Goal: Task Accomplishment & Management: Use online tool/utility

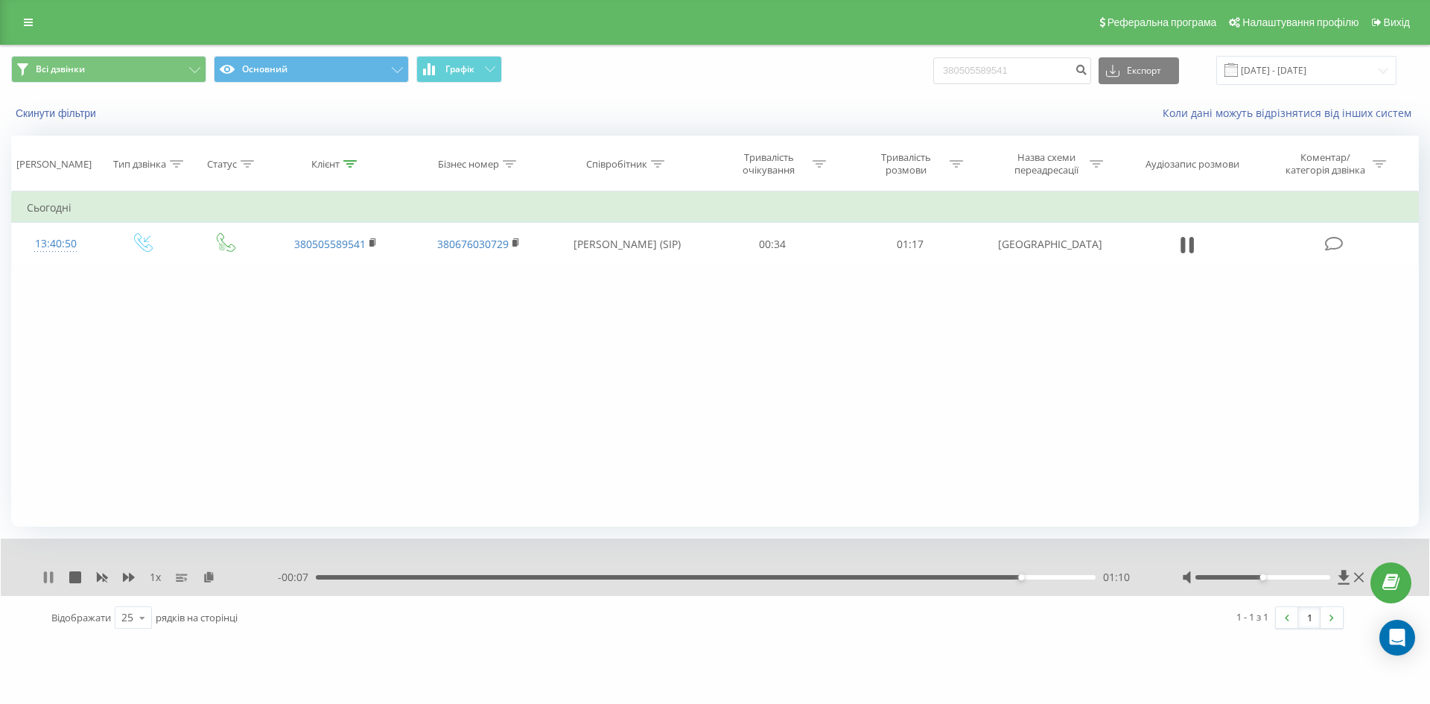
click at [47, 575] on icon at bounding box center [45, 577] width 3 height 12
drag, startPoint x: 858, startPoint y: 77, endPoint x: 628, endPoint y: 105, distance: 231.8
click at [681, 115] on div "Всі дзвінки Основний Графік 380505589541 Експорт .csv .xls .xlsx 19.06.2025 - 1…" at bounding box center [715, 88] width 1429 height 86
paste input "988560007"
type input "380988560007"
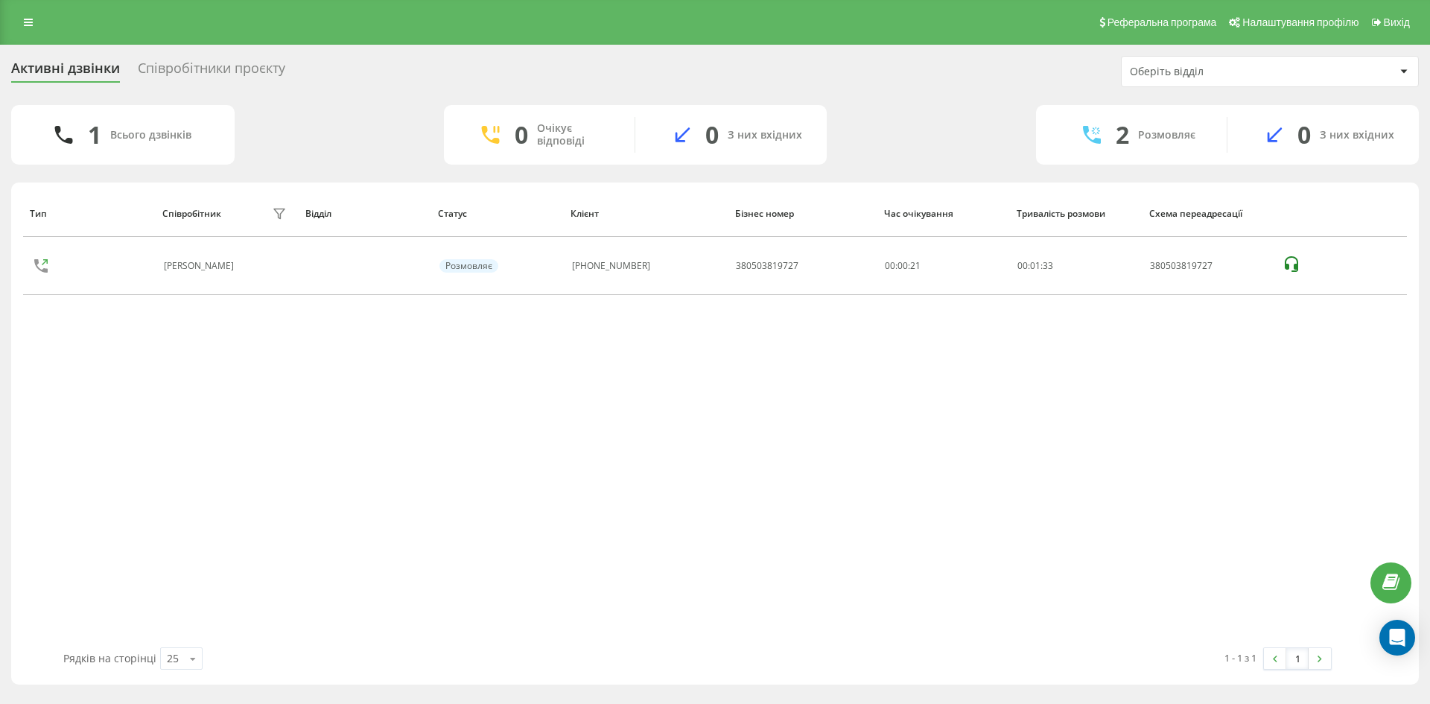
click at [220, 60] on div "Співробітники проєкту" at bounding box center [211, 71] width 147 height 23
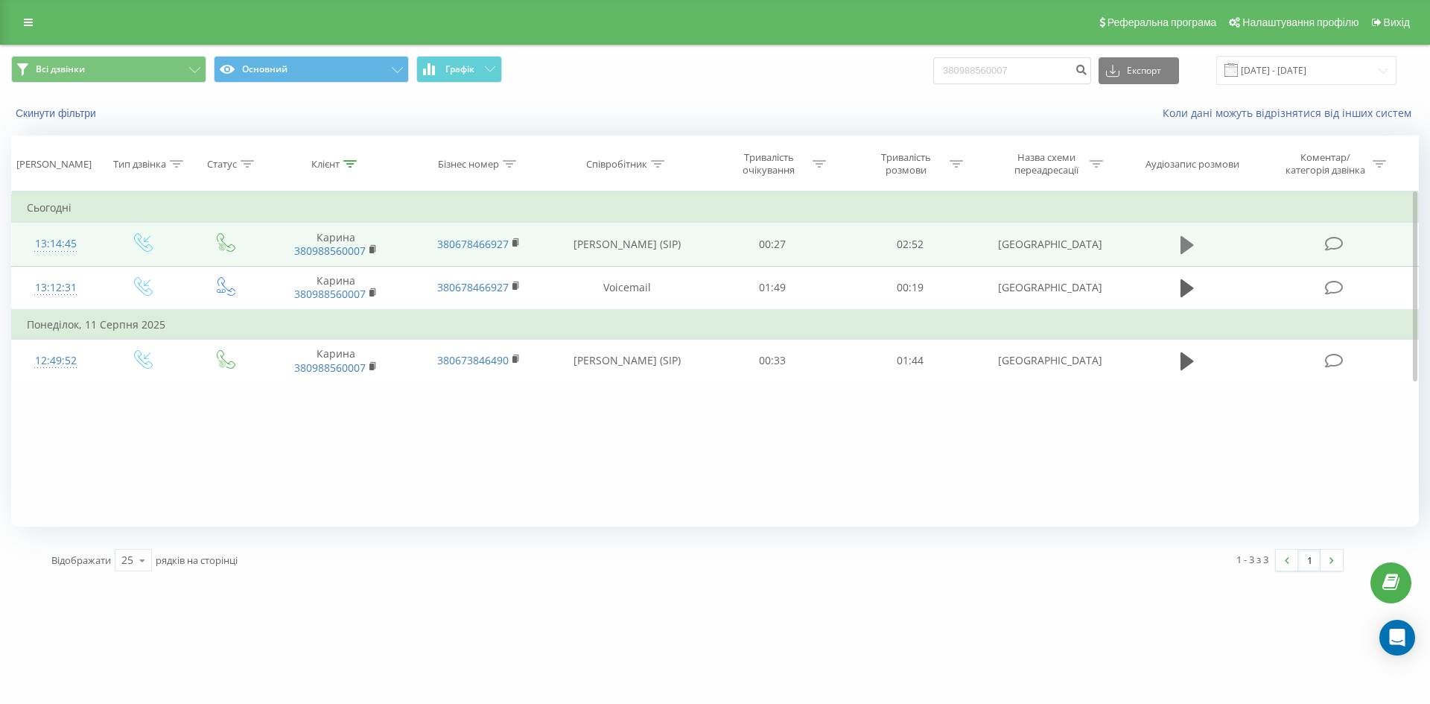
click at [1187, 255] on icon at bounding box center [1187, 245] width 13 height 21
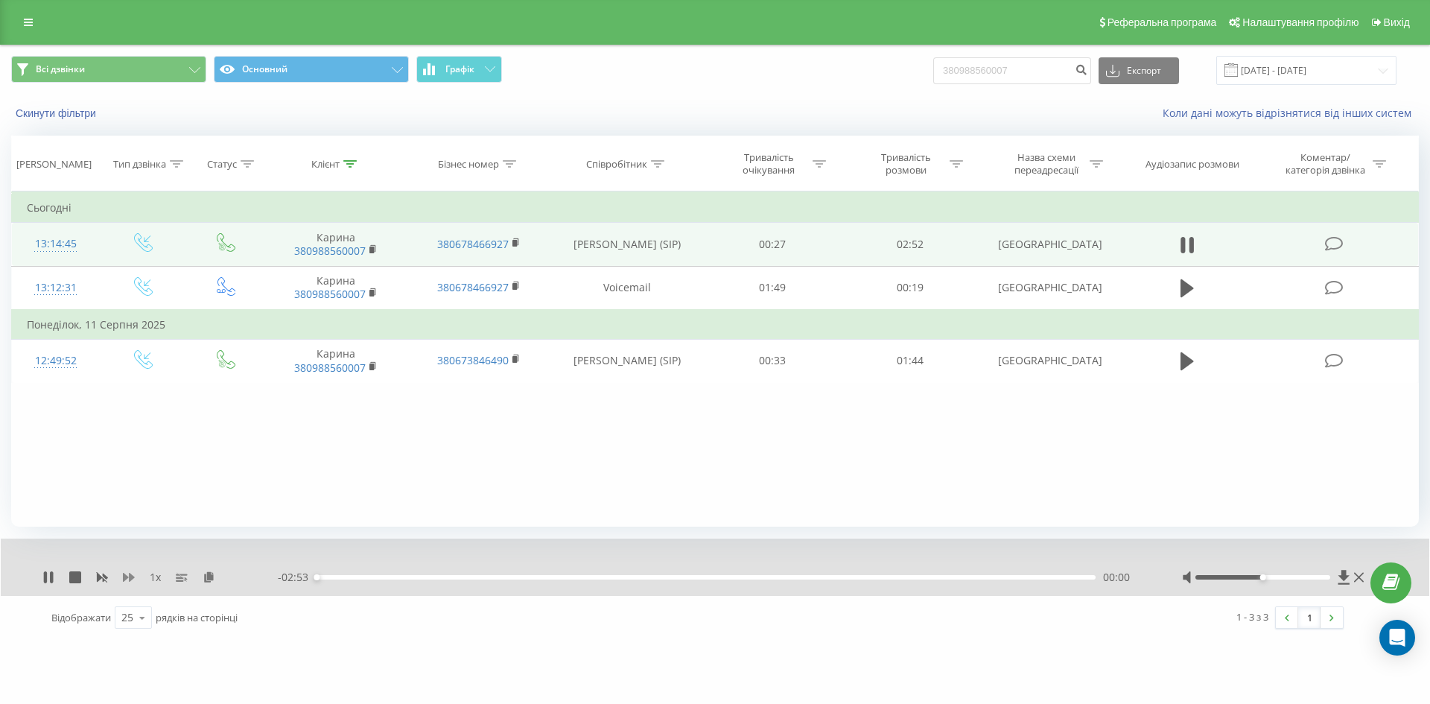
click at [125, 577] on icon at bounding box center [129, 577] width 12 height 9
click at [45, 581] on icon at bounding box center [45, 577] width 3 height 12
drag, startPoint x: 1052, startPoint y: 72, endPoint x: 736, endPoint y: 74, distance: 316.6
click at [736, 74] on div "Всі дзвінки Основний Графік 380988560007 Експорт .csv .xls .xlsx 19.06.2025 - 1…" at bounding box center [715, 70] width 1408 height 29
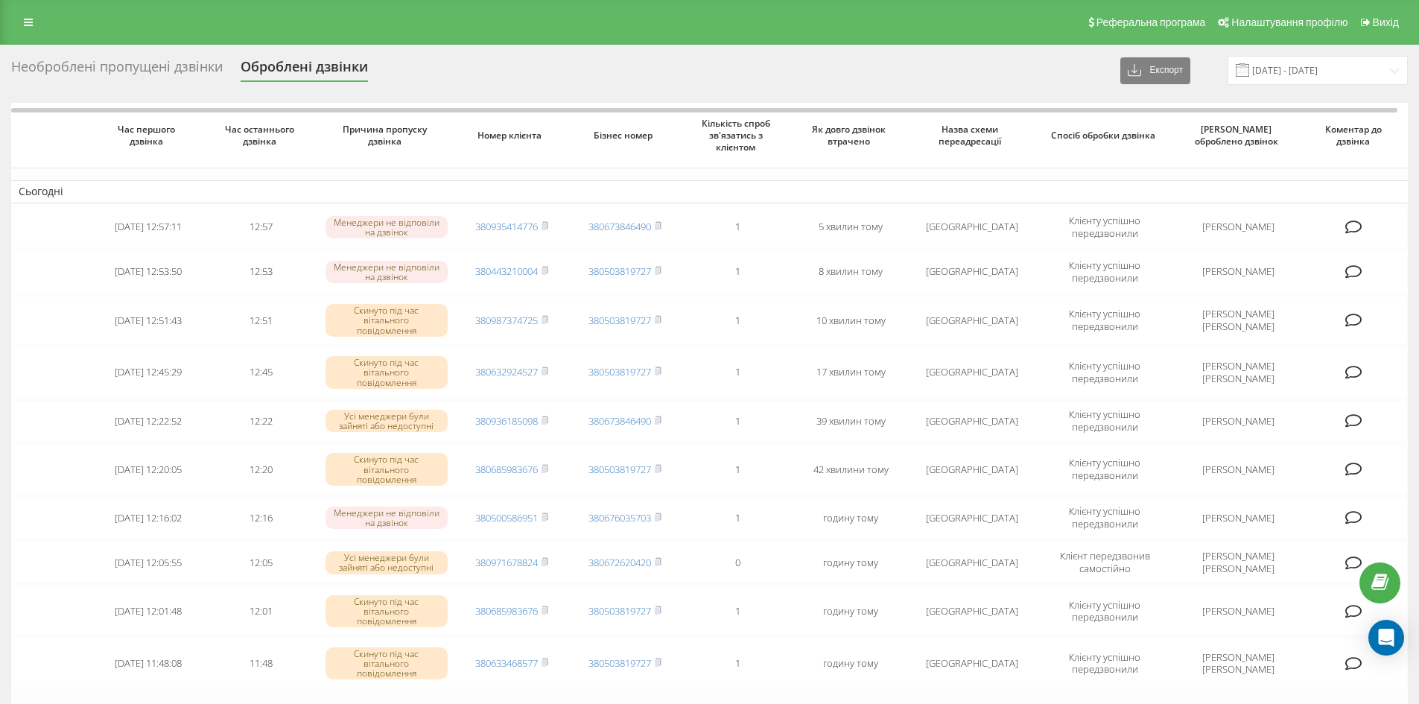
click at [92, 72] on div "Необроблені пропущені дзвінки" at bounding box center [117, 70] width 212 height 23
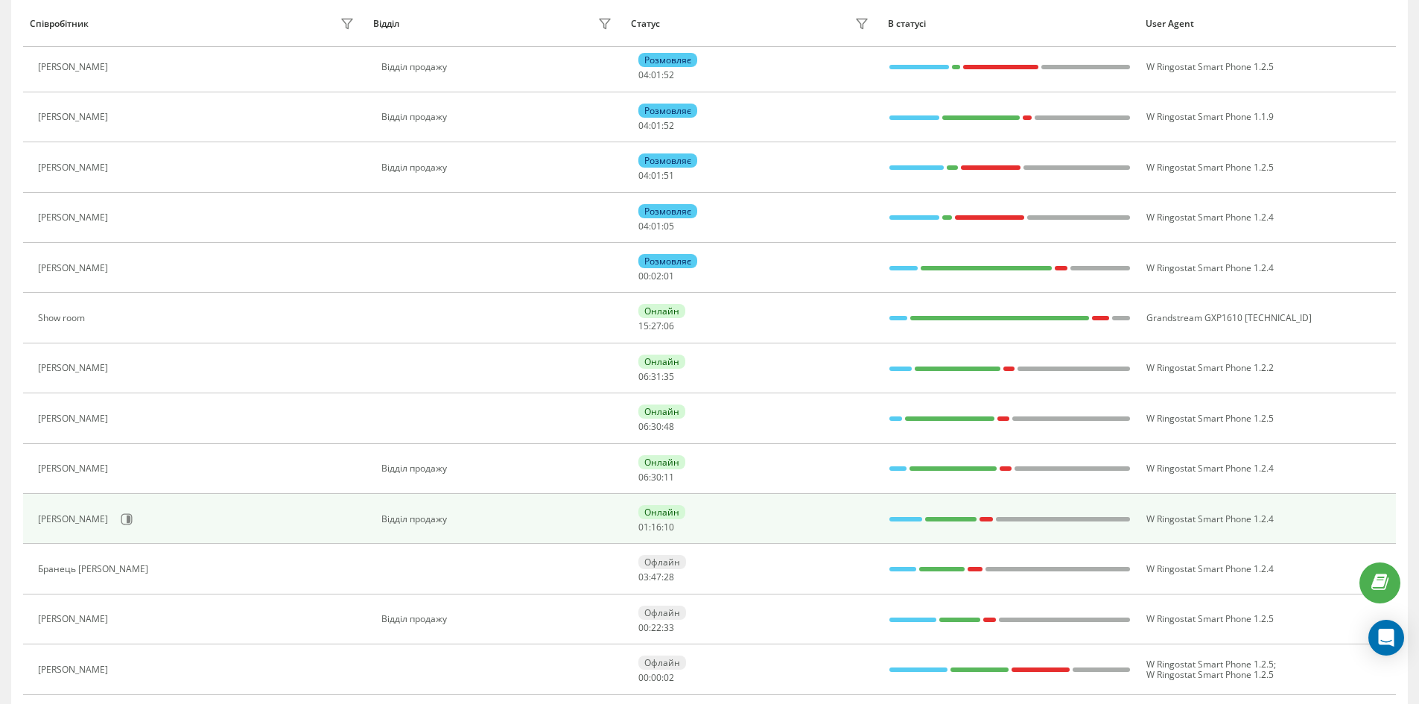
scroll to position [244, 0]
click at [130, 517] on icon at bounding box center [129, 520] width 4 height 7
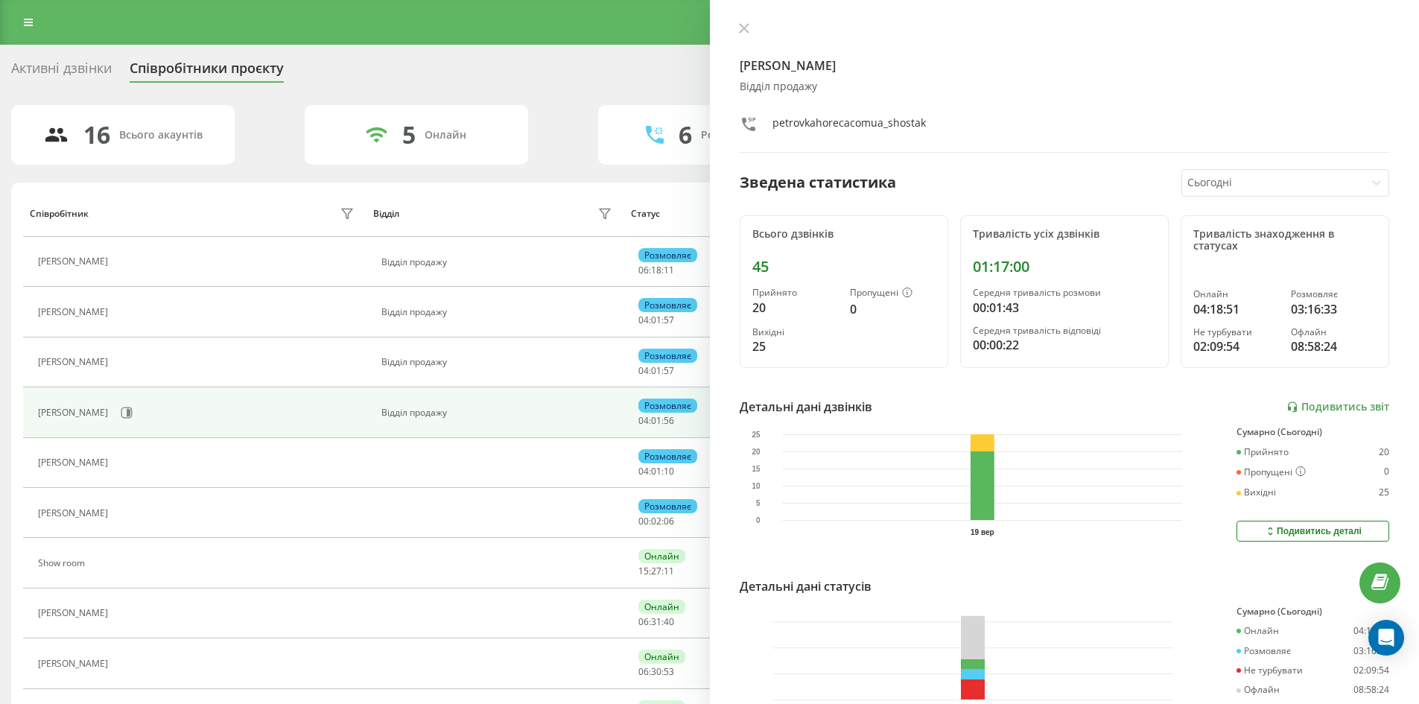
click at [112, 411] on div "Осадча Надія Вікторівна" at bounding box center [75, 412] width 74 height 10
click at [174, 411] on div "Осадча Надія Вікторівна" at bounding box center [198, 412] width 320 height 25
click at [138, 412] on button at bounding box center [126, 412] width 22 height 22
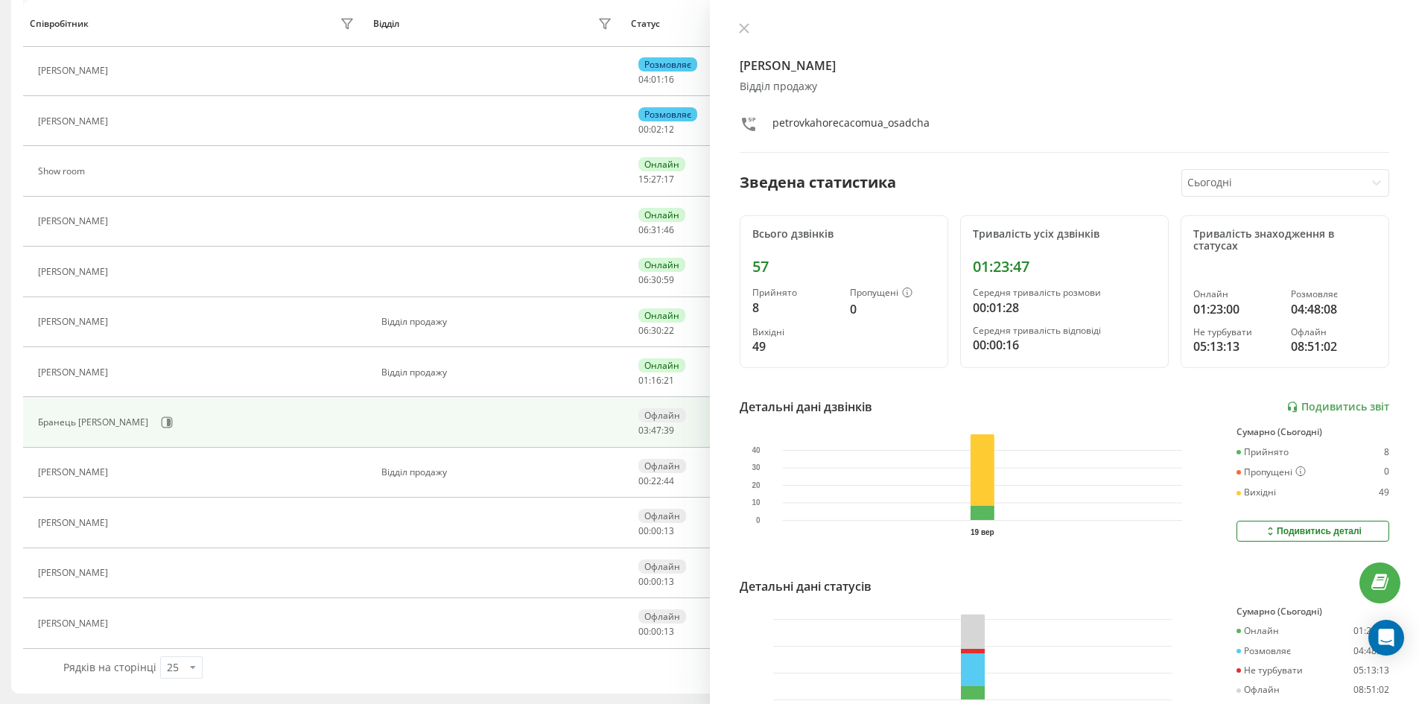
scroll to position [393, 0]
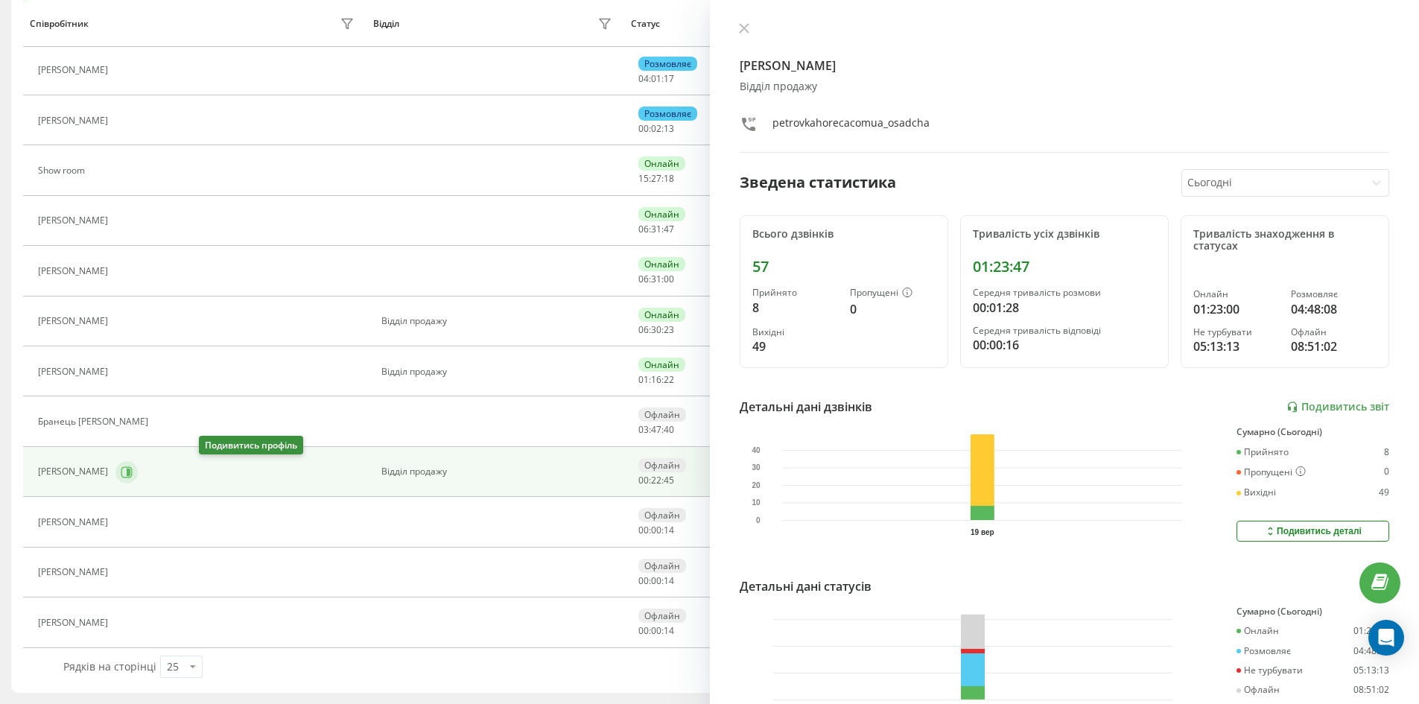
click at [133, 474] on icon at bounding box center [127, 472] width 12 height 12
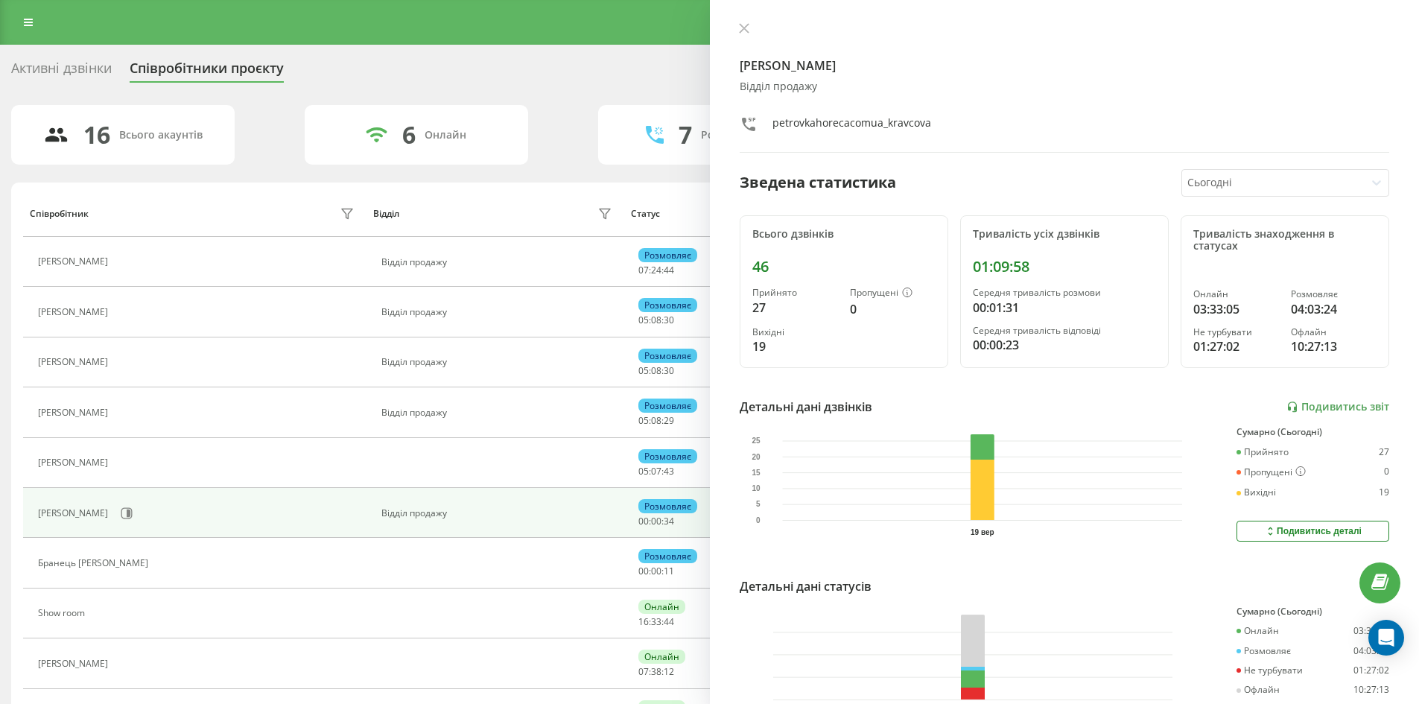
click at [65, 48] on div "Активні дзвінки Співробітники проєкту Оберіть відділ 16 Всього акаунтів 6 Онлай…" at bounding box center [709, 571] width 1419 height 1052
click at [65, 56] on div "Активні дзвінки Співробітники проєкту Оберіть відділ" at bounding box center [709, 71] width 1397 height 31
click at [66, 66] on div "Активні дзвінки" at bounding box center [61, 71] width 101 height 23
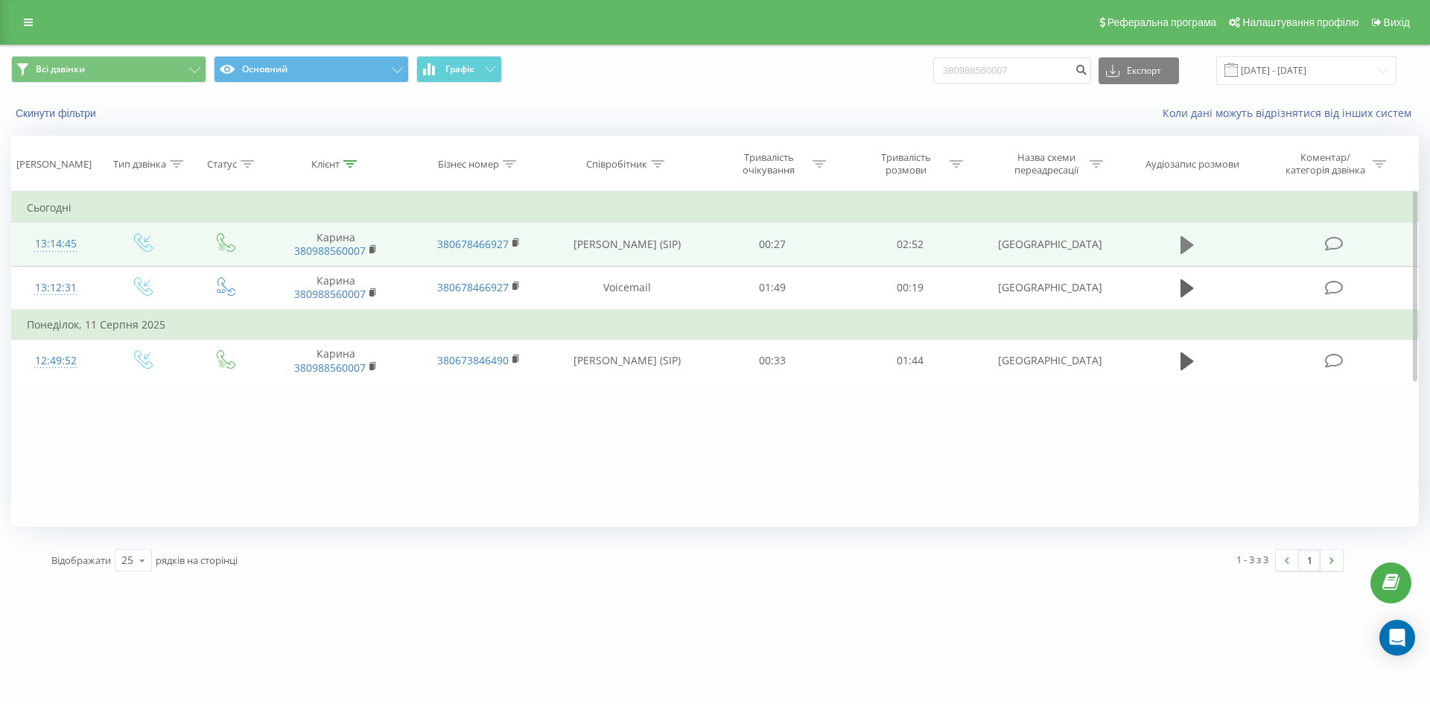
click at [1181, 235] on icon at bounding box center [1187, 245] width 13 height 21
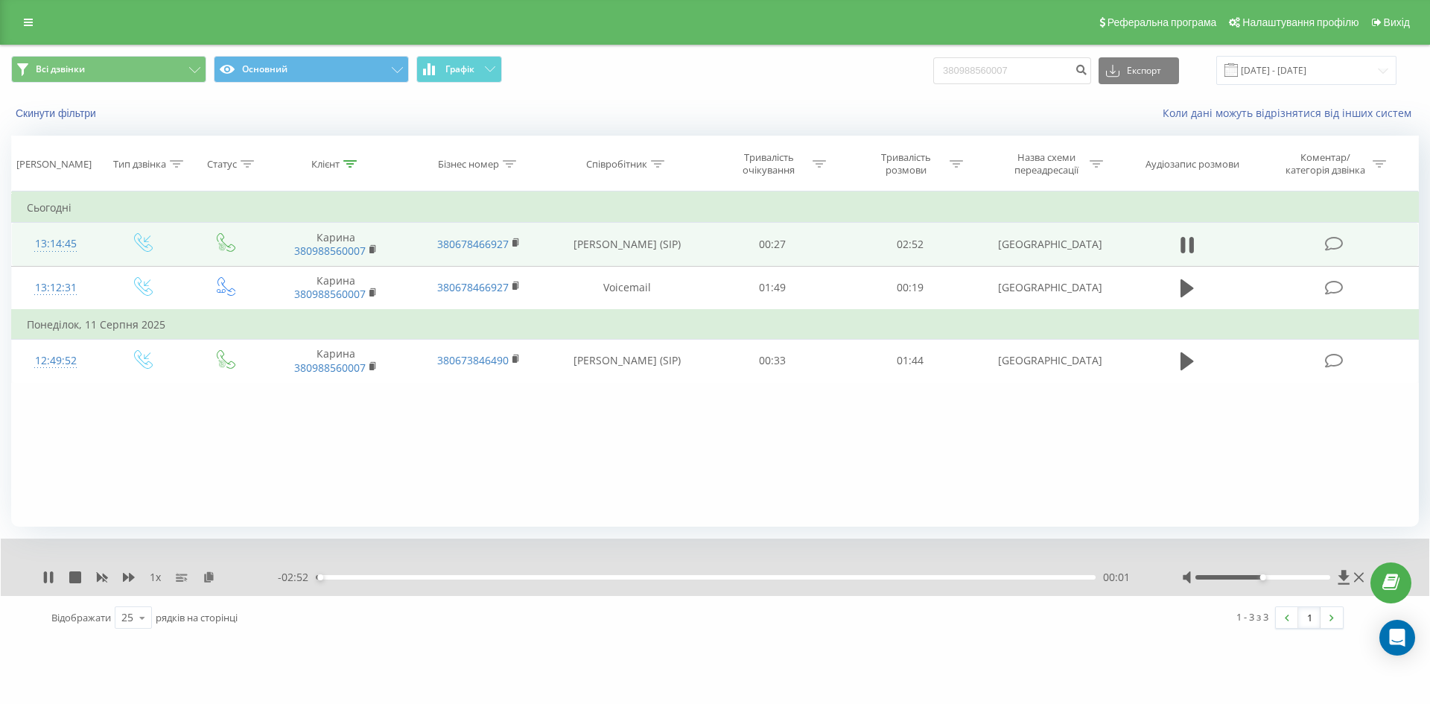
click at [134, 585] on div "1 x - 02:52 00:01 00:01" at bounding box center [715, 566] width 1429 height 57
click at [134, 582] on icon at bounding box center [129, 577] width 12 height 12
click at [133, 579] on icon at bounding box center [129, 577] width 12 height 9
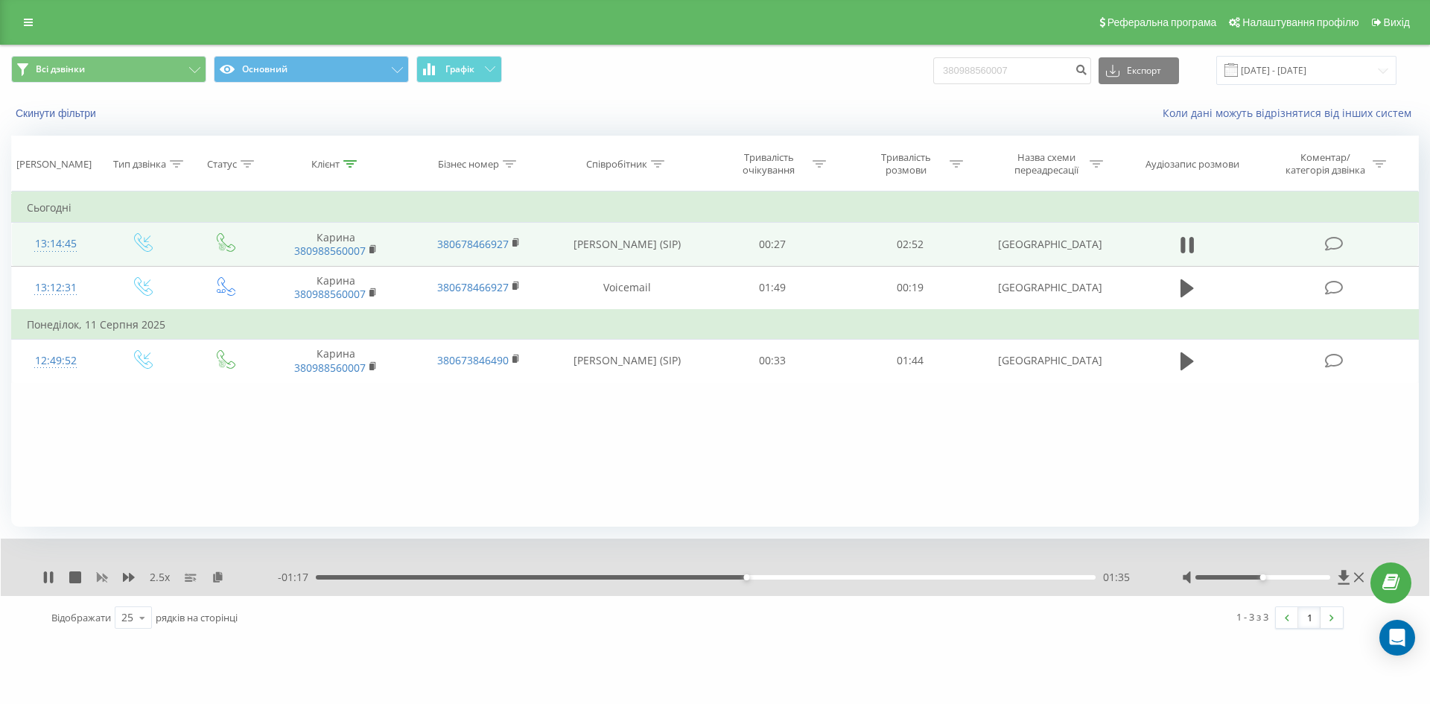
click at [98, 584] on div "2.5 x" at bounding box center [159, 577] width 235 height 15
click at [102, 579] on icon at bounding box center [102, 577] width 12 height 12
click at [124, 579] on icon at bounding box center [129, 577] width 12 height 9
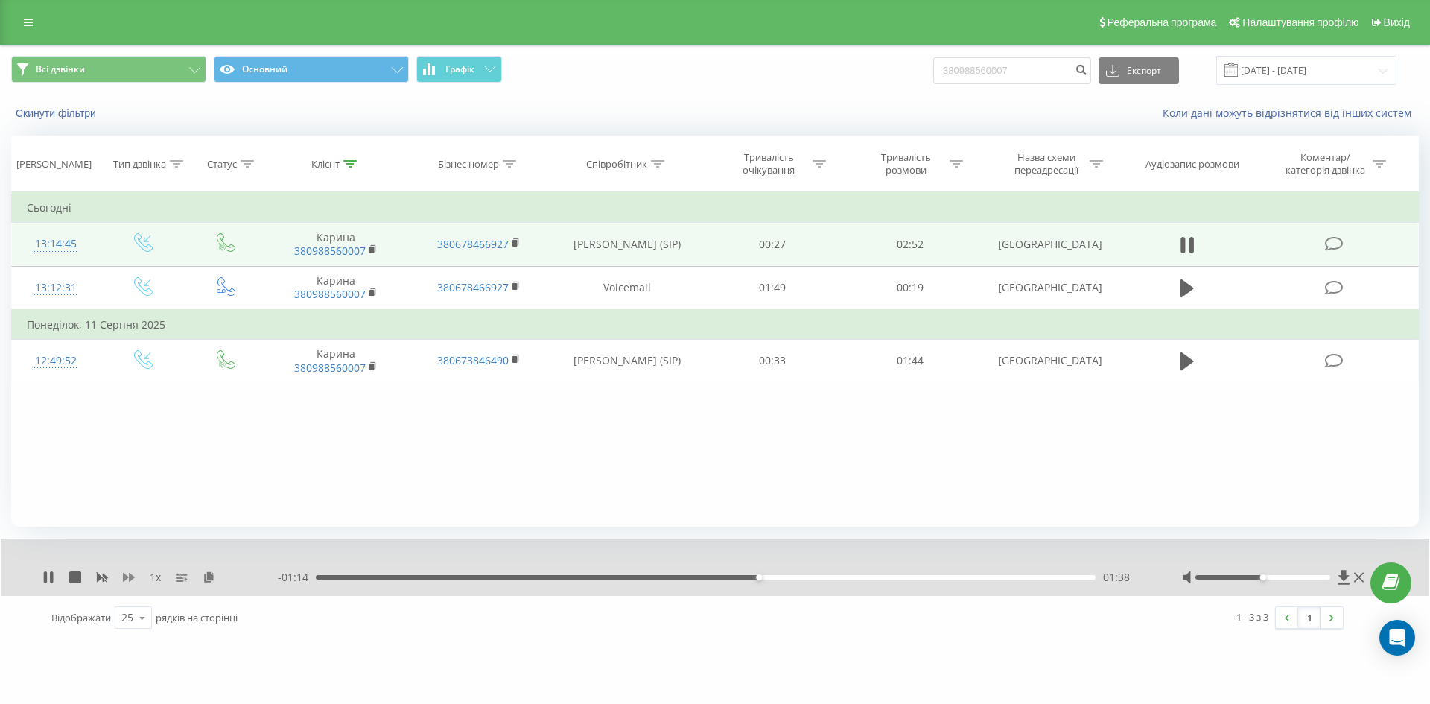
click at [124, 579] on icon at bounding box center [129, 577] width 12 height 9
click at [60, 582] on div "1.5 x" at bounding box center [159, 577] width 235 height 15
click at [46, 578] on icon at bounding box center [45, 577] width 3 height 12
drag, startPoint x: 1045, startPoint y: 78, endPoint x: 696, endPoint y: 80, distance: 349.3
click at [702, 86] on div "Всі дзвінки Основний Графік 380988560007 Експорт .csv .xls .xlsx 19.06.2025 - 1…" at bounding box center [715, 70] width 1429 height 50
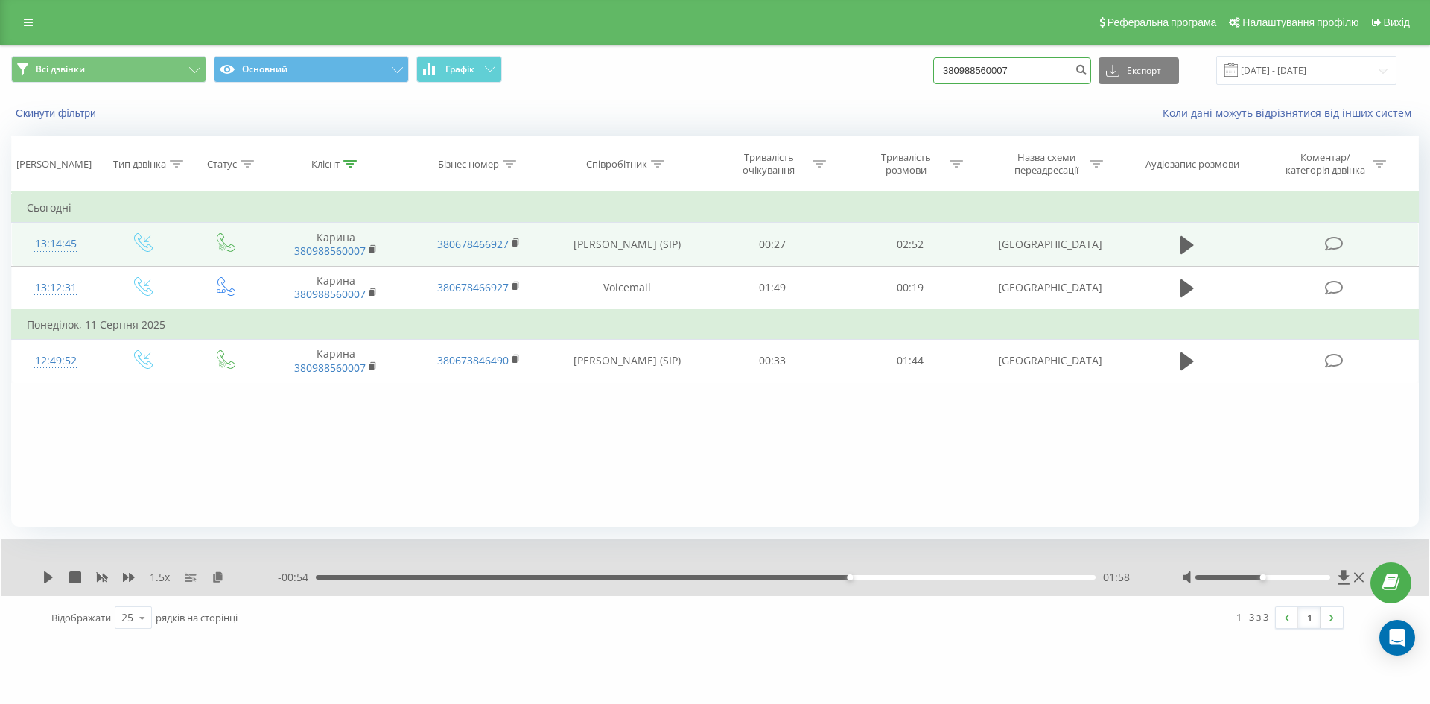
paste input "+"
type input "+380988560007"
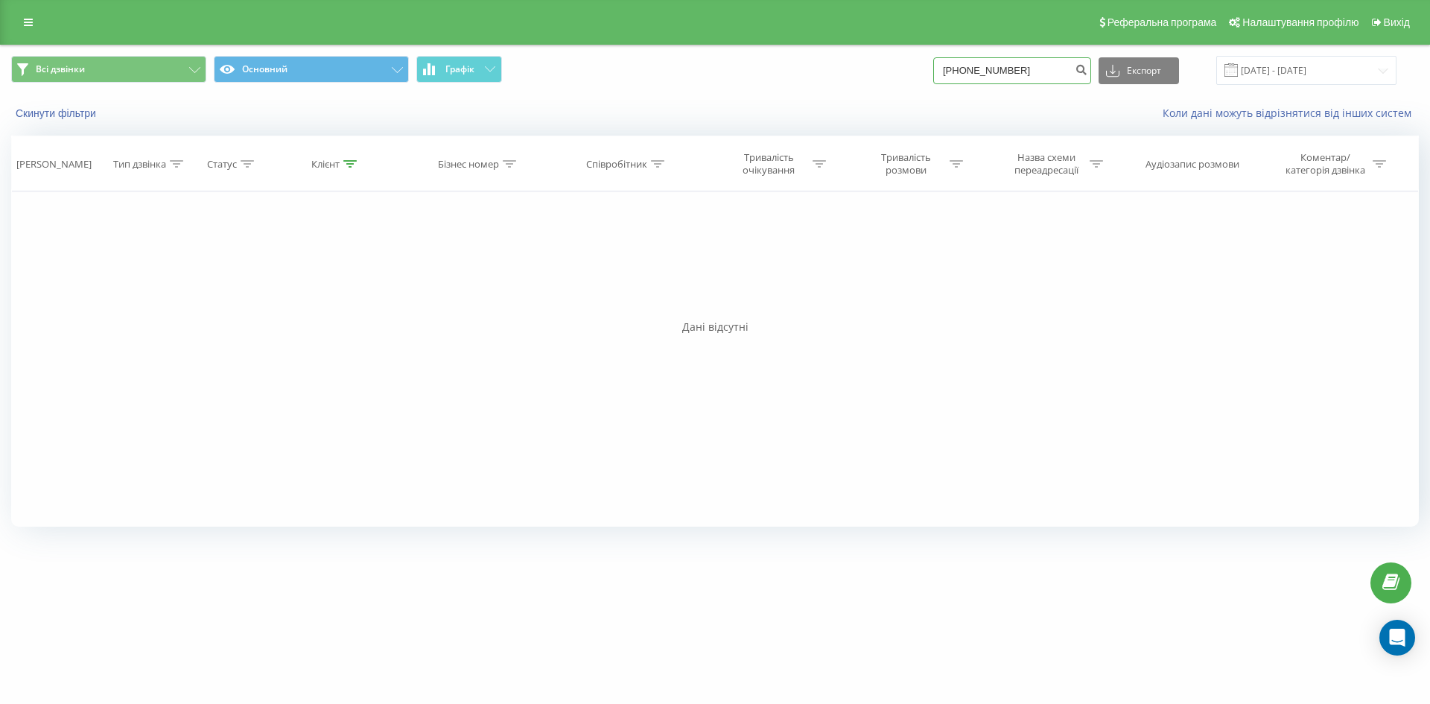
click at [967, 72] on input "+380988560007" at bounding box center [1012, 70] width 158 height 27
type input "380988560007"
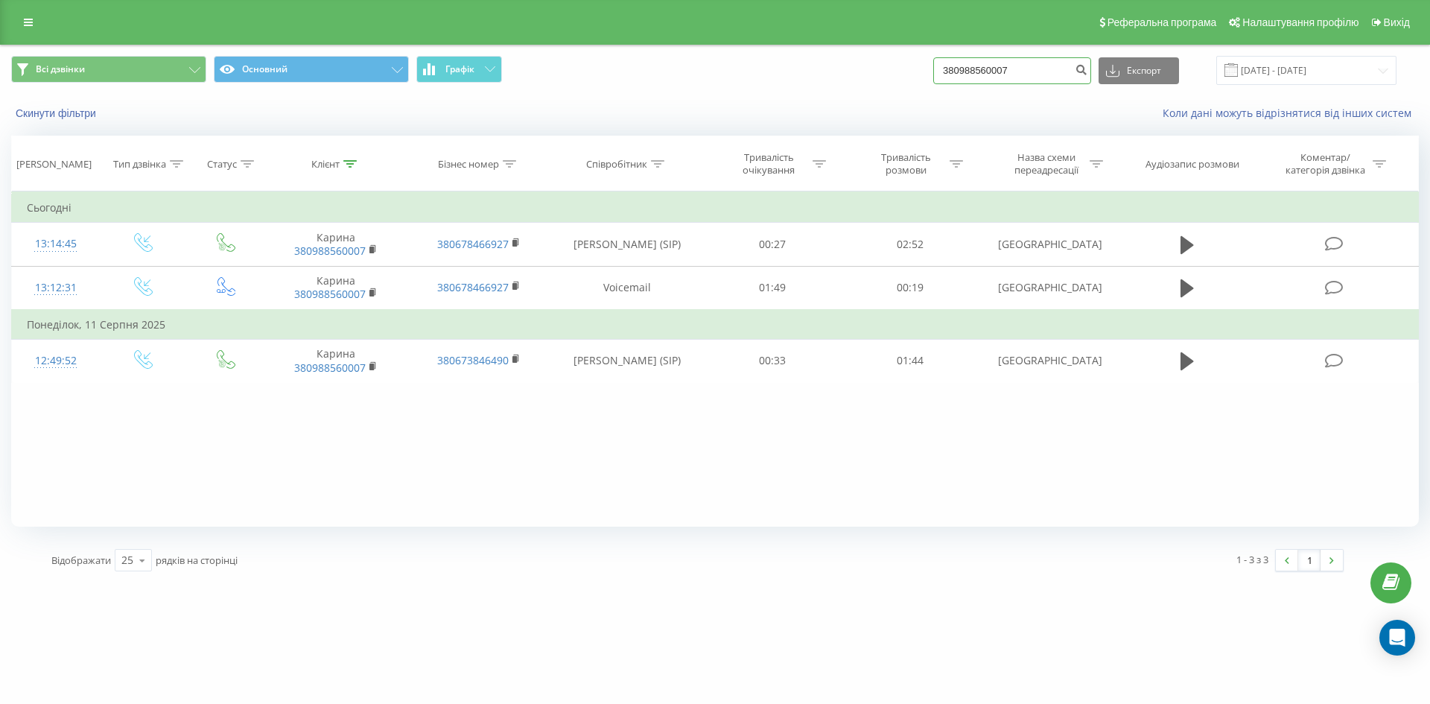
drag, startPoint x: 1024, startPoint y: 70, endPoint x: 860, endPoint y: 23, distance: 171.2
click at [860, 66] on div "Всі дзвінки Основний Графік 380988560007 Експорт .csv .xls .xlsx 19.06.2025 - 1…" at bounding box center [715, 70] width 1408 height 29
paste input "630601331"
type input "380630601331"
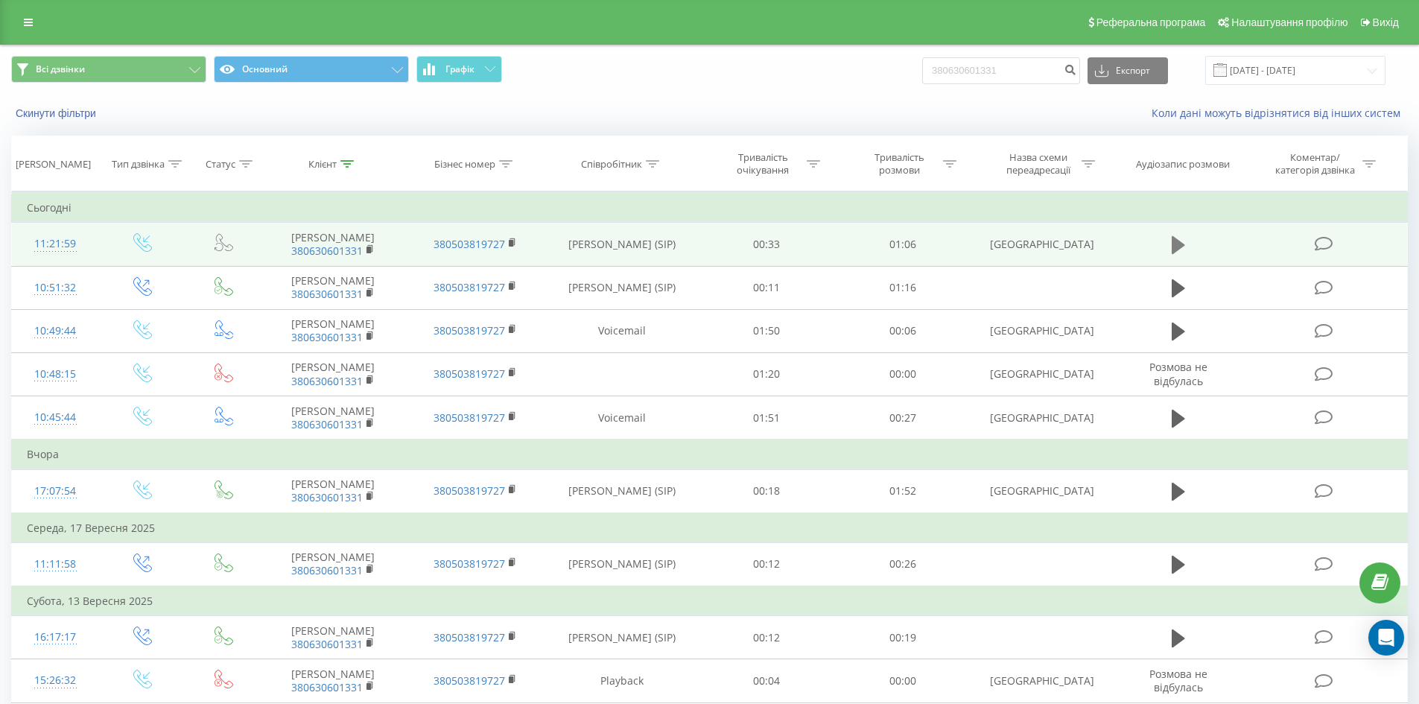
click at [1170, 248] on button at bounding box center [1178, 245] width 22 height 22
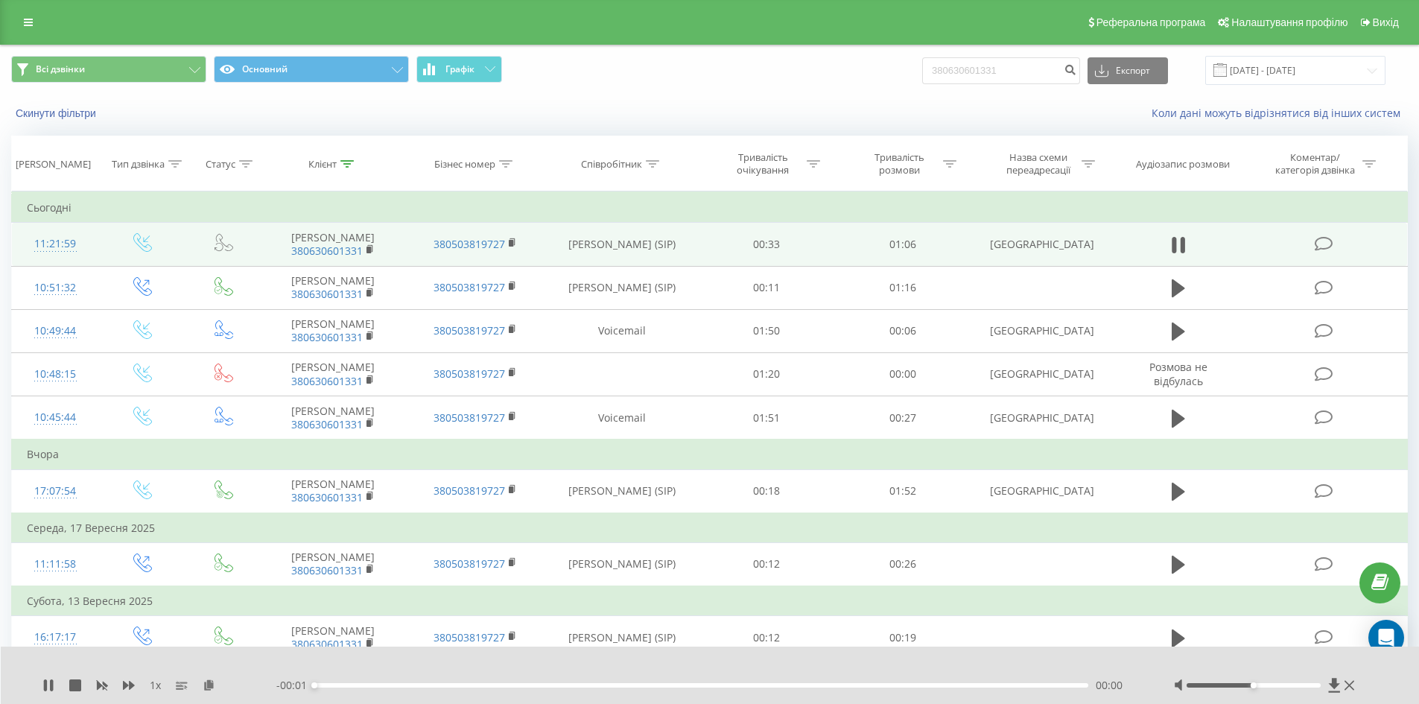
click at [54, 676] on div "1 x - 00:01 00:00 00:00" at bounding box center [710, 674] width 1419 height 57
click at [49, 684] on icon at bounding box center [48, 685] width 12 height 12
drag, startPoint x: 49, startPoint y: 684, endPoint x: 30, endPoint y: 692, distance: 20.7
click at [34, 692] on div "1 x - 01:07 00:00 00:00" at bounding box center [710, 674] width 1419 height 57
click at [45, 687] on icon at bounding box center [48, 685] width 9 height 12
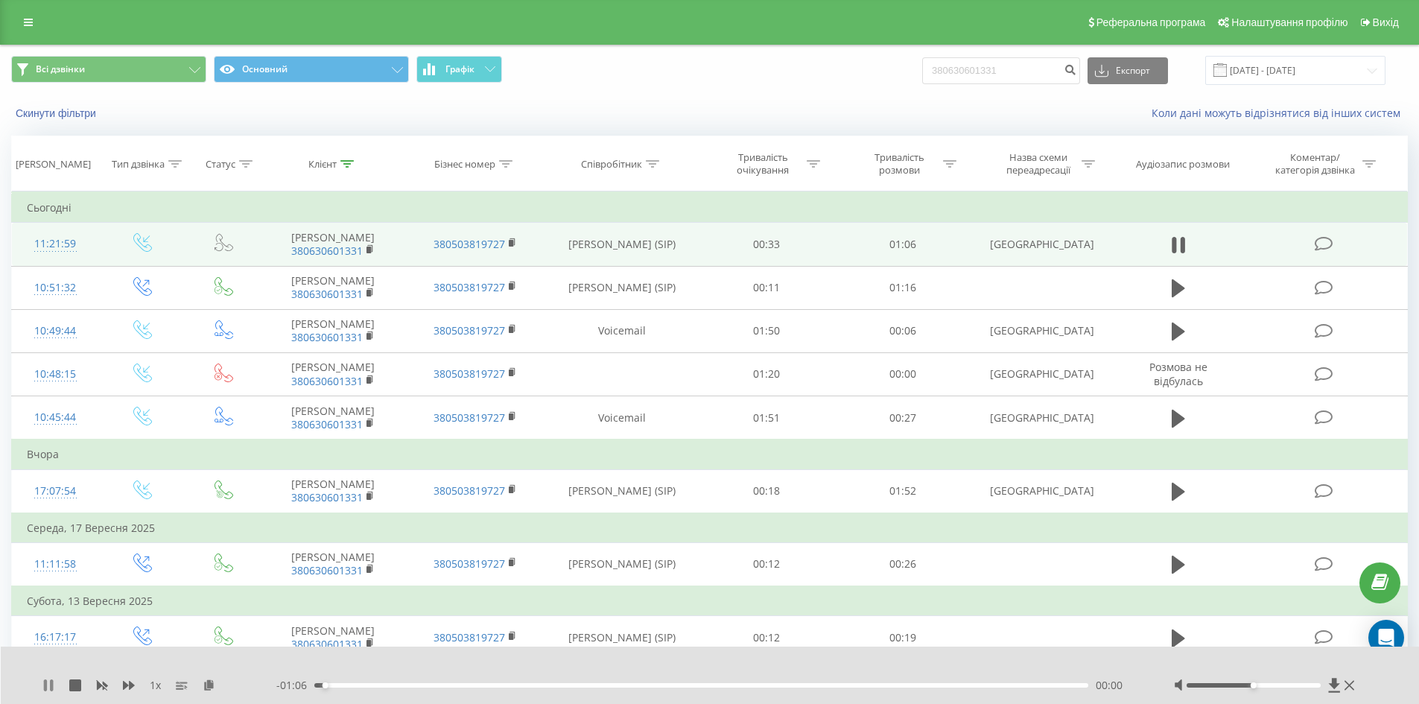
click at [54, 690] on icon at bounding box center [48, 685] width 12 height 12
click at [54, 679] on div "1 x" at bounding box center [159, 685] width 234 height 15
click at [51, 684] on icon at bounding box center [48, 685] width 9 height 12
click at [134, 681] on icon at bounding box center [129, 685] width 12 height 12
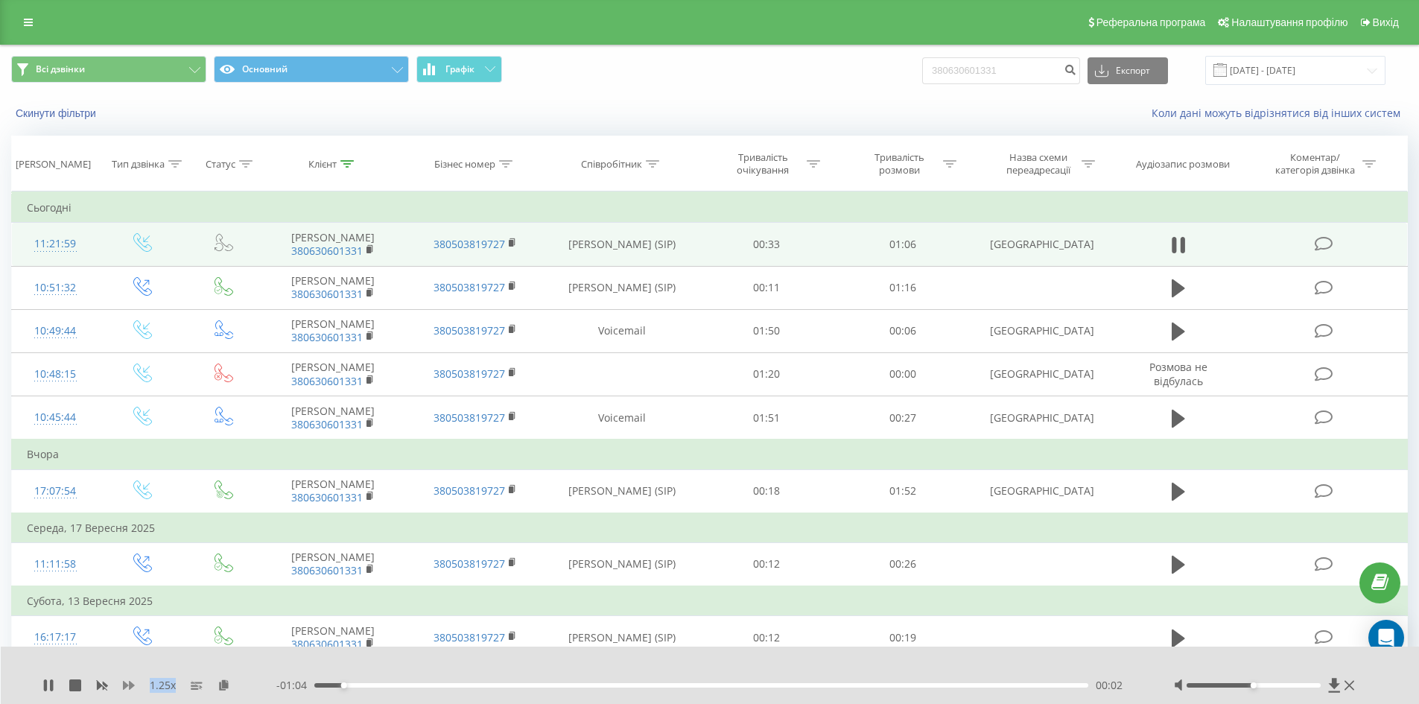
click at [134, 681] on icon at bounding box center [129, 685] width 12 height 12
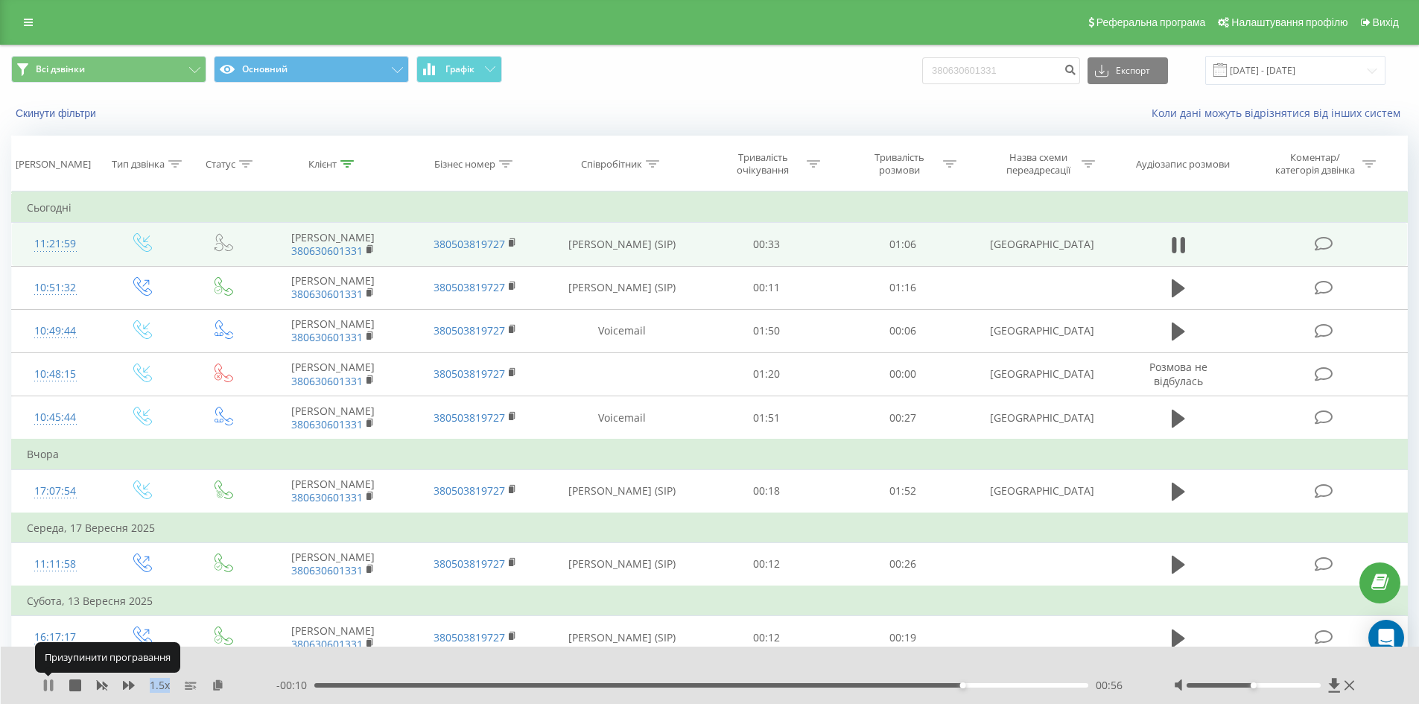
click at [47, 684] on icon at bounding box center [45, 685] width 3 height 12
click at [45, 684] on icon at bounding box center [48, 685] width 12 height 12
click at [45, 684] on icon at bounding box center [45, 685] width 3 height 12
drag, startPoint x: 828, startPoint y: 82, endPoint x: 818, endPoint y: 85, distance: 10.8
click at [819, 84] on div "Всі дзвінки Основний Графік 380630601331 Експорт .csv .xls .xlsx 19.06.2025 - 1…" at bounding box center [709, 70] width 1397 height 29
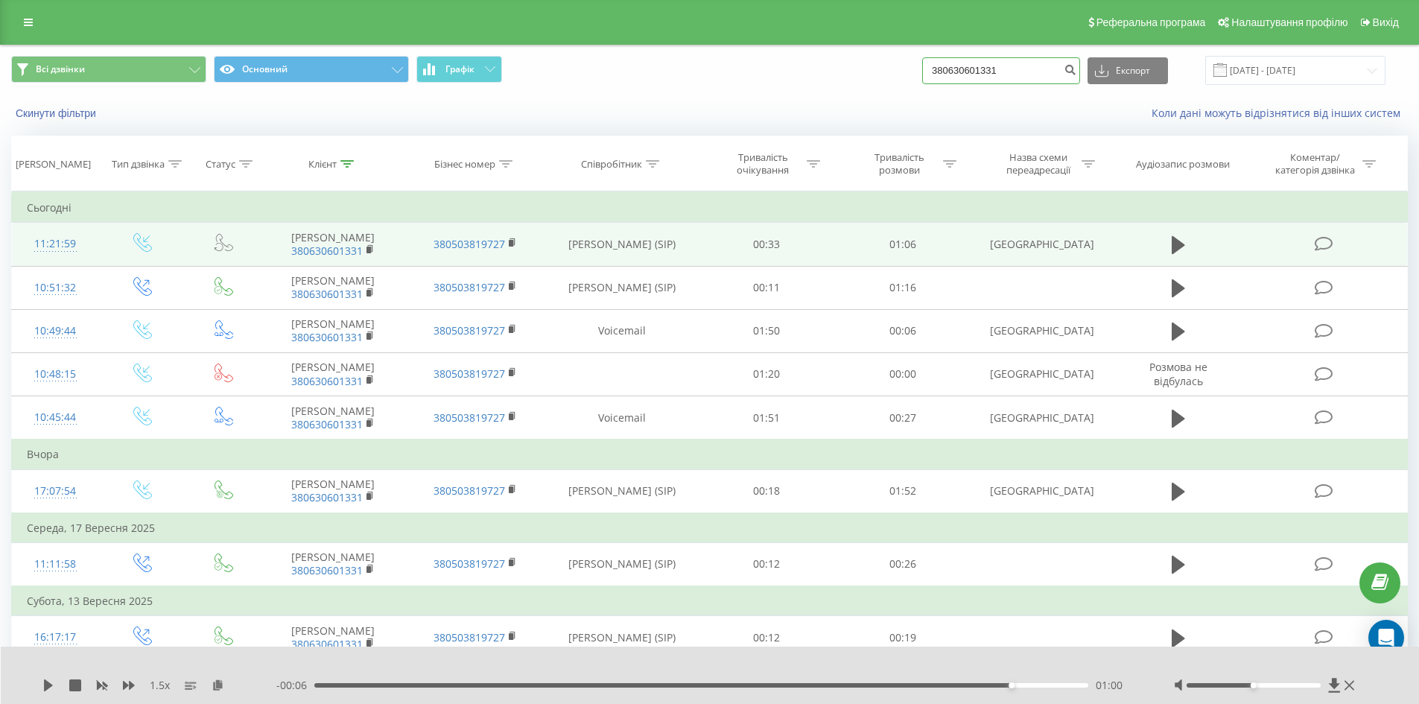
paste input "95883279"
type input "380958832791"
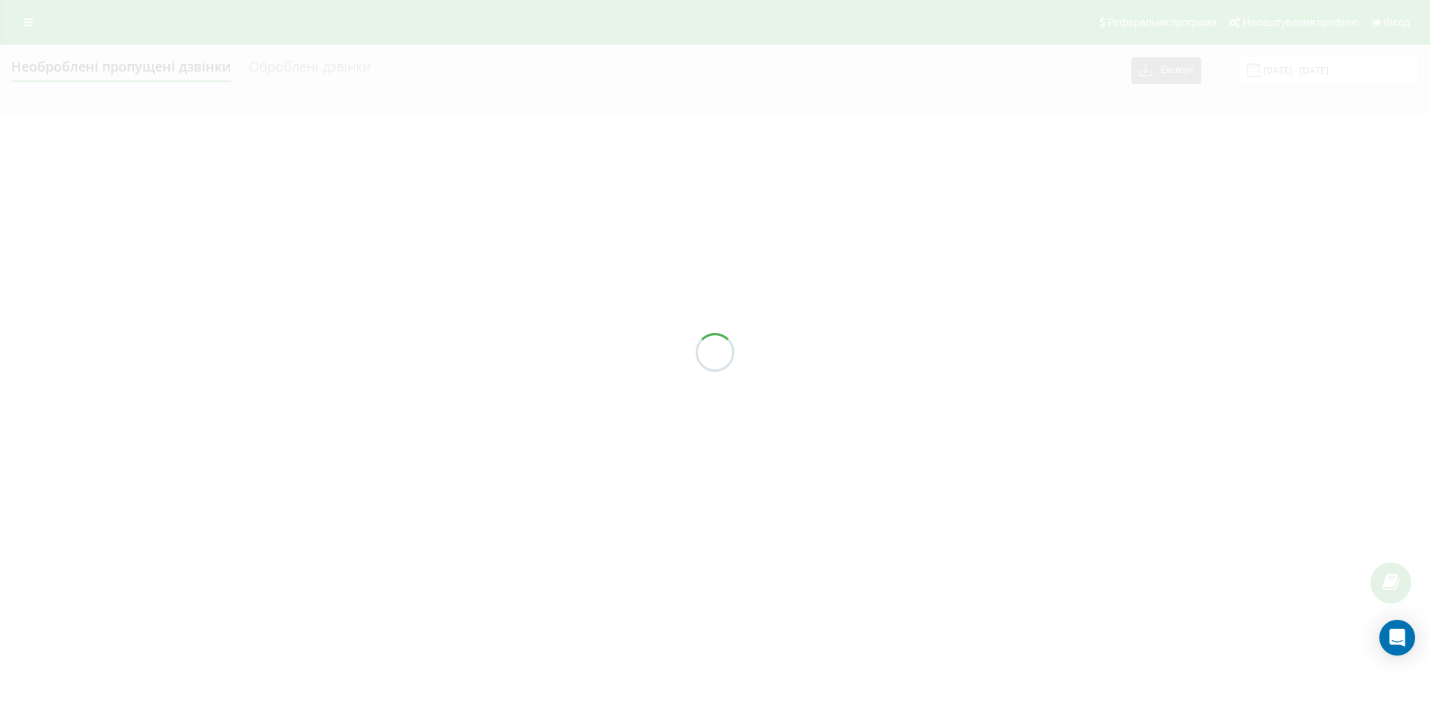
click at [120, 65] on div at bounding box center [715, 352] width 1430 height 704
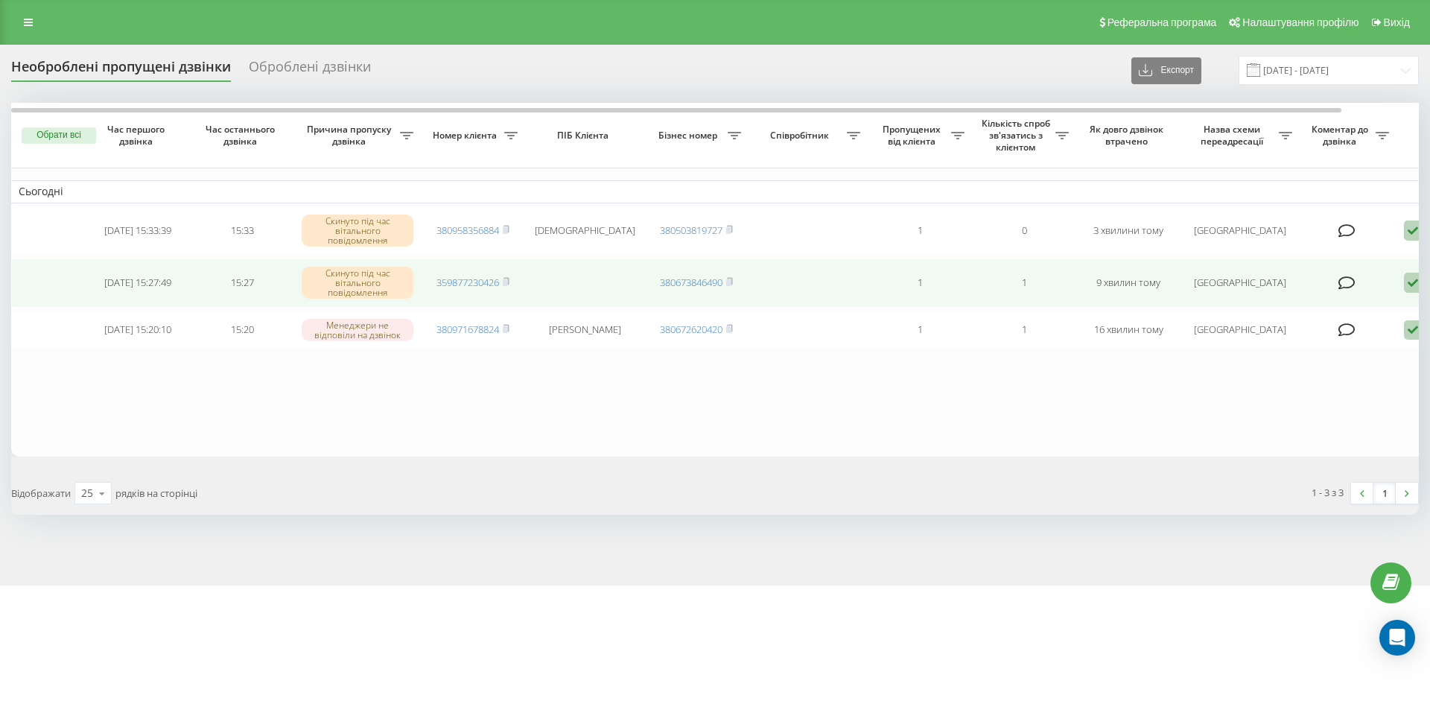
click at [1412, 279] on icon at bounding box center [1413, 283] width 18 height 20
click at [1288, 382] on span "Інший варіант" at bounding box center [1259, 387] width 74 height 14
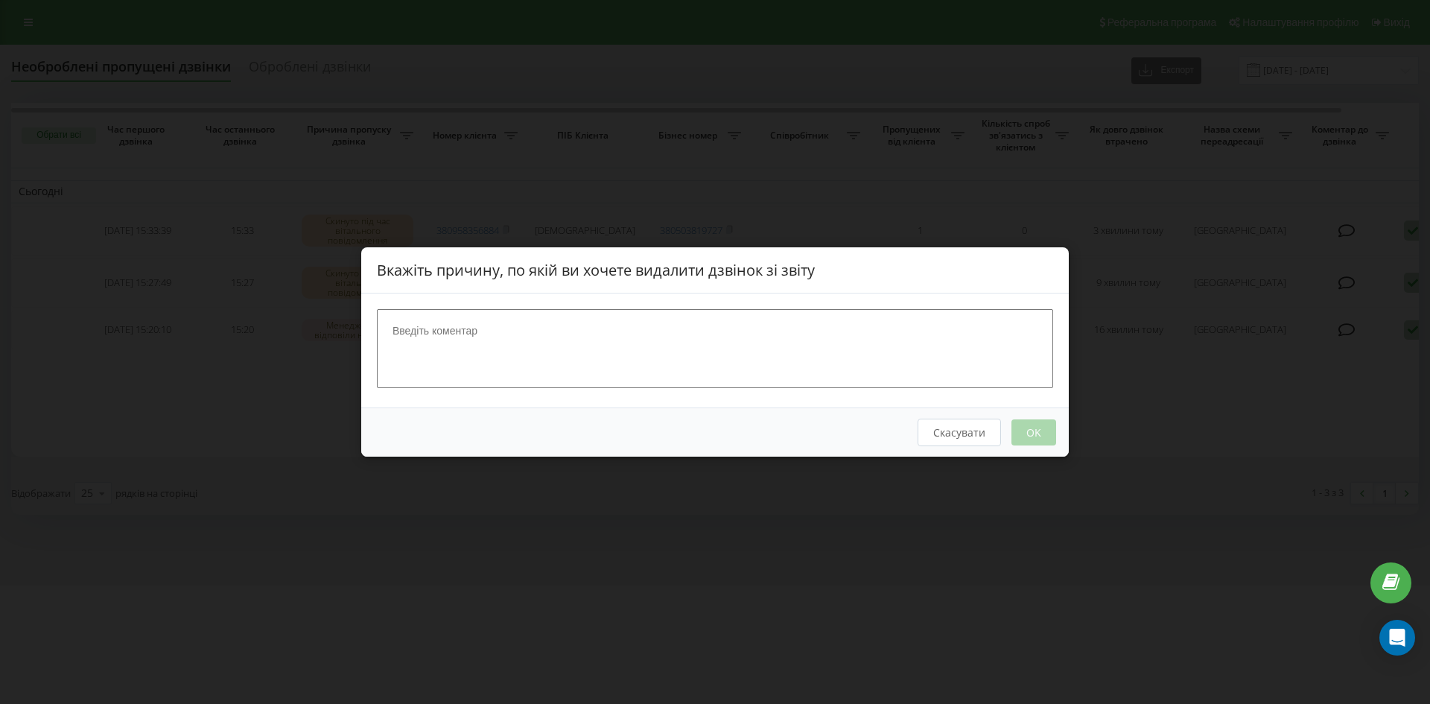
click at [568, 343] on textarea at bounding box center [715, 348] width 676 height 79
type textarea "спам"
click at [1030, 442] on button "OK" at bounding box center [1033, 432] width 45 height 26
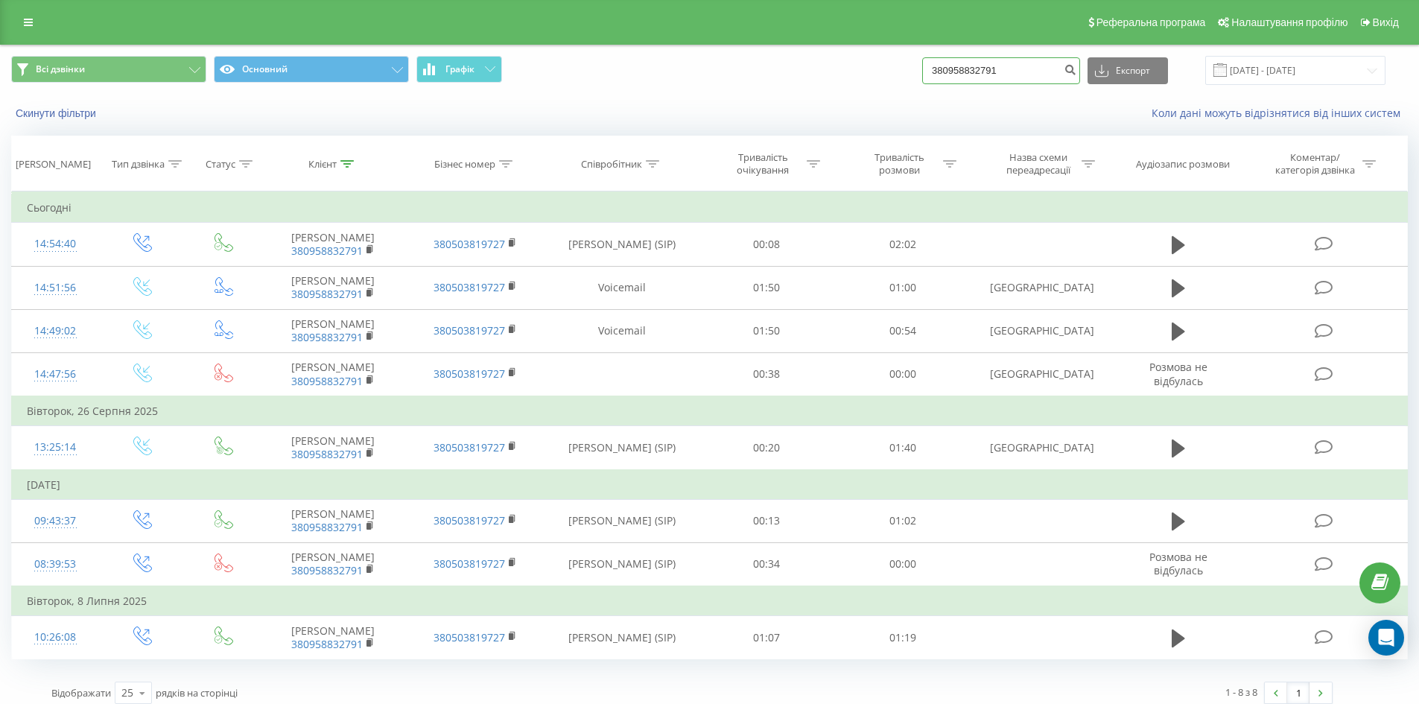
drag, startPoint x: 1028, startPoint y: 74, endPoint x: 594, endPoint y: 63, distance: 434.4
click at [645, 81] on div "Всі дзвінки Основний Графік 380958832791 Експорт .csv .xls .xlsx [DATE] - [DATE]" at bounding box center [709, 70] width 1397 height 29
paste input "80311412"
type input "380980311412"
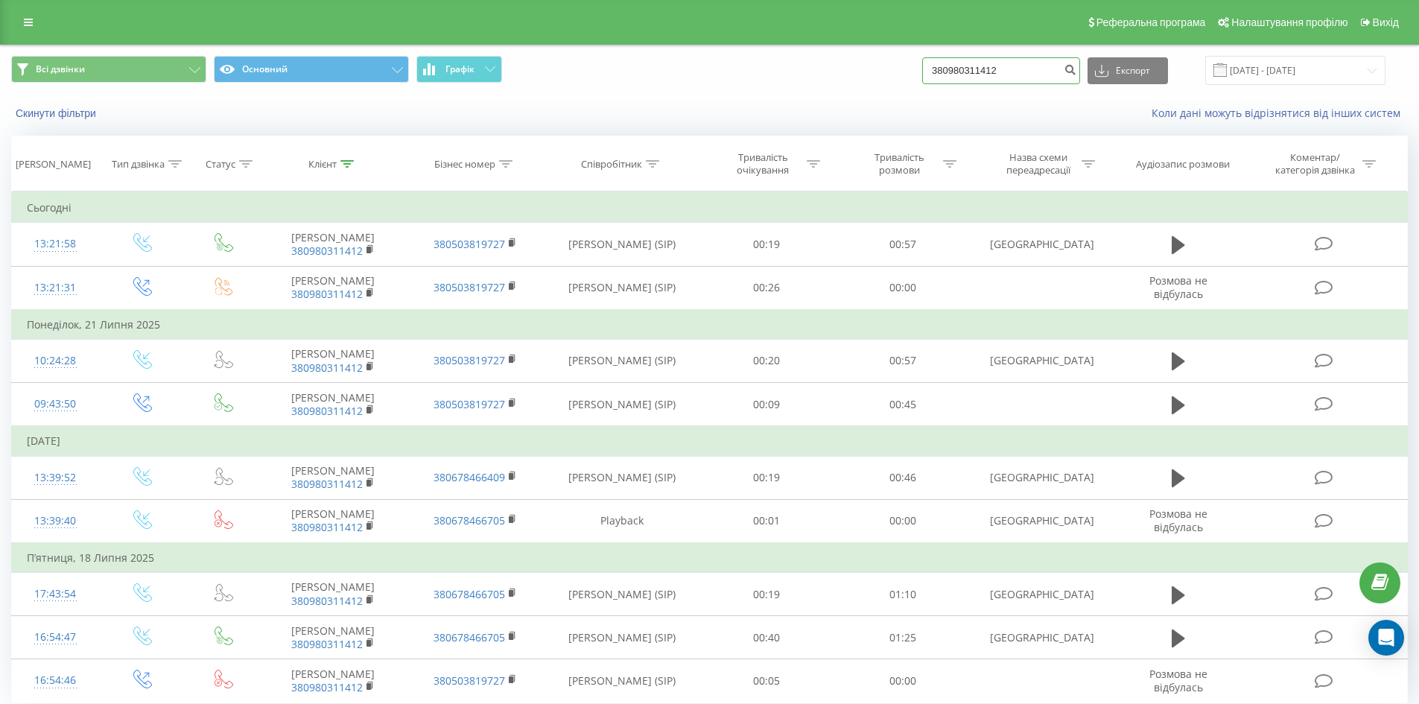
drag, startPoint x: 874, startPoint y: 63, endPoint x: 660, endPoint y: 52, distance: 214.8
click at [681, 57] on div "Всі дзвінки Основний Графік 380980311412 Експорт .csv .xls .xlsx [DATE] - [DATE]" at bounding box center [709, 70] width 1397 height 29
paste input "92258857"
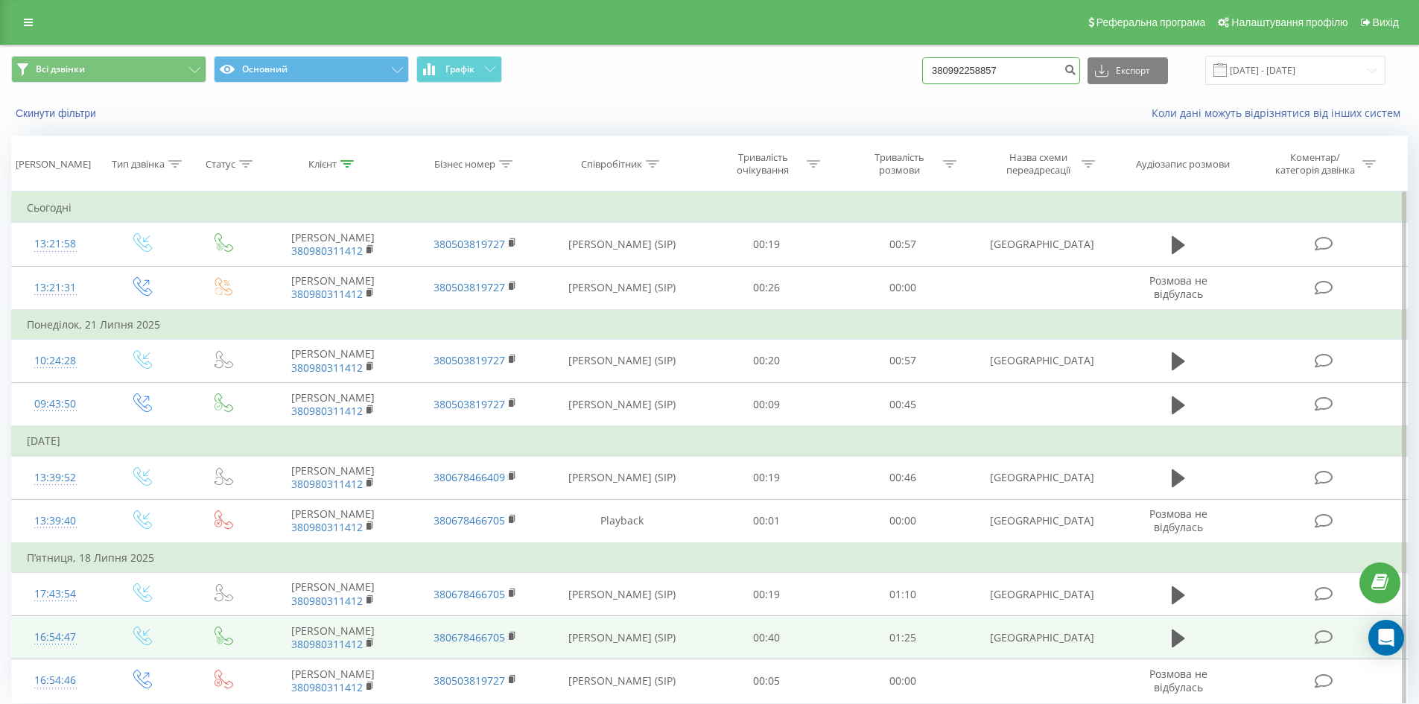
type input "380992258857"
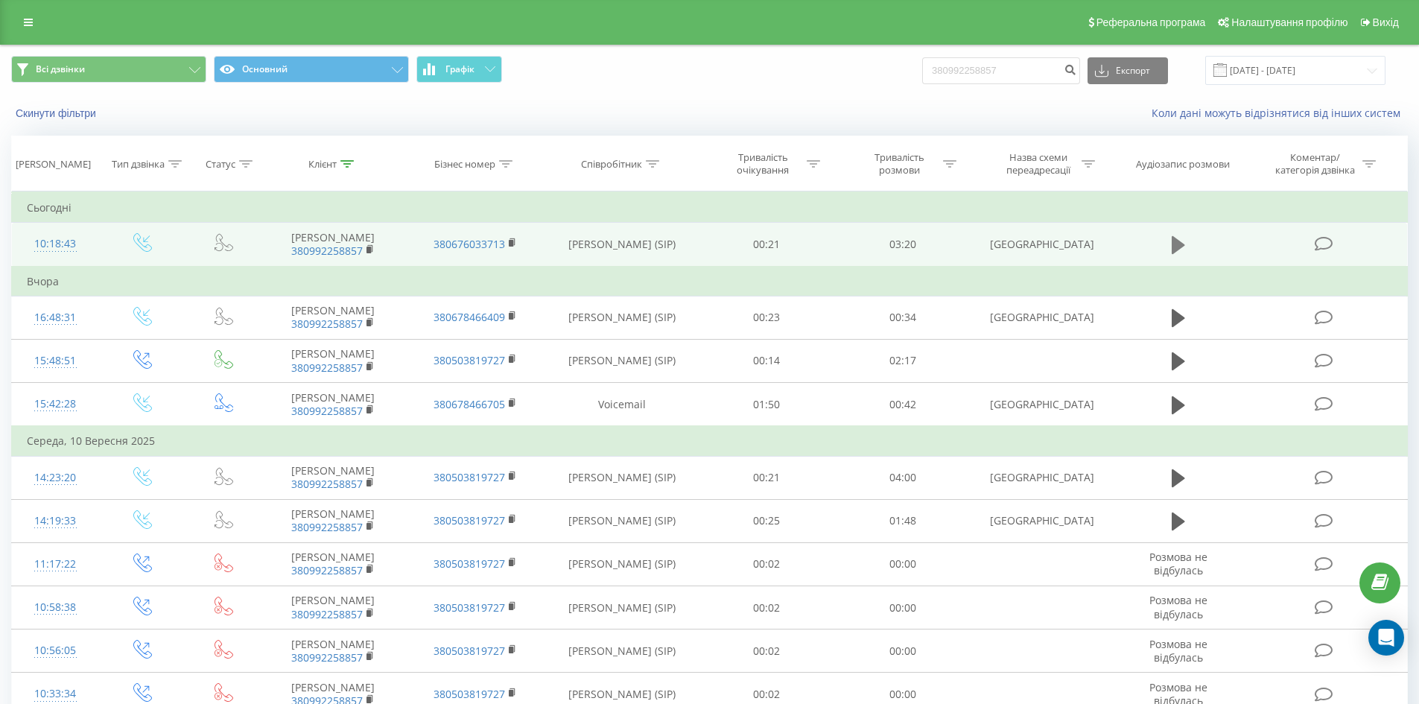
click at [1187, 248] on button at bounding box center [1178, 245] width 22 height 22
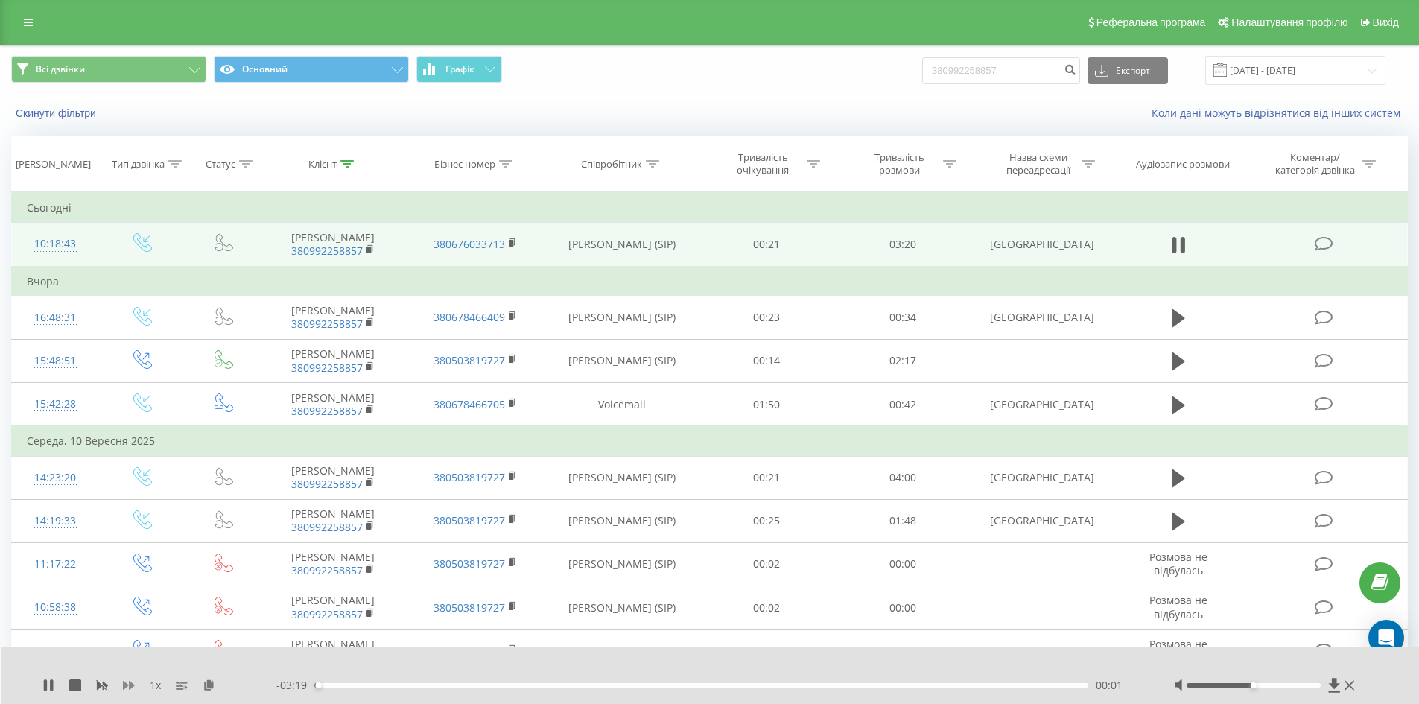
click at [126, 684] on icon at bounding box center [129, 685] width 12 height 9
click at [51, 691] on button at bounding box center [48, 685] width 12 height 12
drag, startPoint x: 752, startPoint y: 68, endPoint x: 547, endPoint y: 7, distance: 212.8
click at [617, 60] on div "Всі дзвінки Основний Графік 380992258857 Експорт .csv .xls .xlsx [DATE] - [DATE]" at bounding box center [709, 70] width 1397 height 29
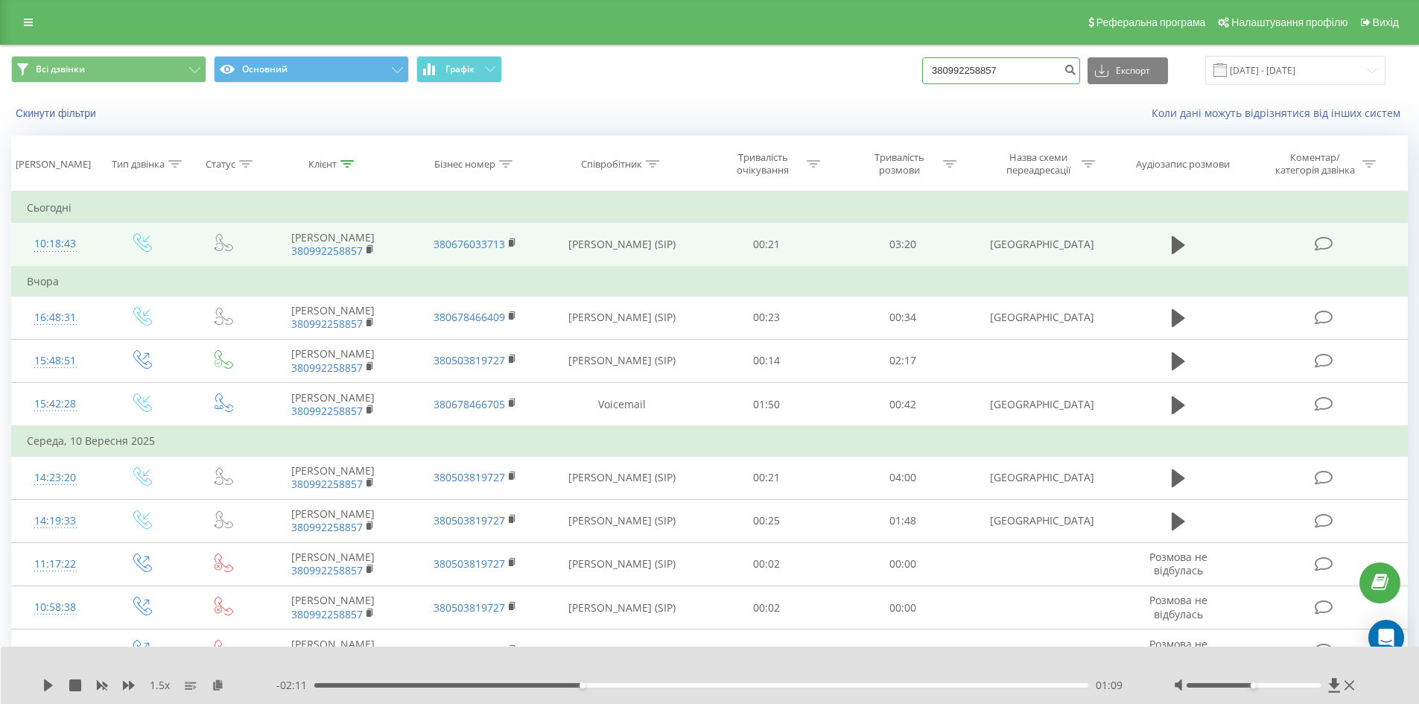
paste input "20836"
type input "20836"
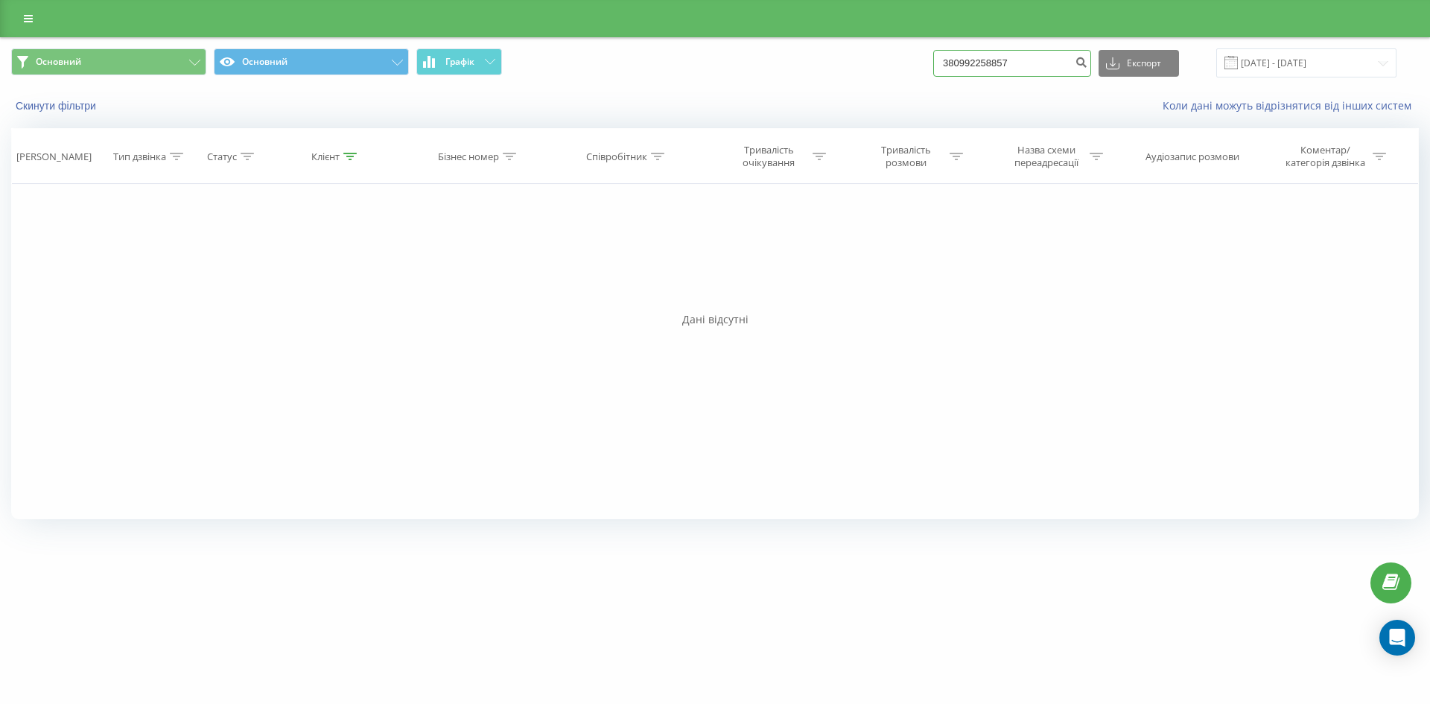
drag, startPoint x: 1067, startPoint y: 64, endPoint x: 784, endPoint y: 69, distance: 283.8
click at [784, 69] on div "Основний Основний Графік 380992258857 Експорт .csv .xls .xlsx [DATE] - [DATE]" at bounding box center [715, 62] width 1408 height 29
paste input "58356884"
type input "380958356884"
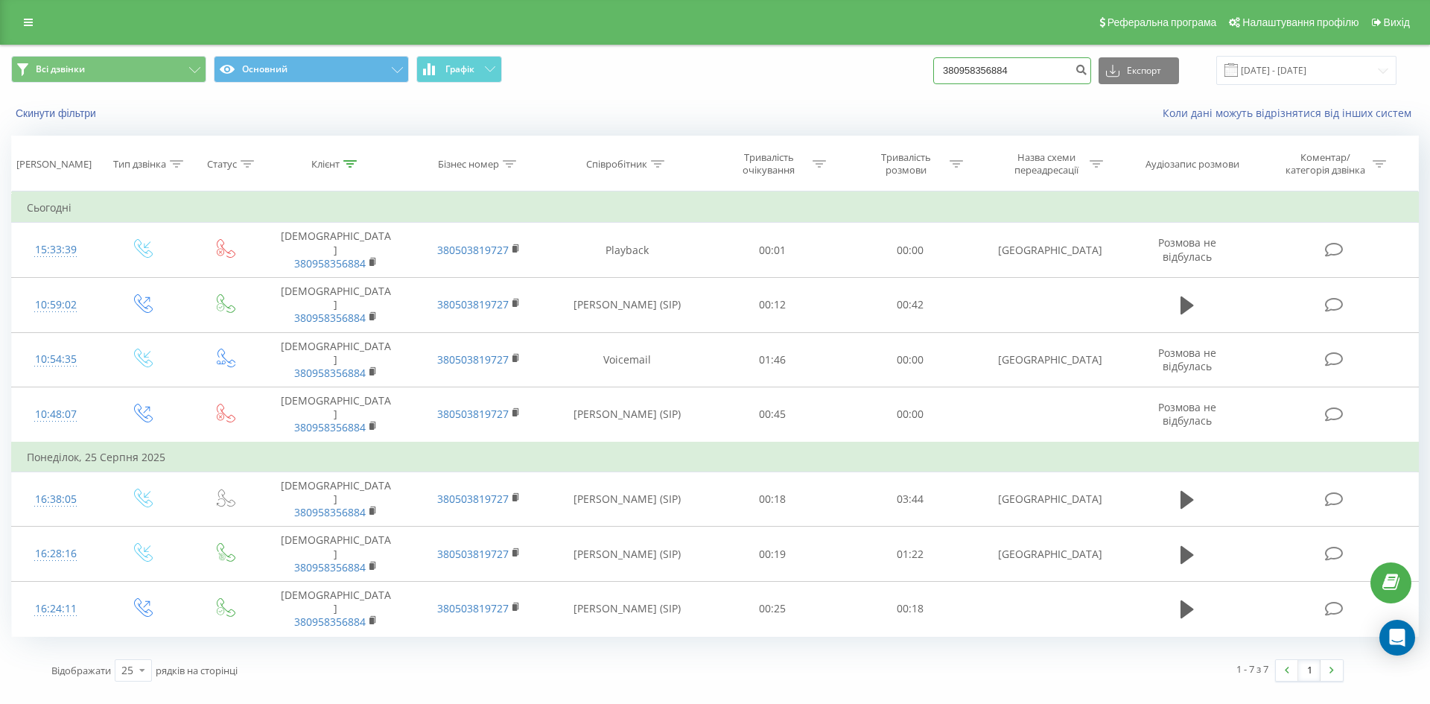
drag, startPoint x: 1011, startPoint y: 80, endPoint x: 738, endPoint y: 87, distance: 273.4
click at [740, 88] on div "Всі дзвінки Основний Графік 380958356884 Експорт .csv .xls .xlsx [DATE] - [DATE]" at bounding box center [715, 70] width 1429 height 50
paste input "72020480"
type input "380972020480"
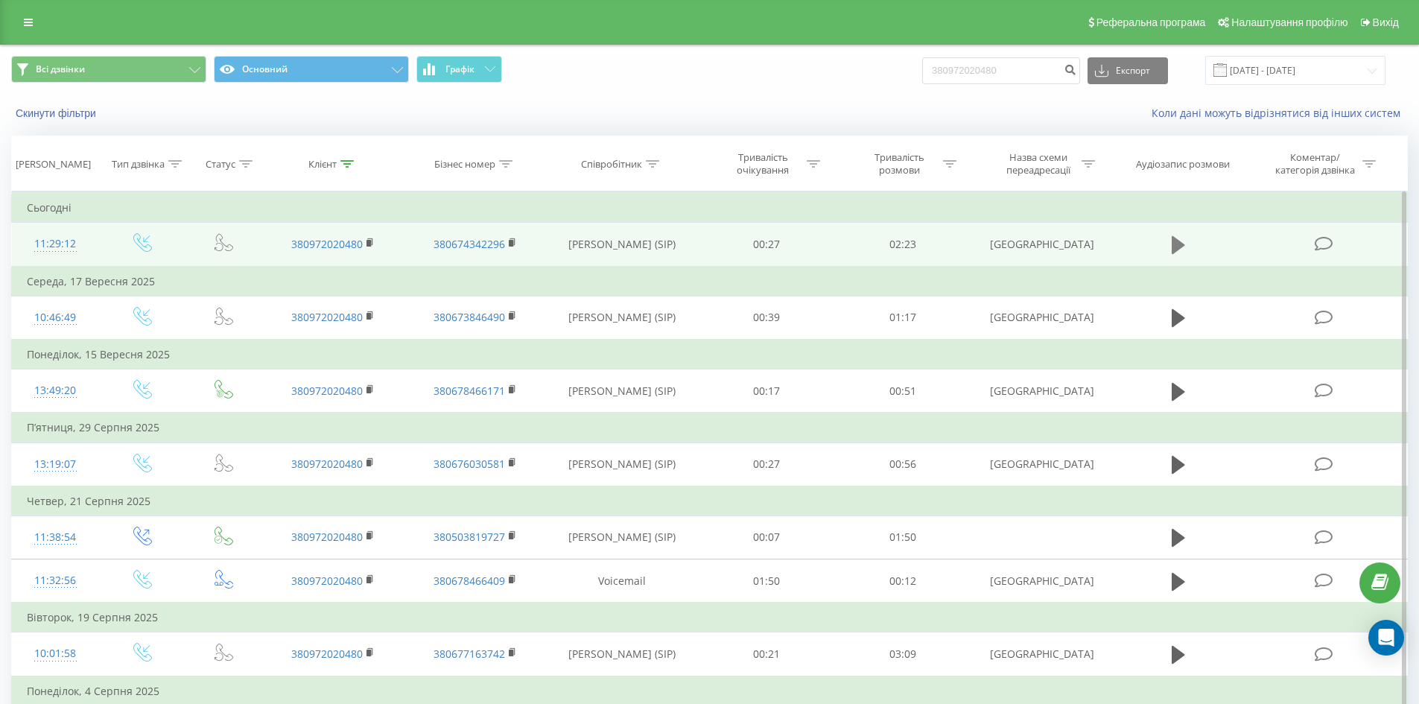
click at [1175, 244] on icon at bounding box center [1178, 245] width 13 height 18
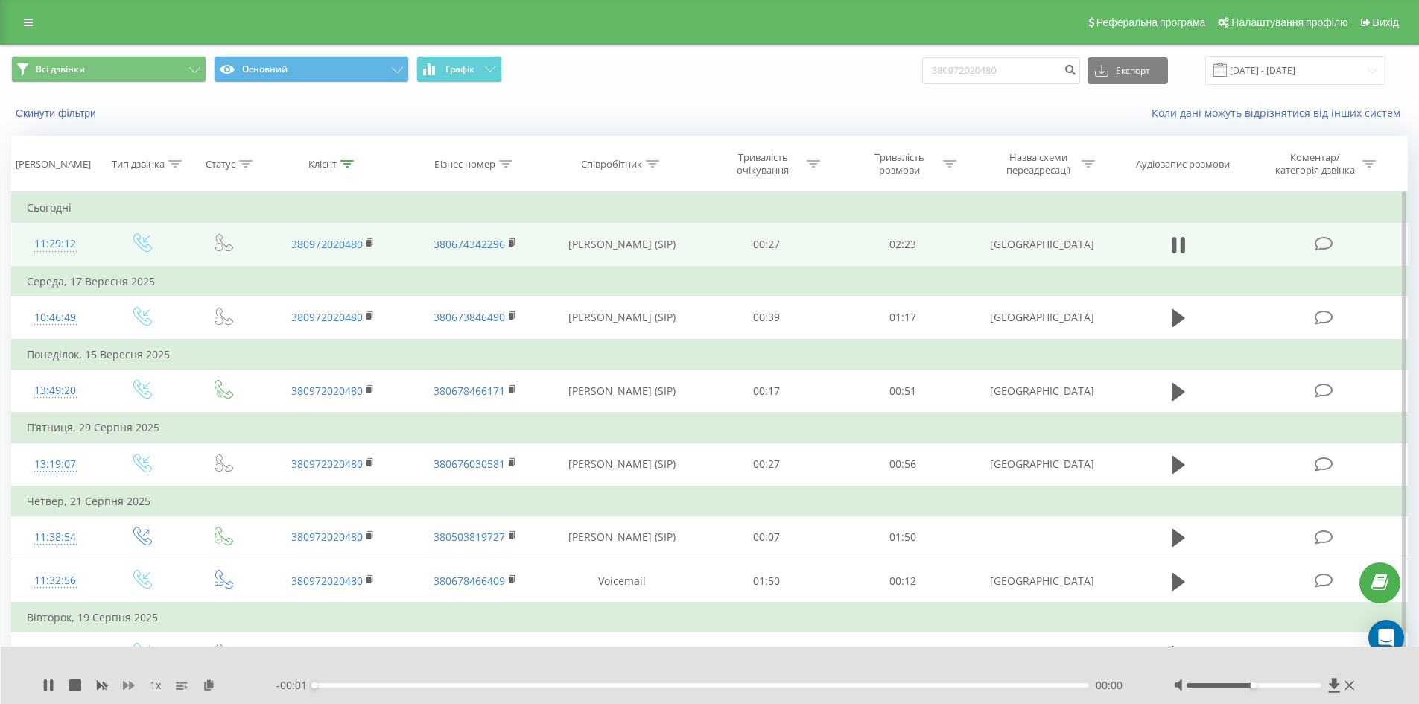
click at [130, 690] on icon at bounding box center [129, 685] width 12 height 12
click at [54, 689] on icon at bounding box center [48, 685] width 12 height 12
drag, startPoint x: 1055, startPoint y: 77, endPoint x: 684, endPoint y: 84, distance: 370.2
click at [687, 84] on div "Всі дзвінки Основний Графік 380972020480 Експорт .csv .xls .xlsx [DATE] - [DATE]" at bounding box center [709, 70] width 1397 height 29
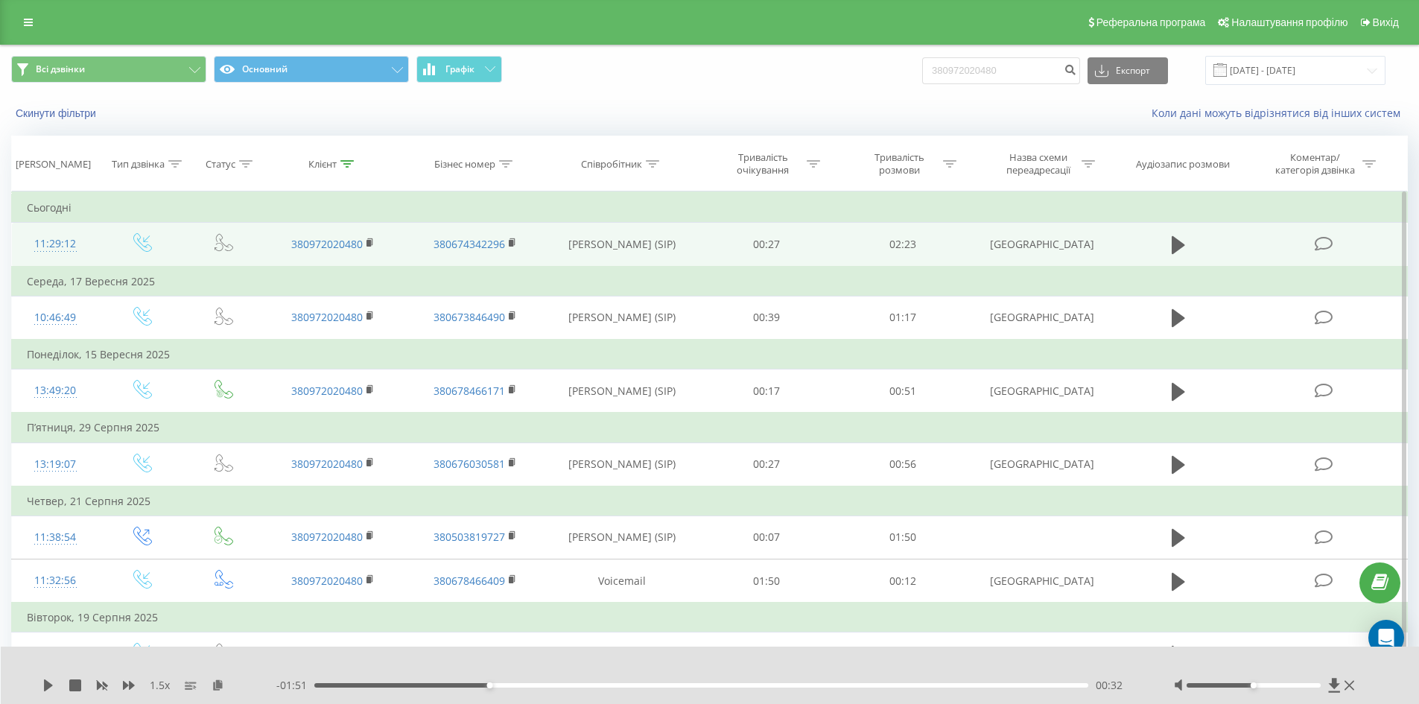
drag, startPoint x: 804, startPoint y: 77, endPoint x: 1068, endPoint y: 98, distance: 265.3
click at [840, 86] on div "Всі дзвінки Основний Графік 380972020480 Експорт .csv .xls .xlsx [DATE] - [DATE]" at bounding box center [709, 70] width 1417 height 50
drag, startPoint x: 906, startPoint y: 61, endPoint x: 724, endPoint y: 87, distance: 184.3
click at [719, 77] on div "Всі дзвінки Основний Графік 380972020480 Експорт .csv .xls .xlsx [DATE] - [DATE]" at bounding box center [709, 70] width 1397 height 29
paste input "51708275"
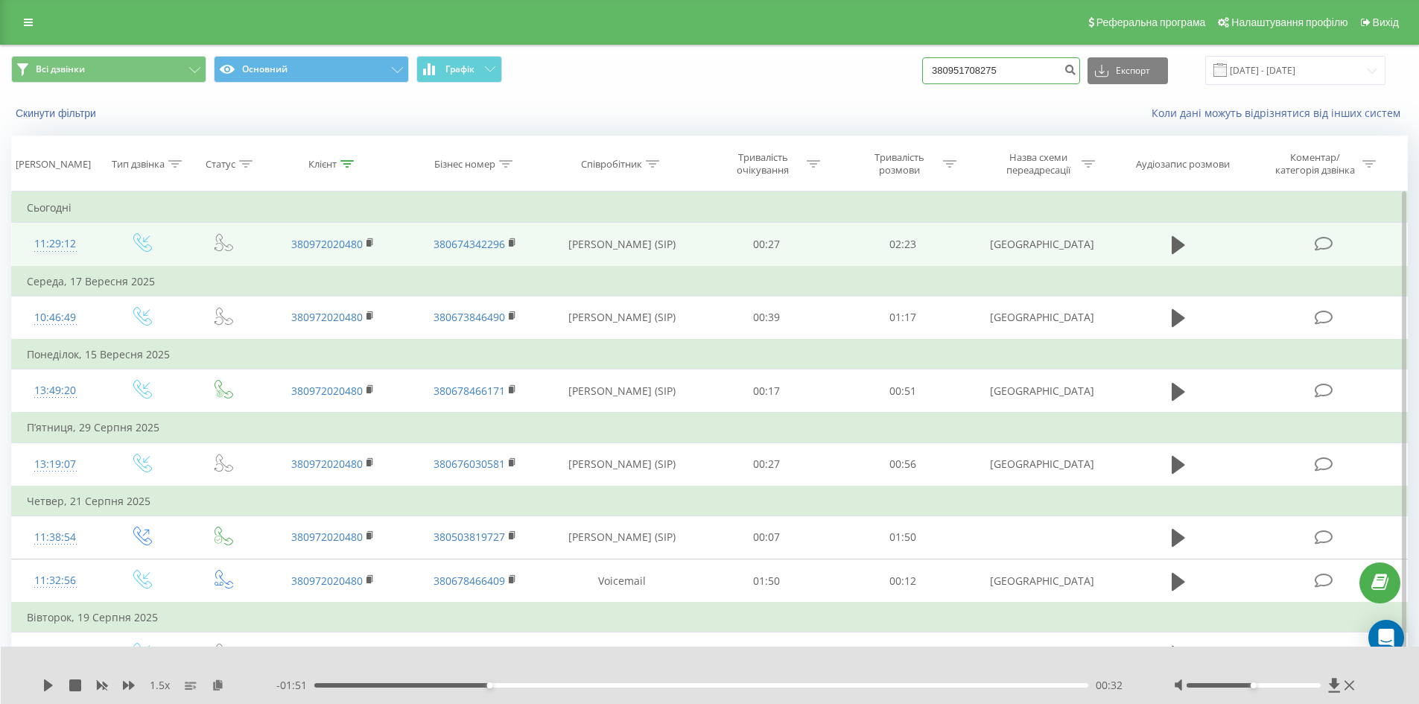
type input "380951708275"
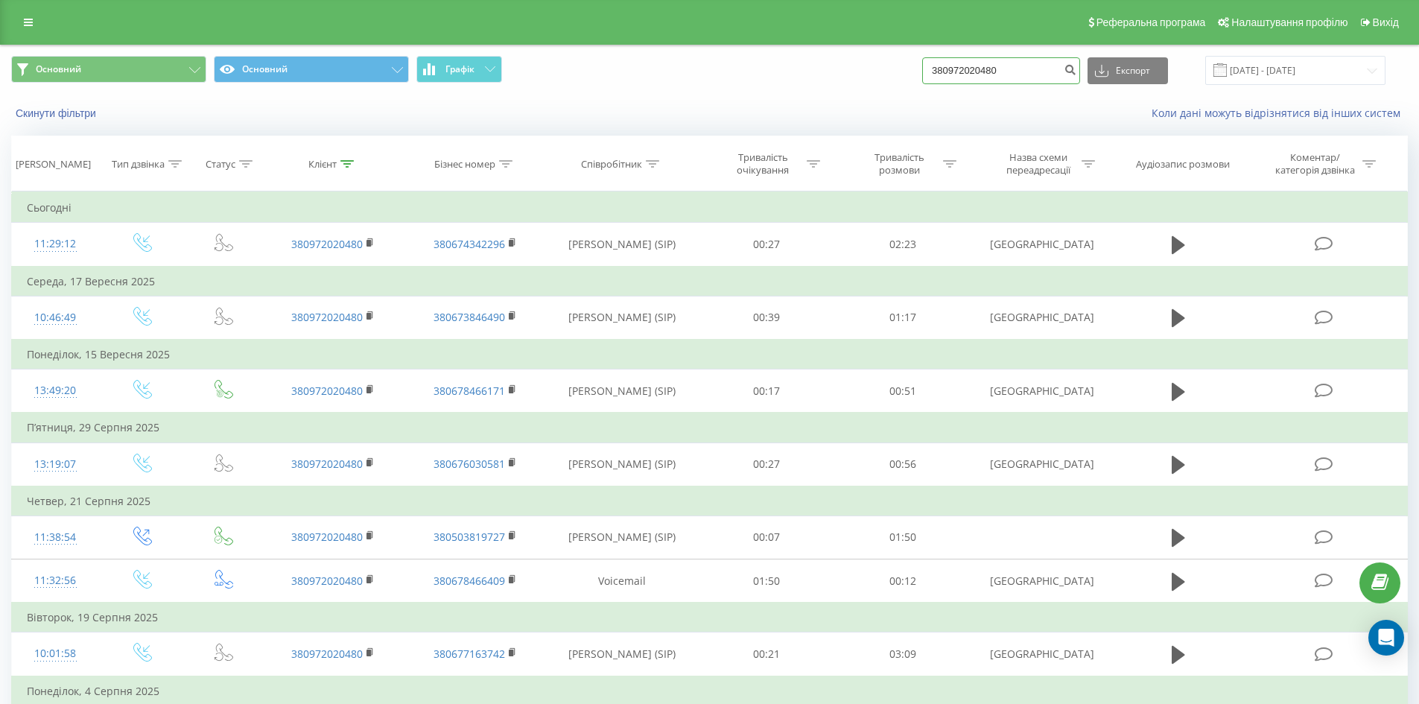
click at [981, 60] on input "380972020480" at bounding box center [1001, 70] width 158 height 27
click at [962, 51] on div "Основний Основний Графік 380972020480 Експорт .csv .xls .xlsx 19.06.2025 - 19.0…" at bounding box center [709, 70] width 1417 height 50
click at [1003, 72] on input "380972020480" at bounding box center [1001, 70] width 158 height 27
drag, startPoint x: 1032, startPoint y: 68, endPoint x: 632, endPoint y: 41, distance: 400.9
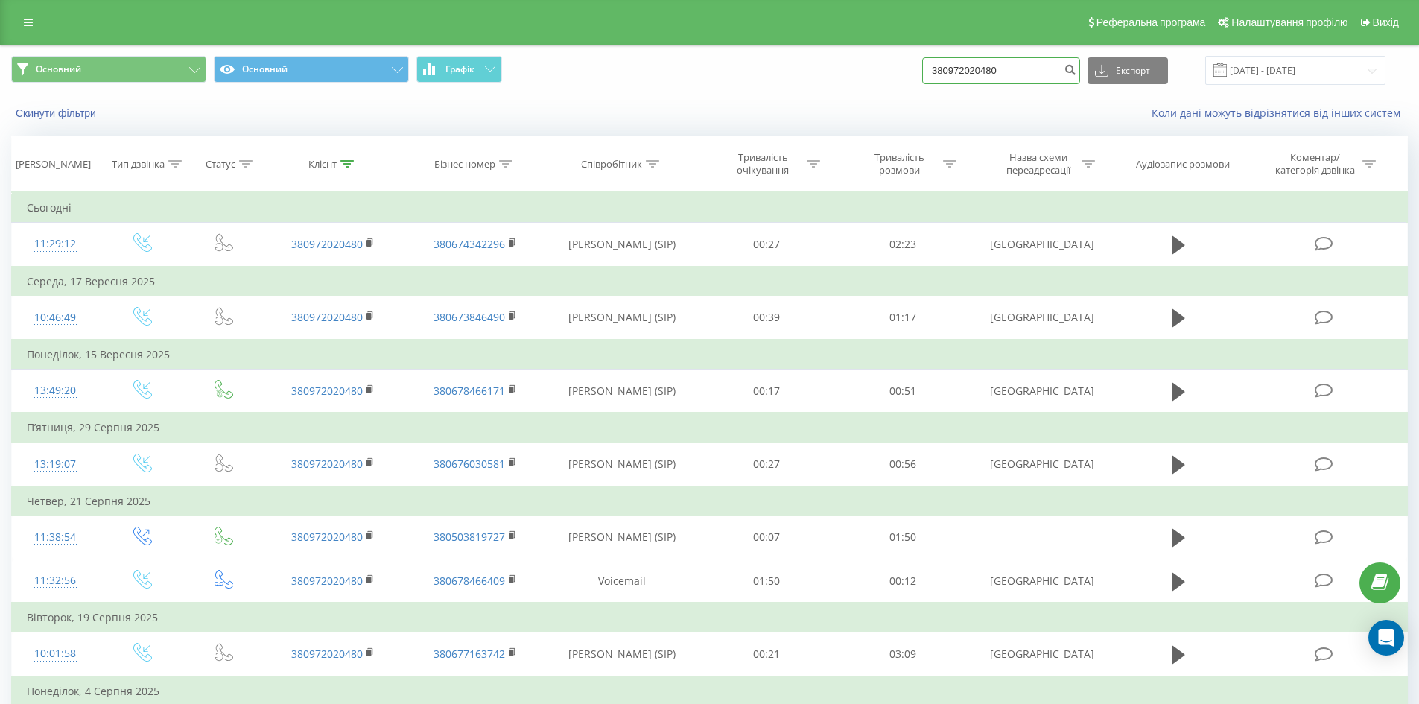
paste input "3835265"
type input "380938352650"
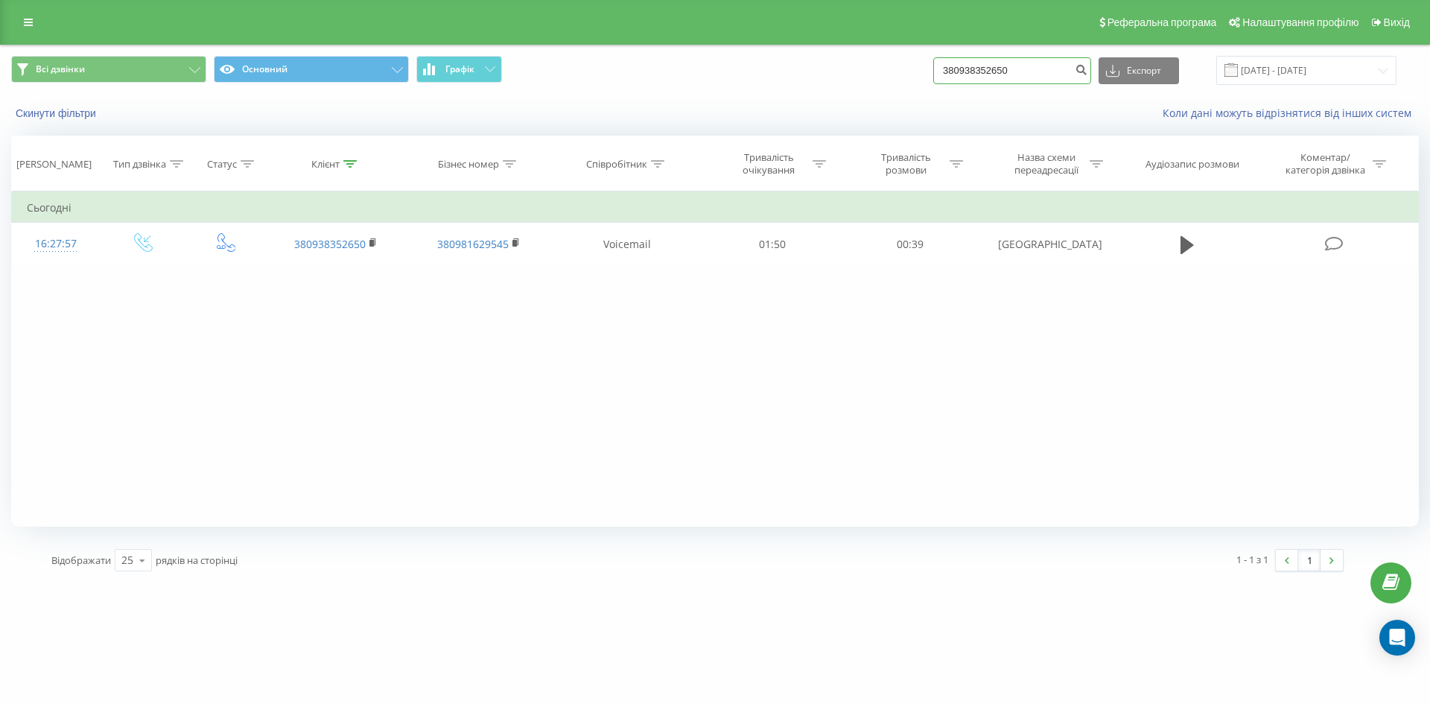
drag, startPoint x: 1072, startPoint y: 76, endPoint x: 655, endPoint y: 42, distance: 417.8
click at [662, 43] on div "Реферальна програма Налаштування профілю Вихід Всі дзвінки Основний Графік 3809…" at bounding box center [715, 291] width 1430 height 582
paste input "71678824"
type input "380971678824"
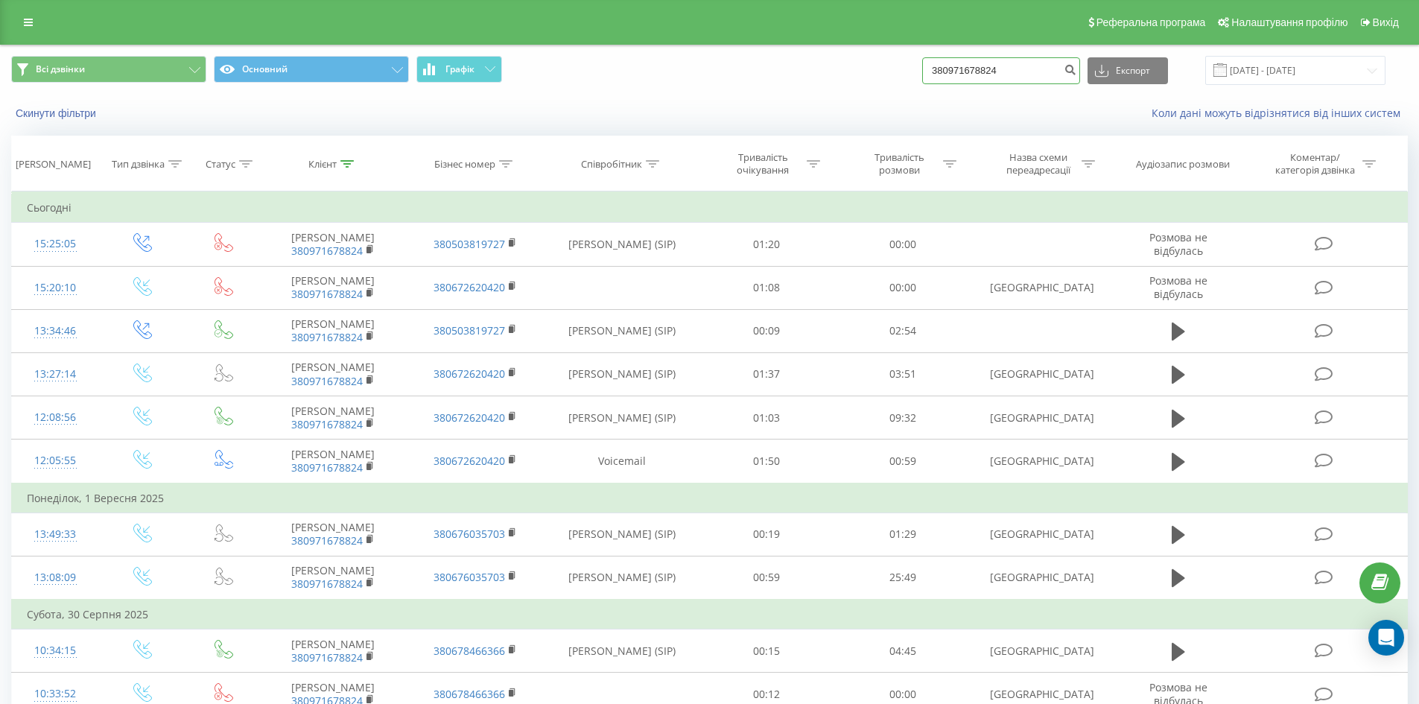
drag, startPoint x: 1006, startPoint y: 61, endPoint x: 807, endPoint y: 60, distance: 199.6
click at [811, 62] on div "Всі дзвінки Основний Графік 380971678824 Експорт .csv .xls .xlsx 19.06.2025 - 1…" at bounding box center [709, 70] width 1397 height 29
paste input "665937731"
type input "380665937731"
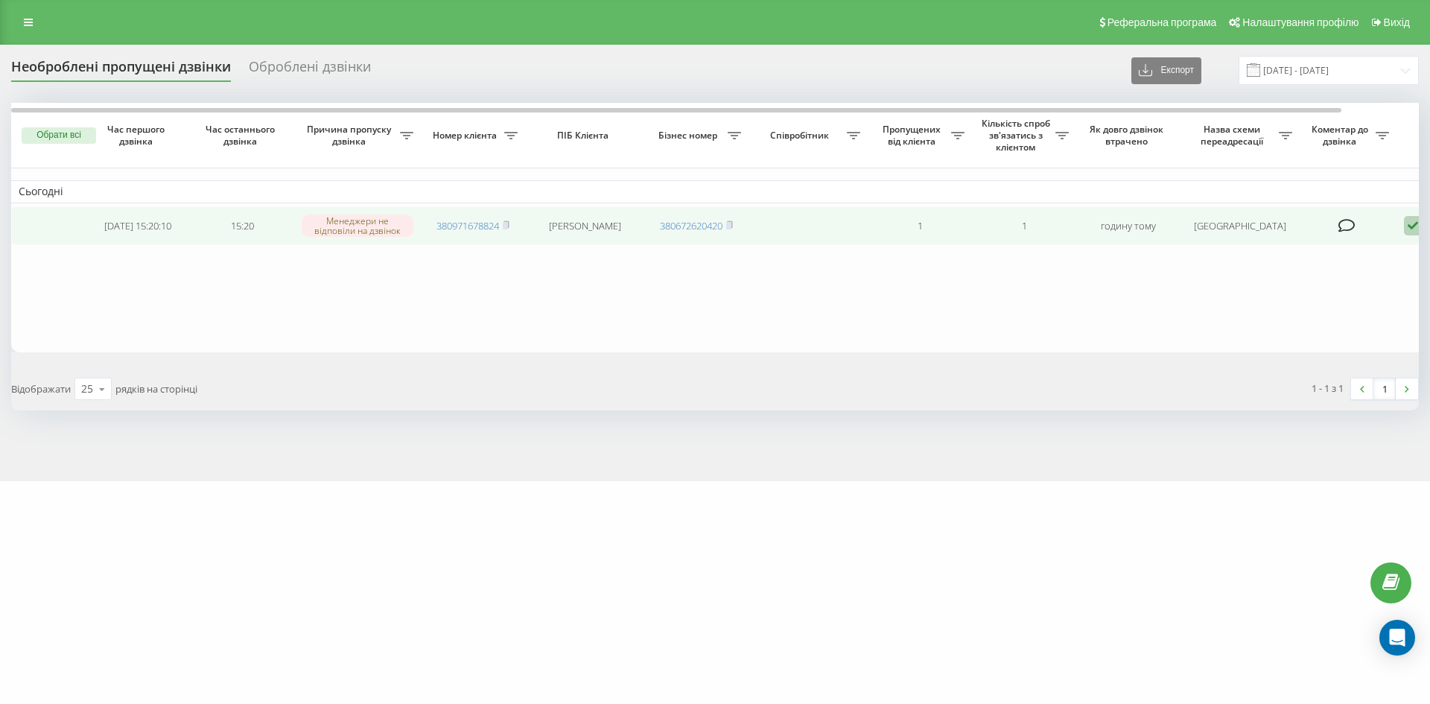
click at [1402, 226] on td "Обробити Не вдалося зв'язатися Зв'язався з клієнтом за допомогою іншого каналу …" at bounding box center [1449, 225] width 104 height 39
click at [1406, 226] on icon at bounding box center [1413, 226] width 18 height 20
click at [1382, 276] on span "Зв'язався з клієнтом за допомогою іншого каналу" at bounding box center [1349, 276] width 255 height 14
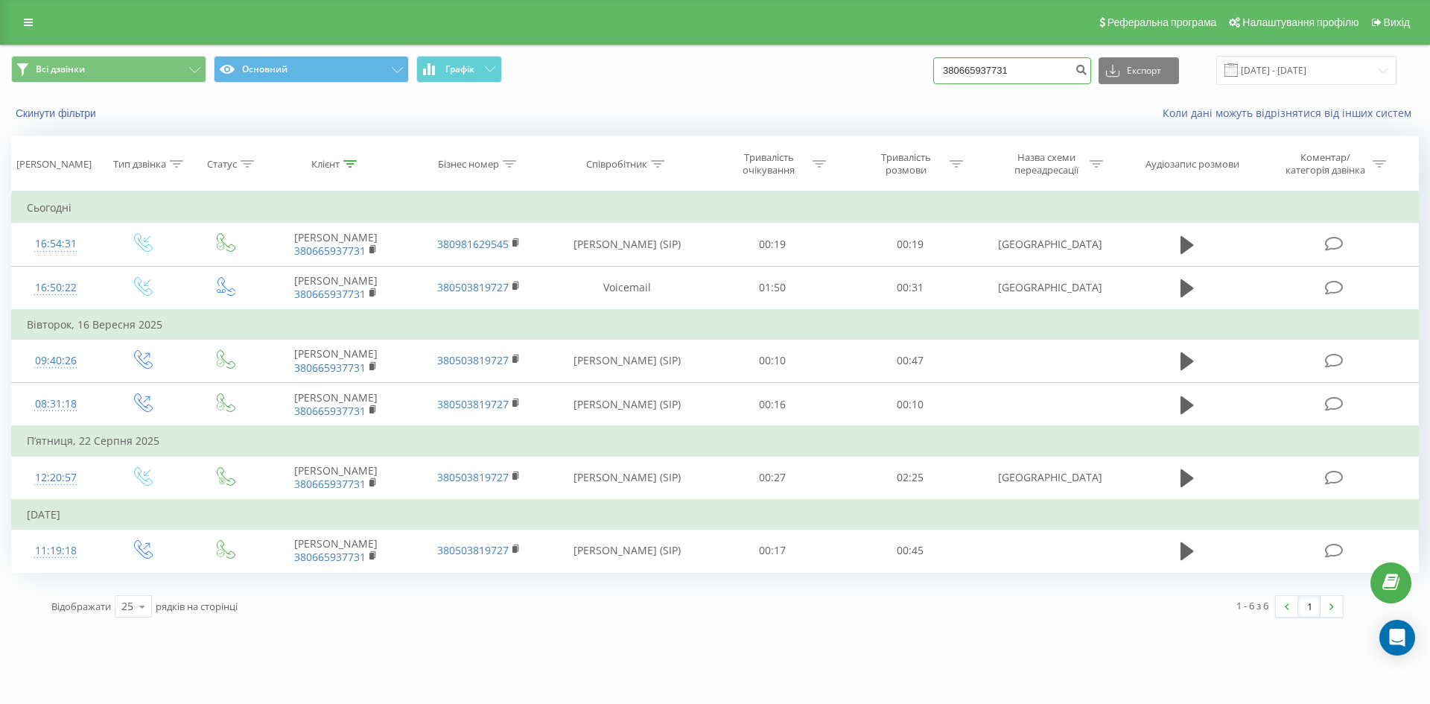
click at [1049, 66] on input "380665937731" at bounding box center [1012, 70] width 158 height 27
drag, startPoint x: 1049, startPoint y: 66, endPoint x: 1045, endPoint y: 57, distance: 10.0
click at [1049, 63] on input "380665937731" at bounding box center [1012, 70] width 158 height 27
paste input "38053368"
type input "380638053368"
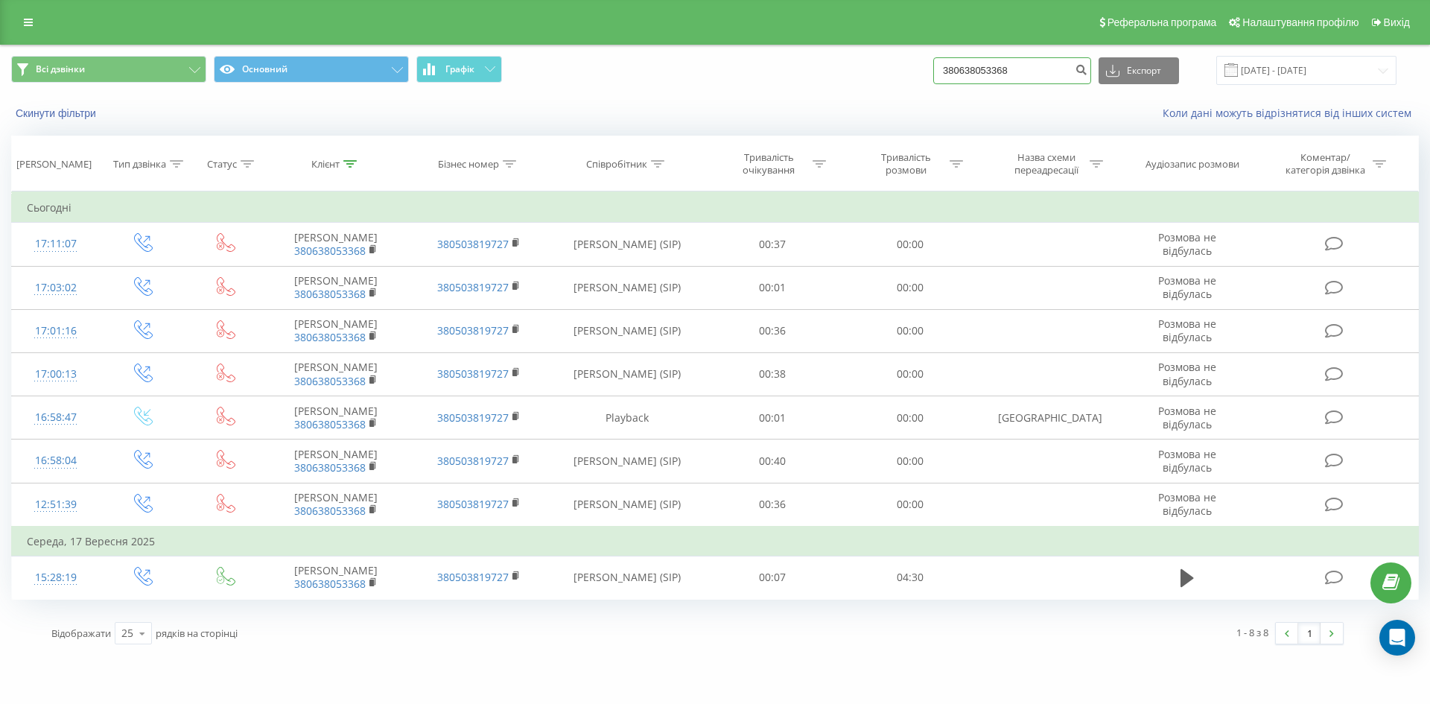
click at [673, 77] on div "Всі дзвінки Основний Графік 380638053368 Експорт .csv .xls .xlsx 19.06.2025 - 1…" at bounding box center [715, 70] width 1408 height 29
paste input "976866812"
type input "380976866812"
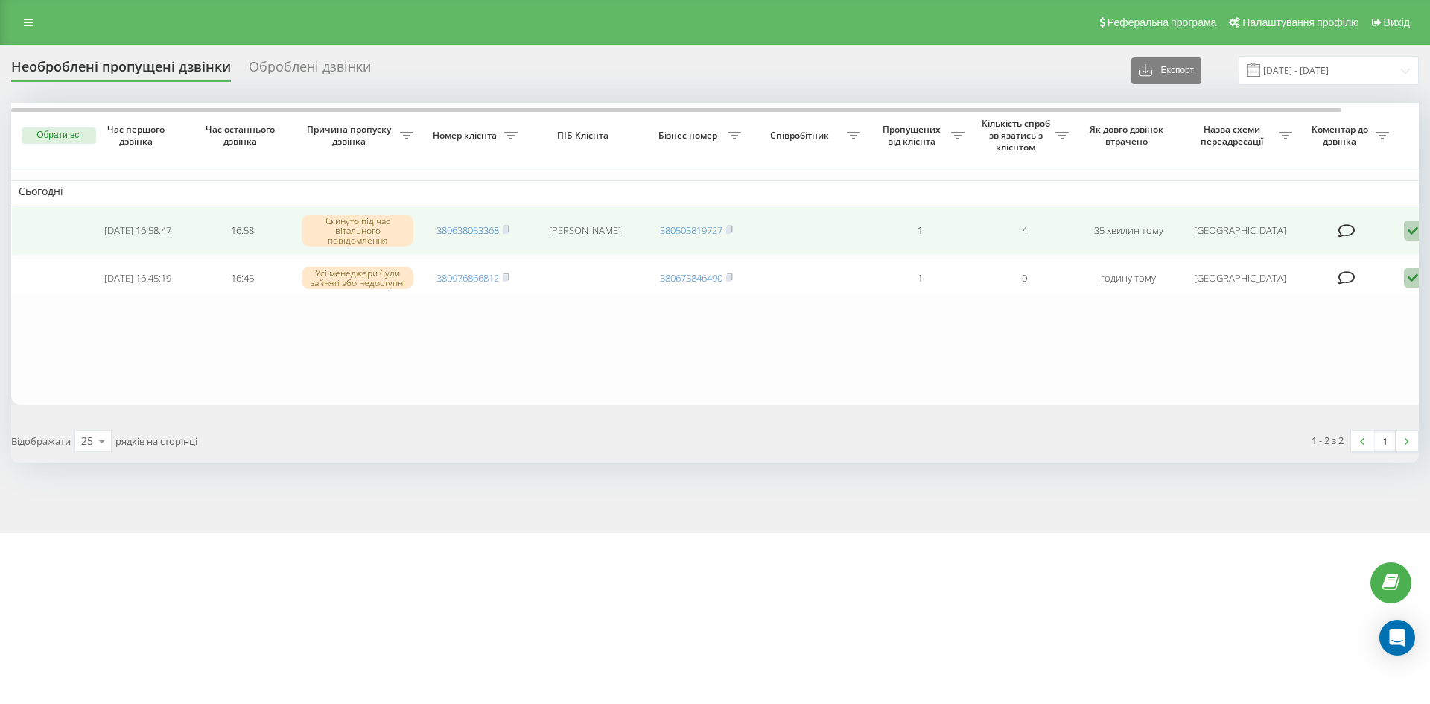
click at [1413, 223] on icon at bounding box center [1413, 230] width 18 height 20
click at [1306, 287] on span "Зв'язався з клієнтом за допомогою іншого каналу" at bounding box center [1349, 281] width 255 height 14
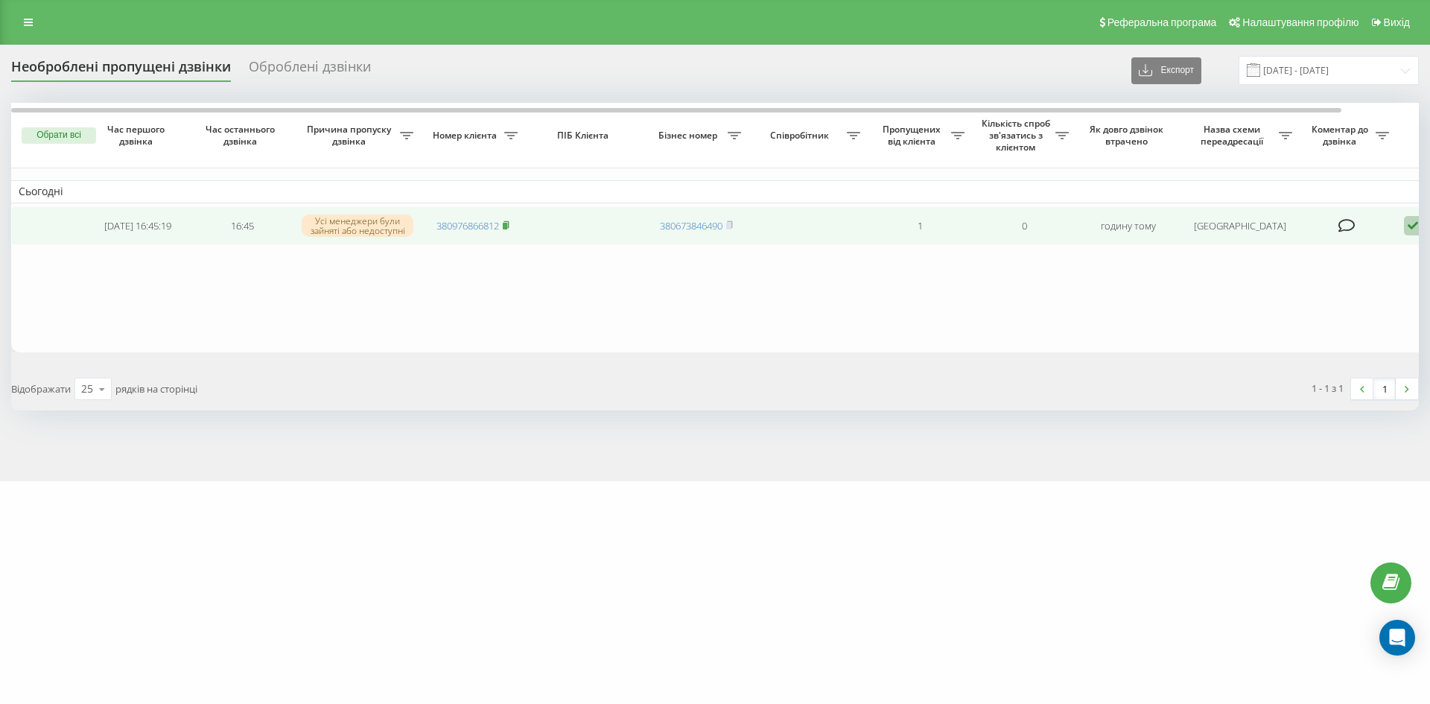
click at [509, 224] on icon at bounding box center [506, 224] width 7 height 9
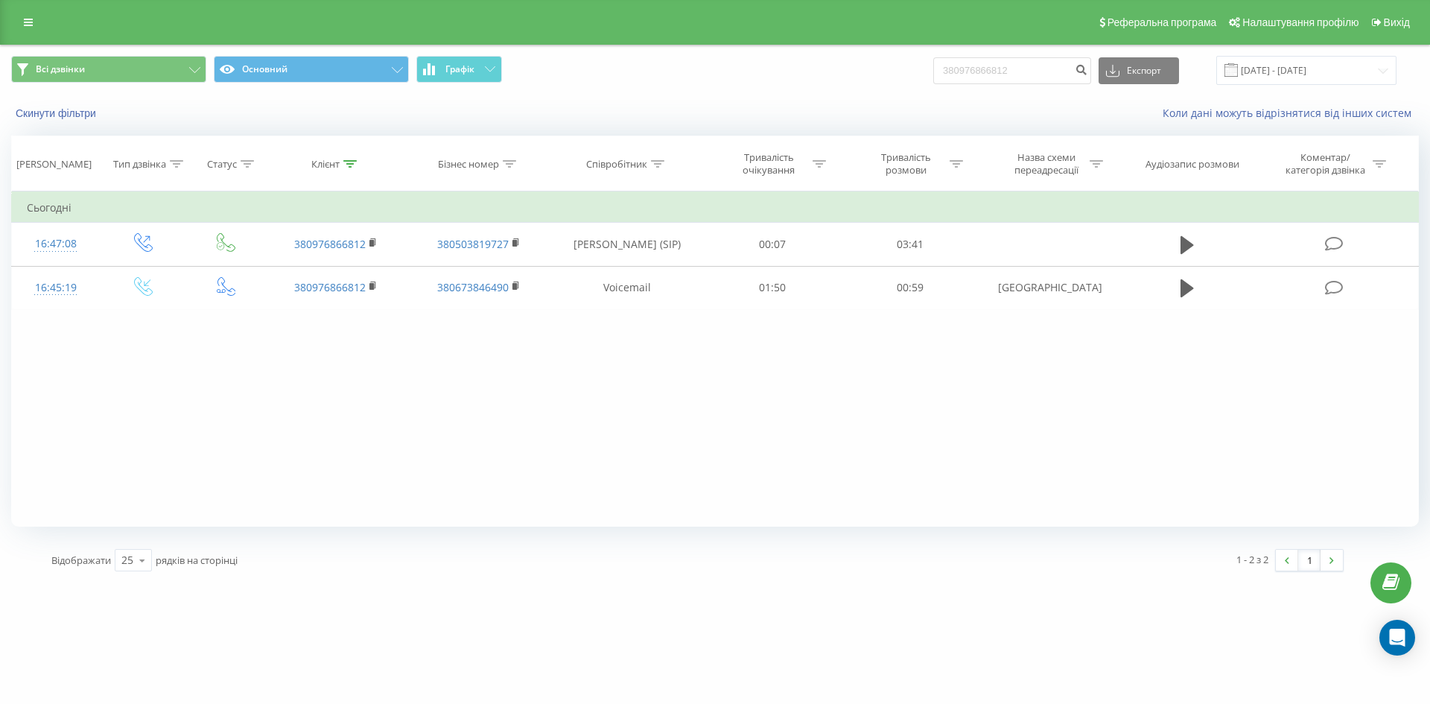
drag, startPoint x: 1063, startPoint y: 56, endPoint x: 930, endPoint y: 66, distance: 133.0
click at [873, 68] on div "Всі дзвінки Основний Графік 380976866812 Експорт .csv .xls .xlsx 19.06.2025 - 1…" at bounding box center [715, 70] width 1408 height 29
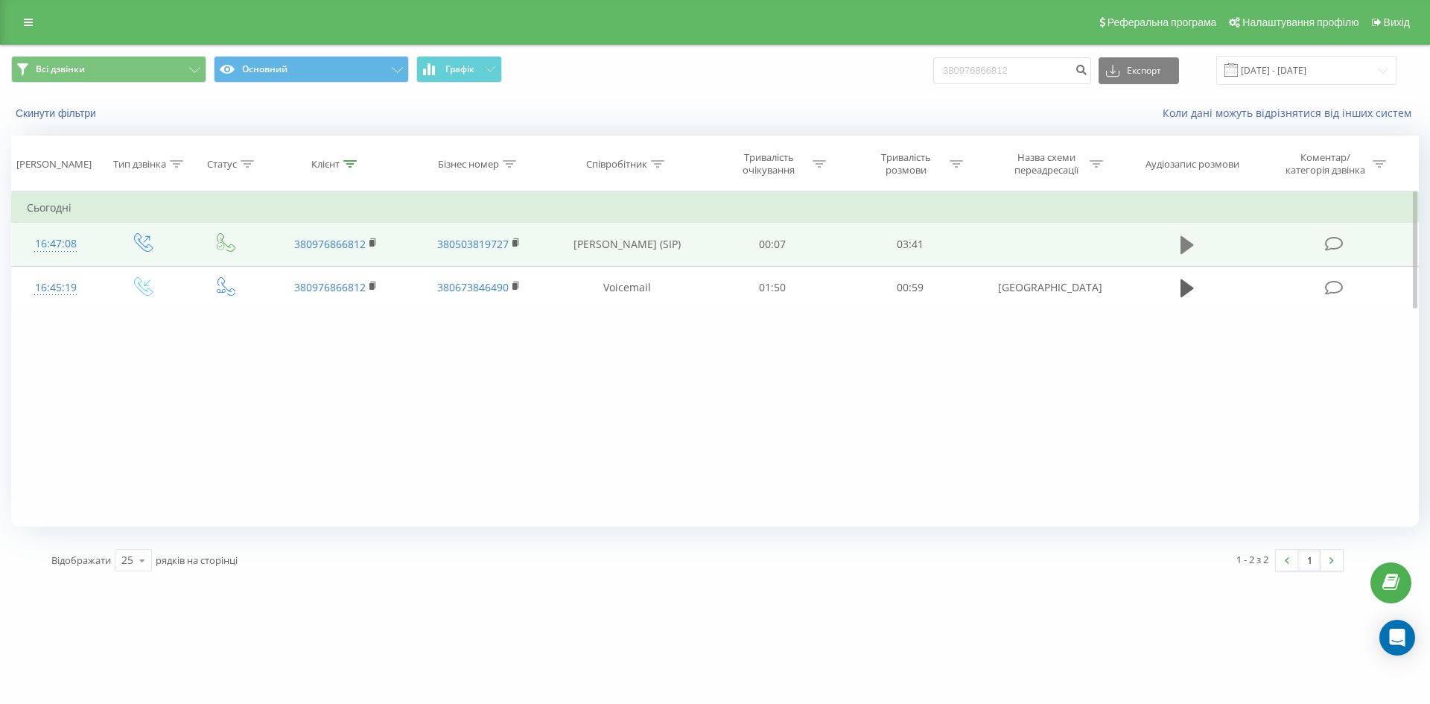
click at [1180, 252] on button at bounding box center [1187, 245] width 22 height 22
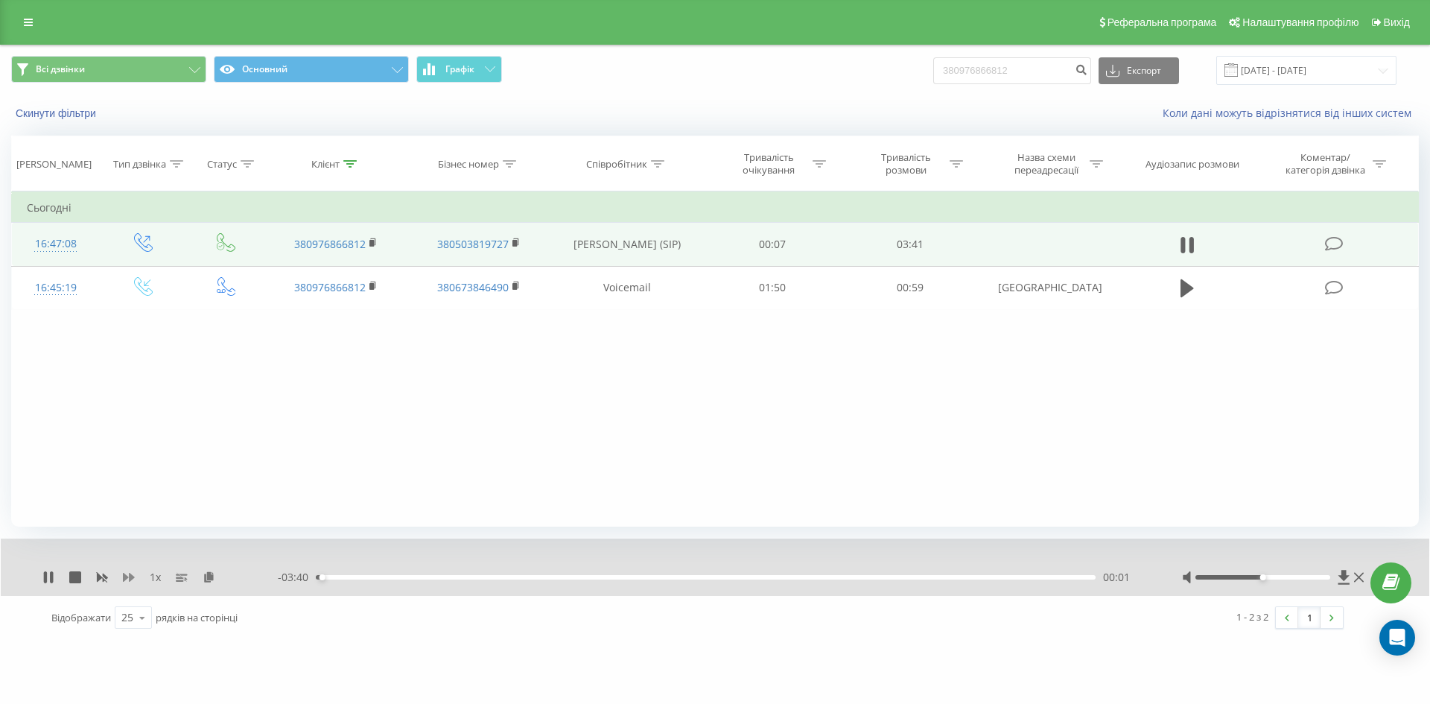
click at [124, 580] on icon at bounding box center [129, 577] width 12 height 9
click at [44, 576] on icon at bounding box center [45, 577] width 3 height 12
drag, startPoint x: 1017, startPoint y: 70, endPoint x: 785, endPoint y: 60, distance: 232.6
click at [815, 60] on div "Всі дзвінки Основний Графік 380976866812 Експорт .csv .xls .xlsx 19.06.2025 - 1…" at bounding box center [715, 70] width 1408 height 29
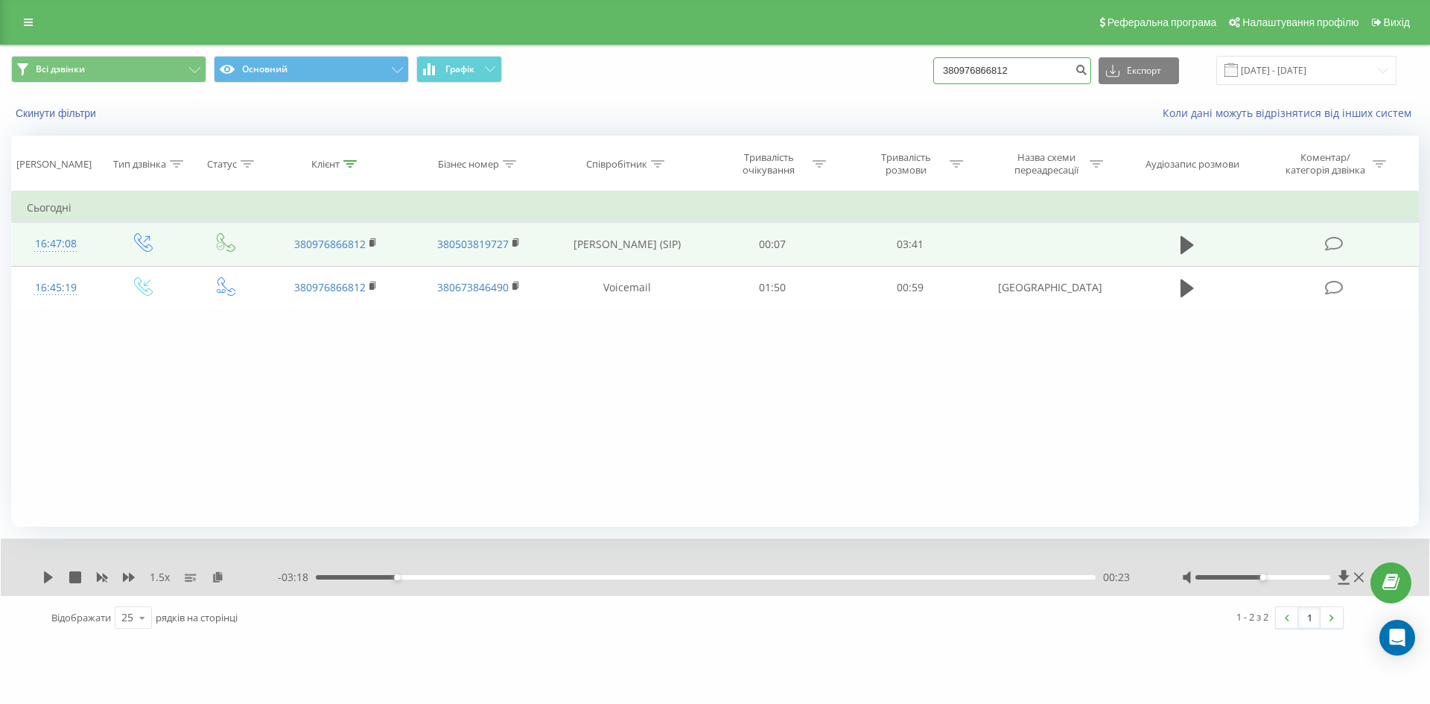
click at [1033, 66] on input "380976866812" at bounding box center [1012, 70] width 158 height 27
paste input "800045"
drag, startPoint x: 1045, startPoint y: 69, endPoint x: 676, endPoint y: 109, distance: 370.9
click at [684, 105] on div "Всі дзвінки Основний Графік 380976866812 Експорт .csv .xls .xlsx 19.06.2025 - 1…" at bounding box center [715, 88] width 1429 height 86
type input "380978000452"
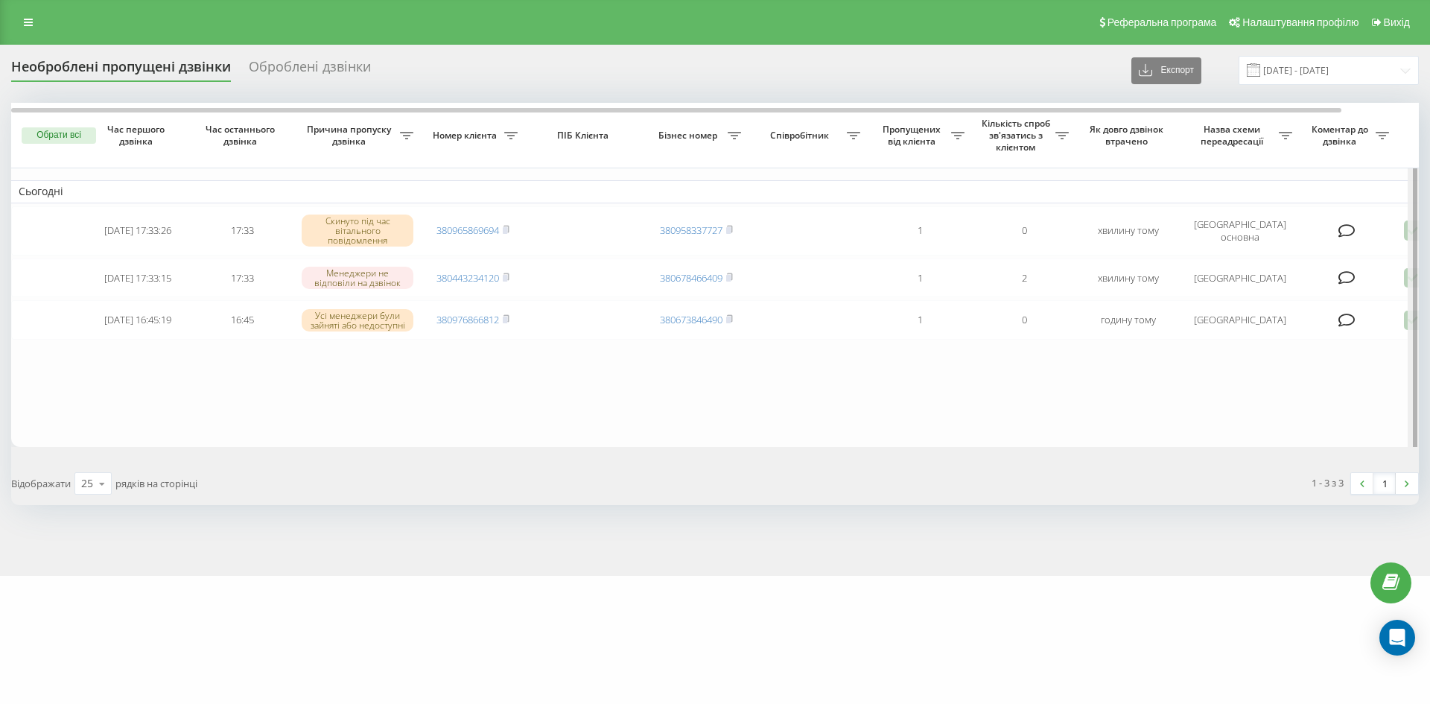
click at [1410, 322] on div at bounding box center [1413, 277] width 11 height 349
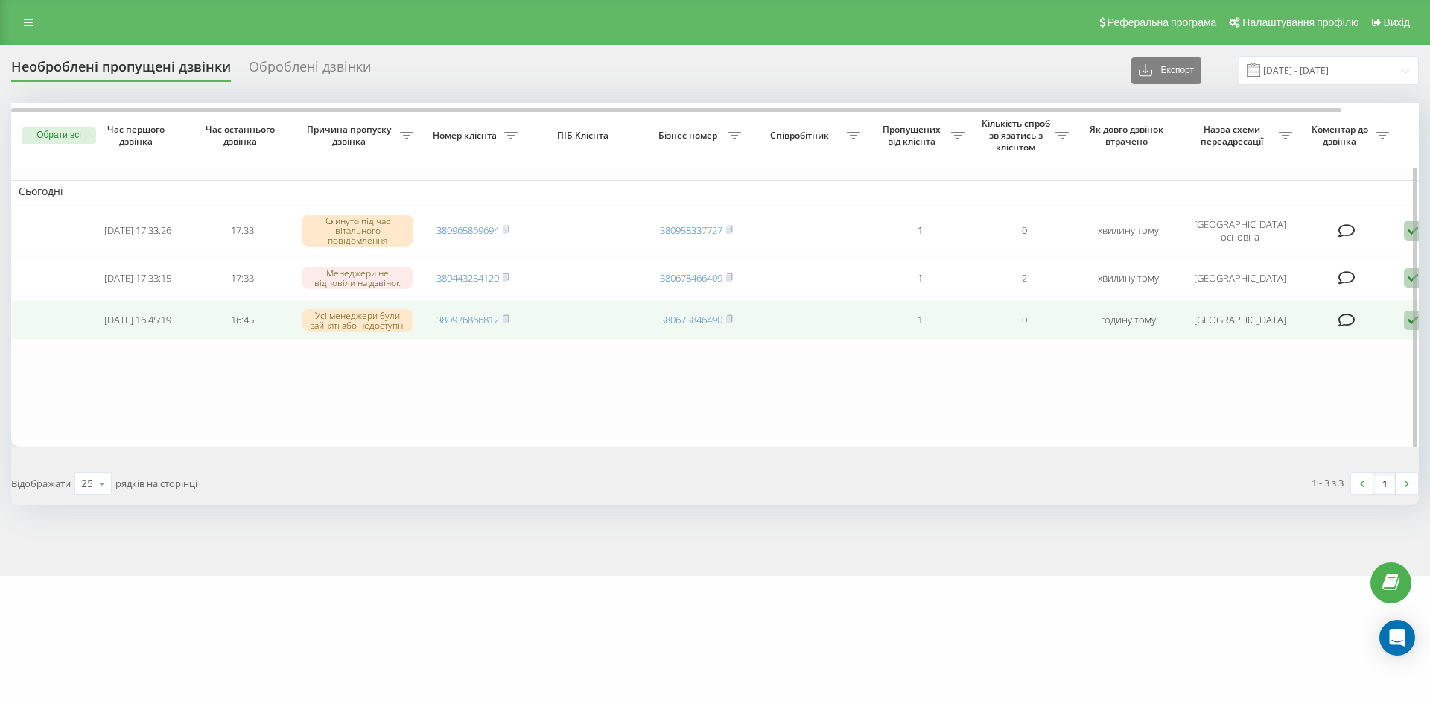
click at [1405, 325] on icon at bounding box center [1413, 321] width 18 height 20
click at [1388, 373] on span "Зв'язався з клієнтом за допомогою іншого каналу" at bounding box center [1349, 370] width 255 height 14
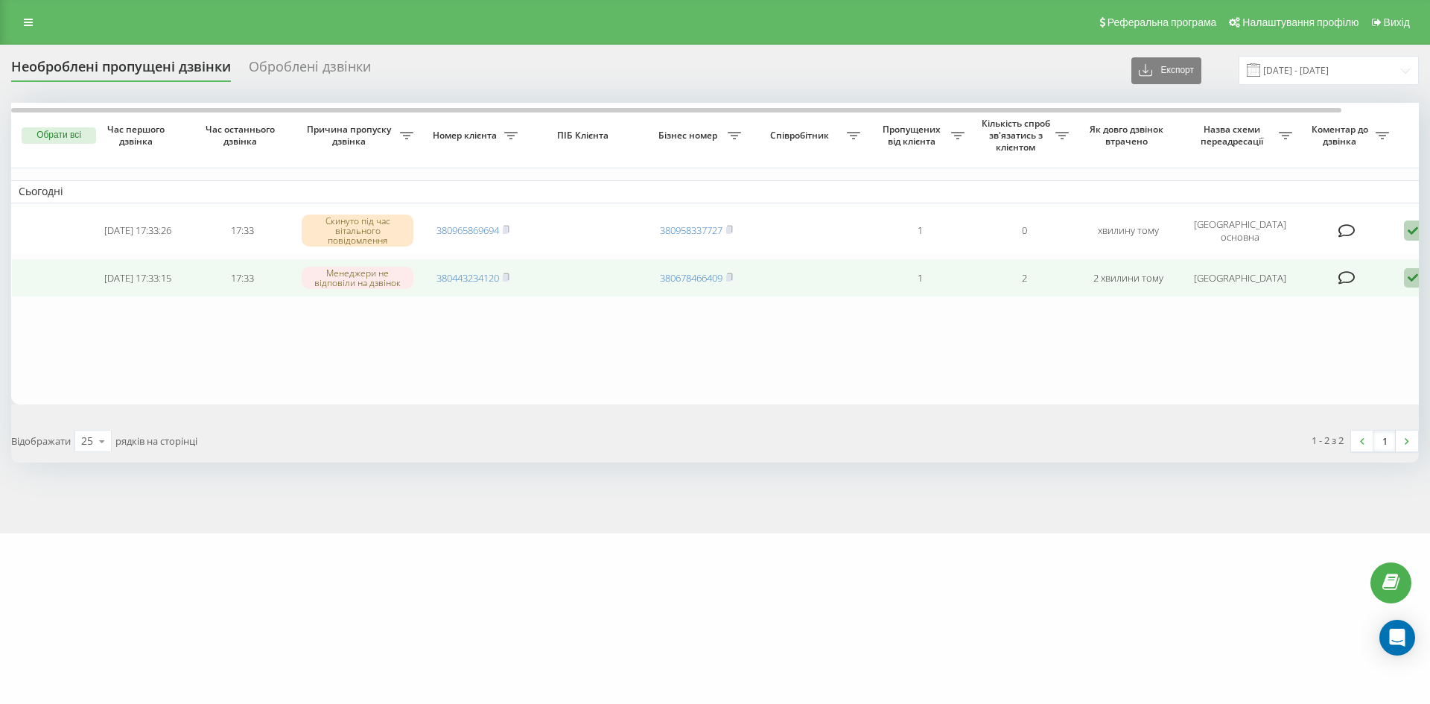
click at [1405, 279] on icon at bounding box center [1413, 278] width 18 height 20
click at [1371, 380] on div "Інший варіант" at bounding box center [1349, 382] width 279 height 27
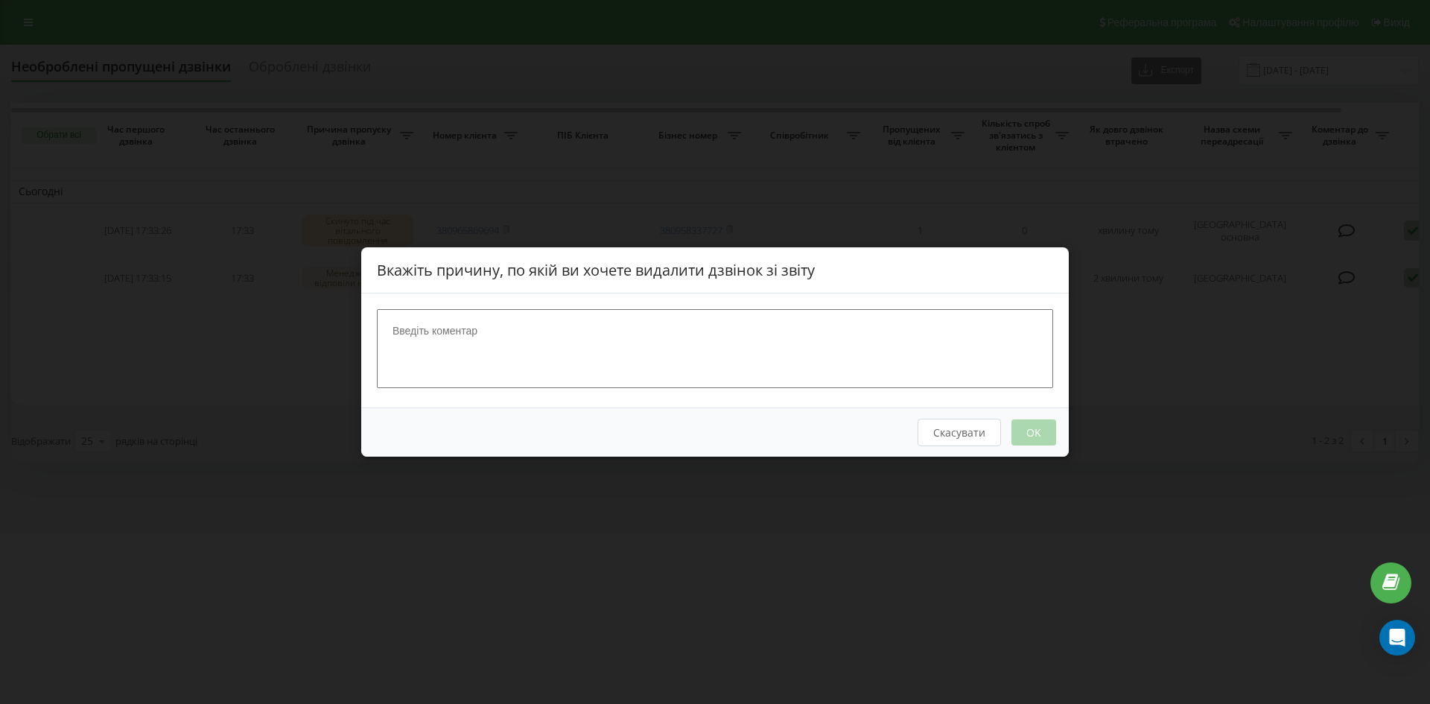
click at [635, 328] on textarea at bounding box center [715, 348] width 676 height 79
type textarea "спам"
click at [1037, 436] on button "OK" at bounding box center [1033, 432] width 45 height 26
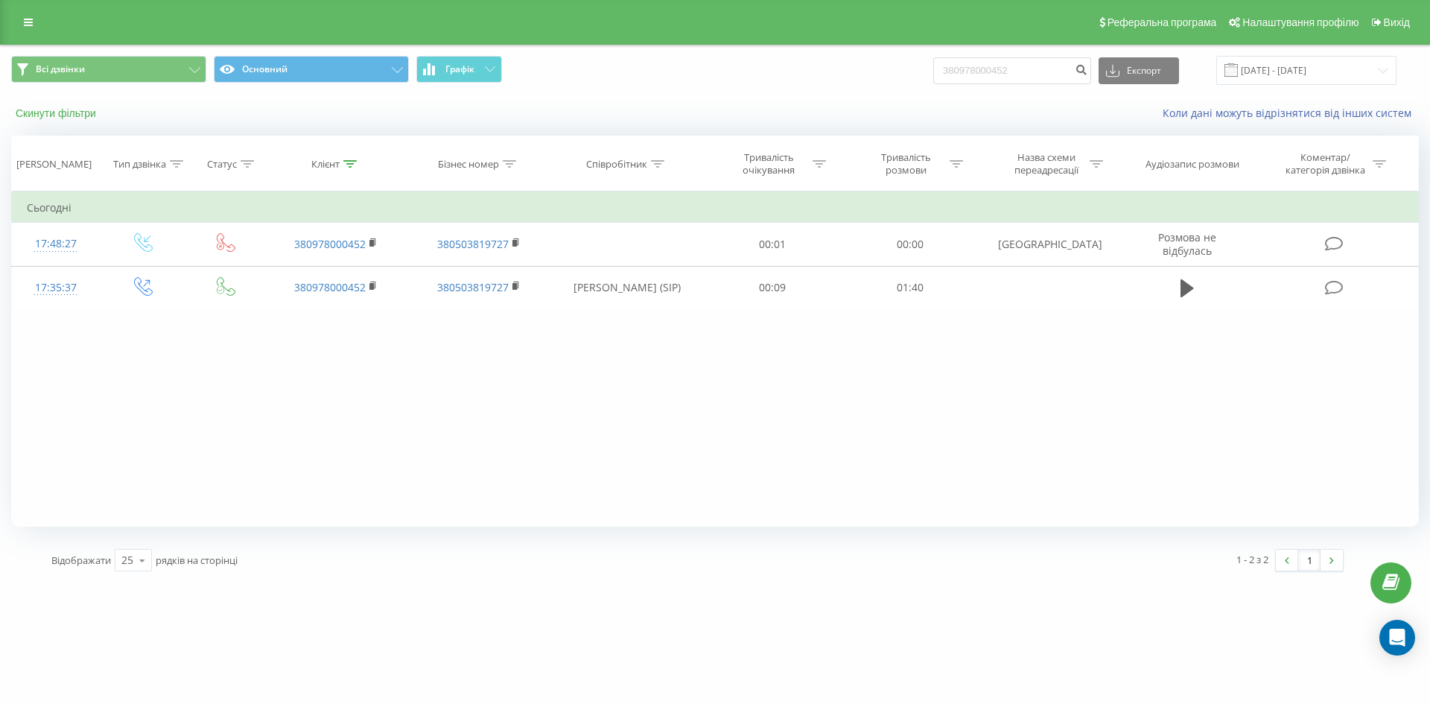
click at [80, 117] on button "Скинути фільтри" at bounding box center [57, 113] width 92 height 13
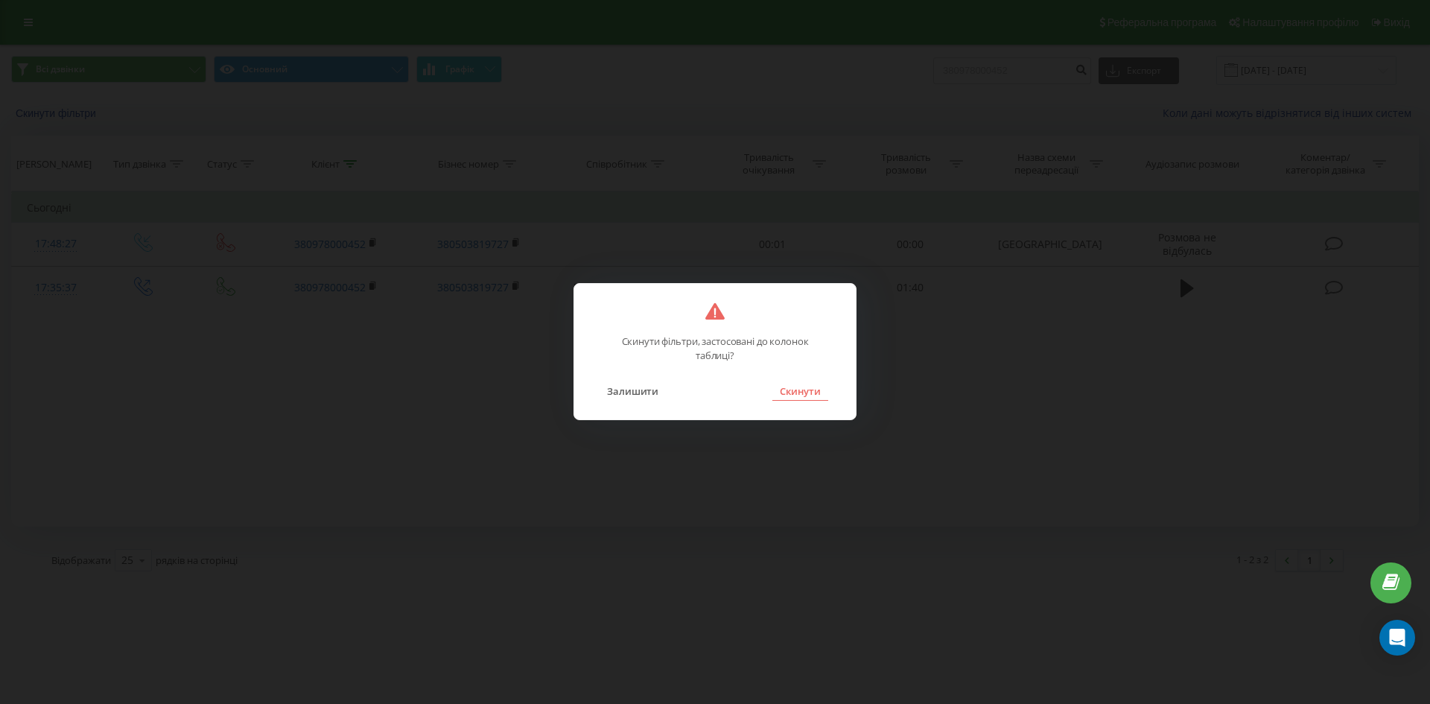
click at [791, 398] on button "Скинути" at bounding box center [800, 390] width 56 height 19
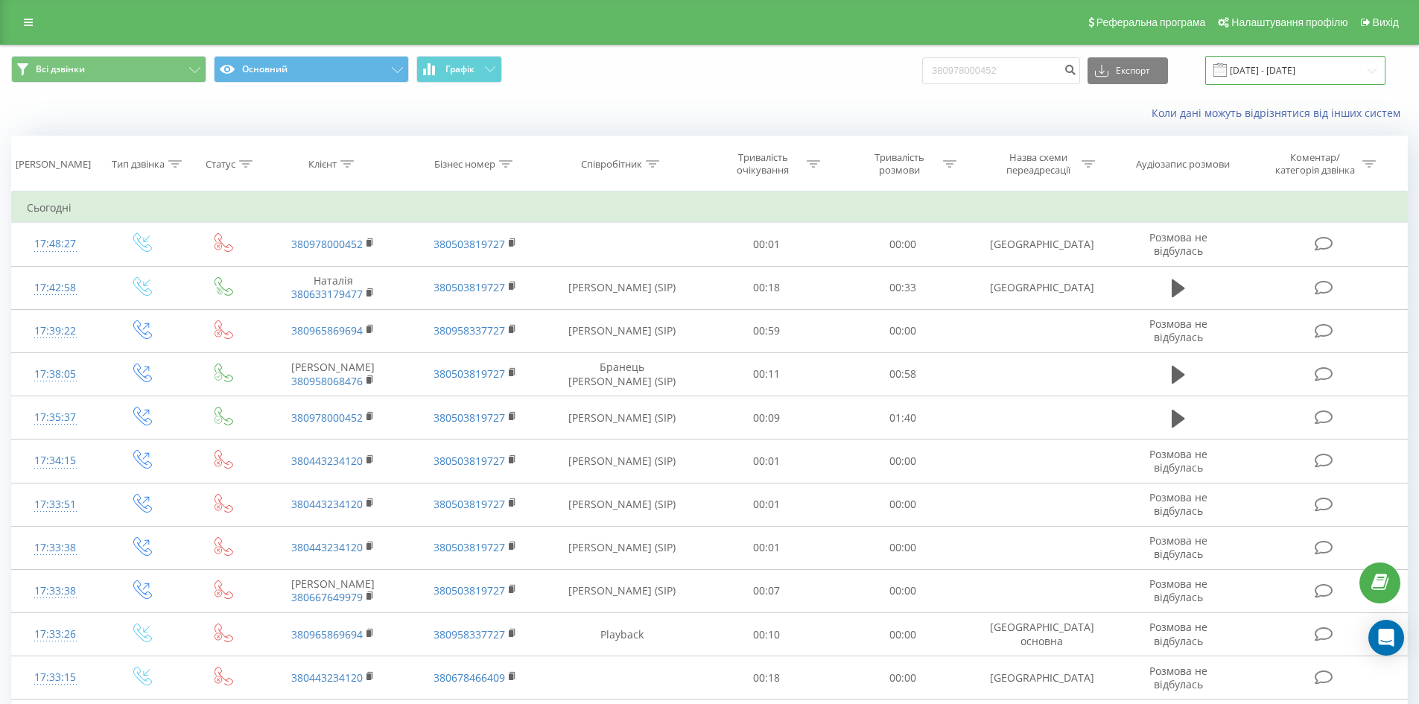
click at [1279, 65] on input "[DATE] - [DATE]" at bounding box center [1295, 70] width 180 height 29
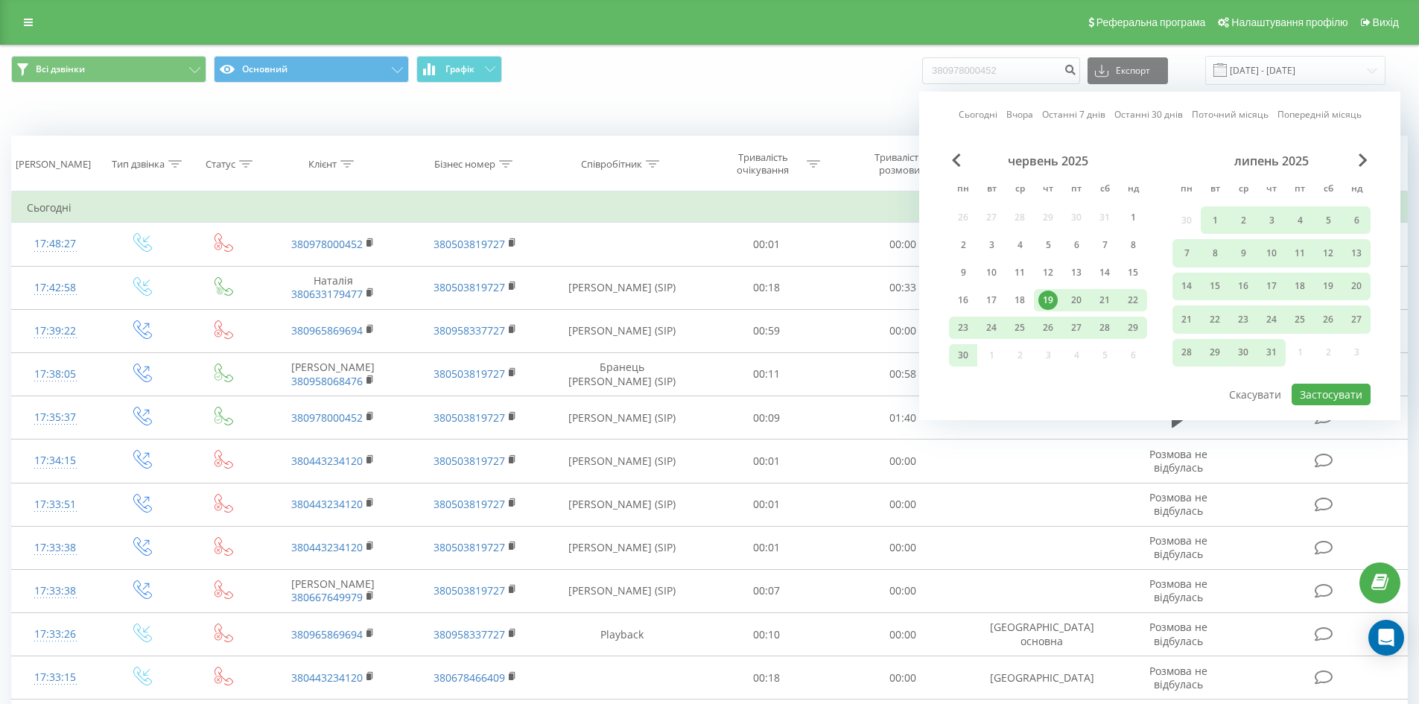
drag, startPoint x: 1383, startPoint y: 167, endPoint x: 1372, endPoint y: 165, distance: 11.4
click at [1381, 167] on div "Сьогодні Вчора Останні 7 днів Останні 30 днів Поточний місяць Попередній місяць…" at bounding box center [1159, 256] width 481 height 328
click at [1365, 162] on span "Next Month" at bounding box center [1363, 159] width 9 height 13
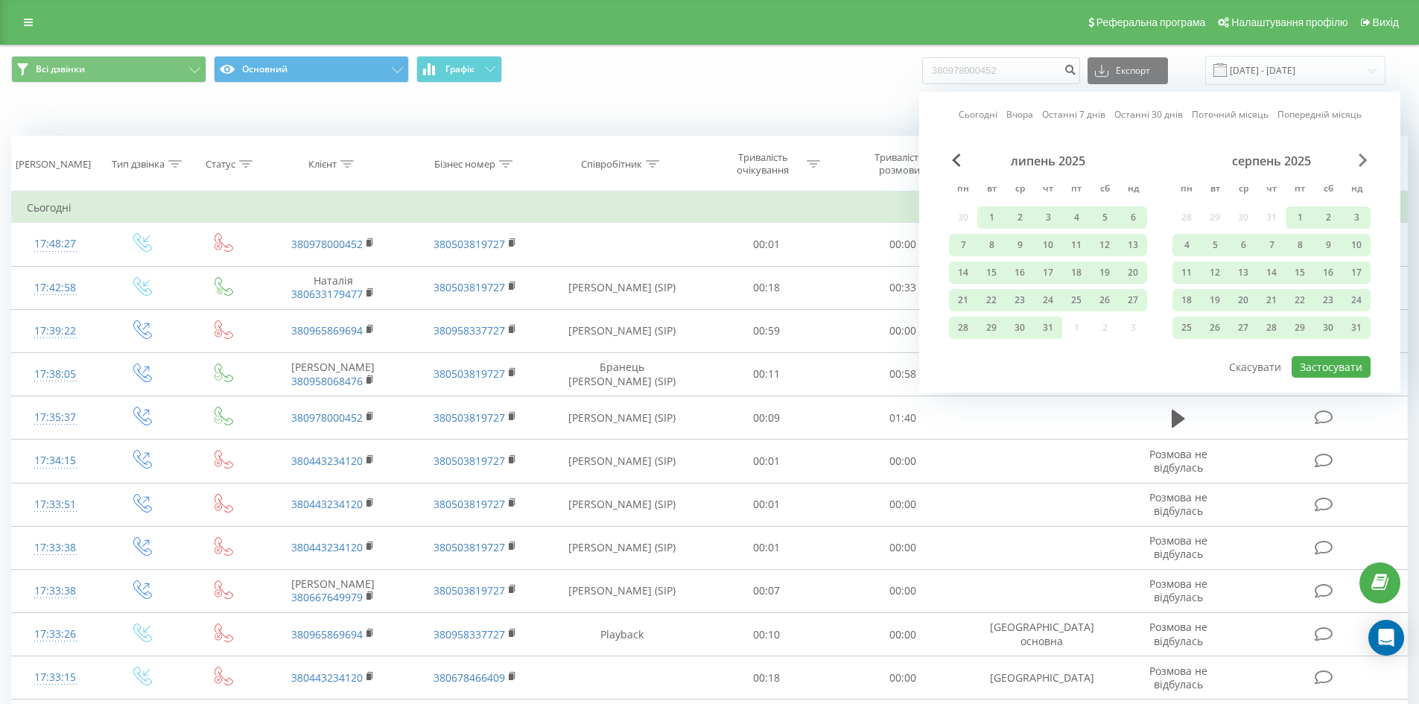
click at [1365, 162] on span "Next Month" at bounding box center [1363, 159] width 9 height 13
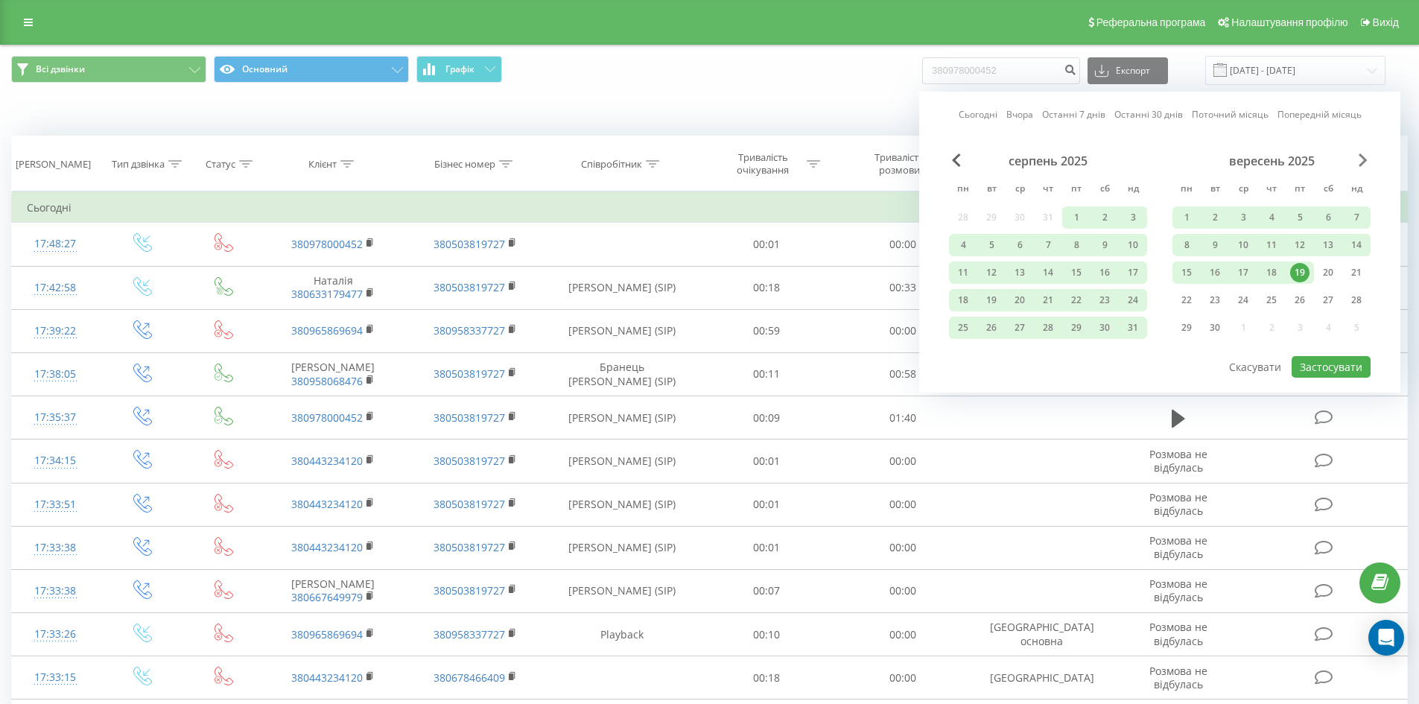
click at [1364, 162] on span "Next Month" at bounding box center [1363, 159] width 9 height 13
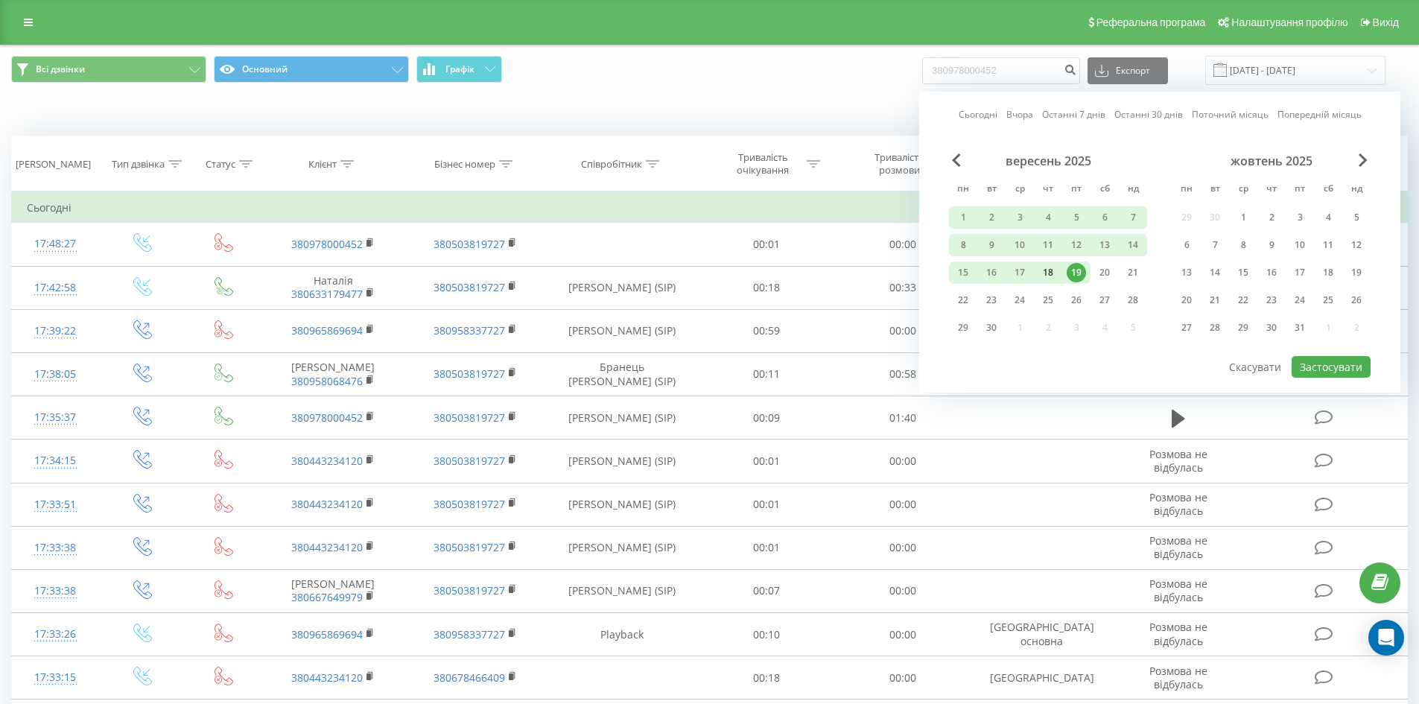
click at [1058, 270] on div "18" at bounding box center [1048, 272] width 28 height 22
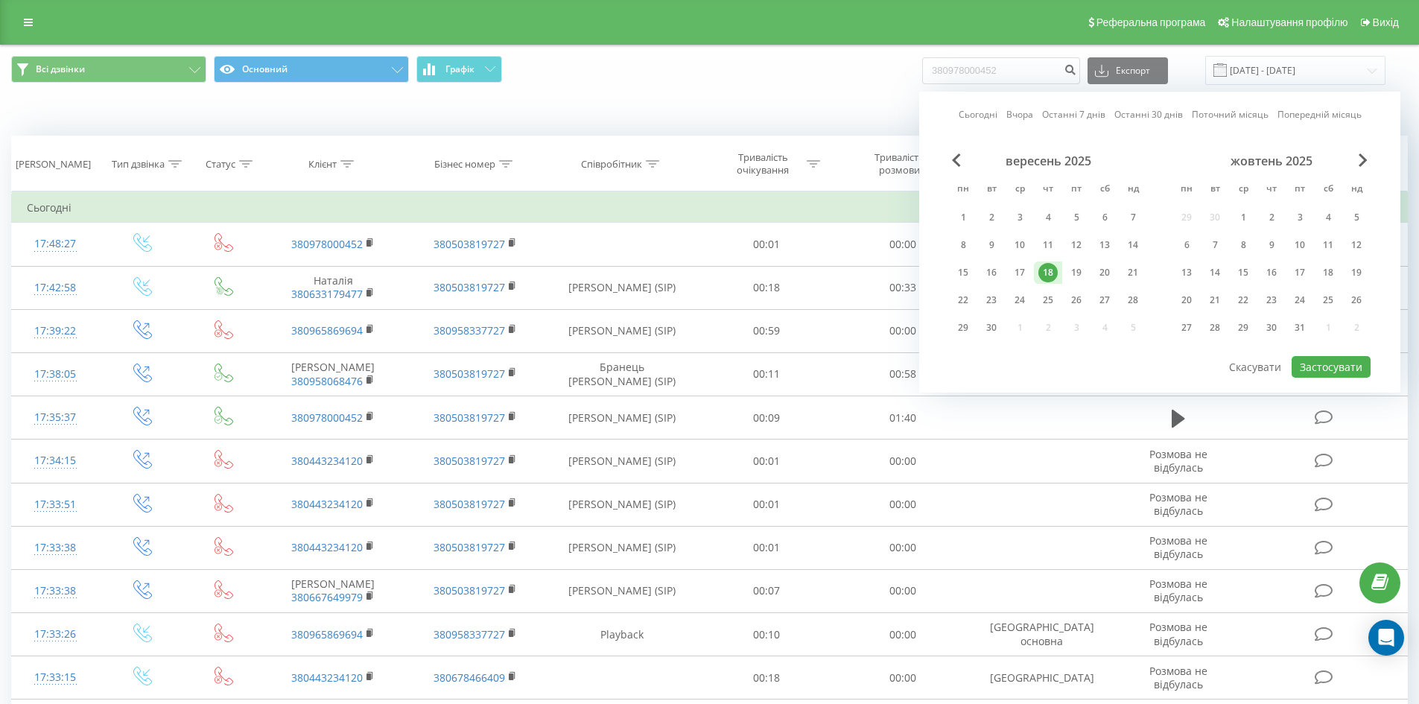
click at [1058, 270] on div "18" at bounding box center [1048, 272] width 28 height 22
click at [1334, 368] on button "Застосувати" at bounding box center [1330, 367] width 79 height 22
type input "[DATE] - [DATE]"
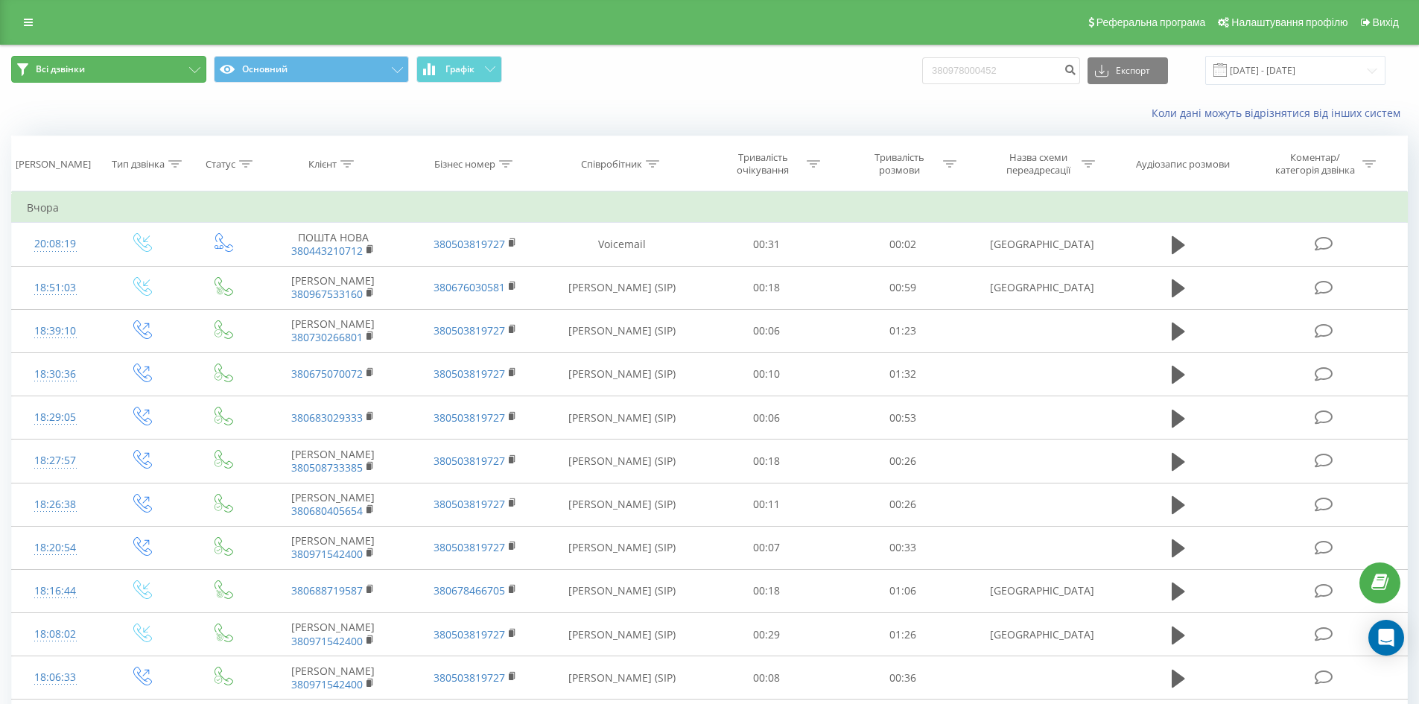
click at [174, 70] on button "Всі дзвінки" at bounding box center [108, 69] width 195 height 27
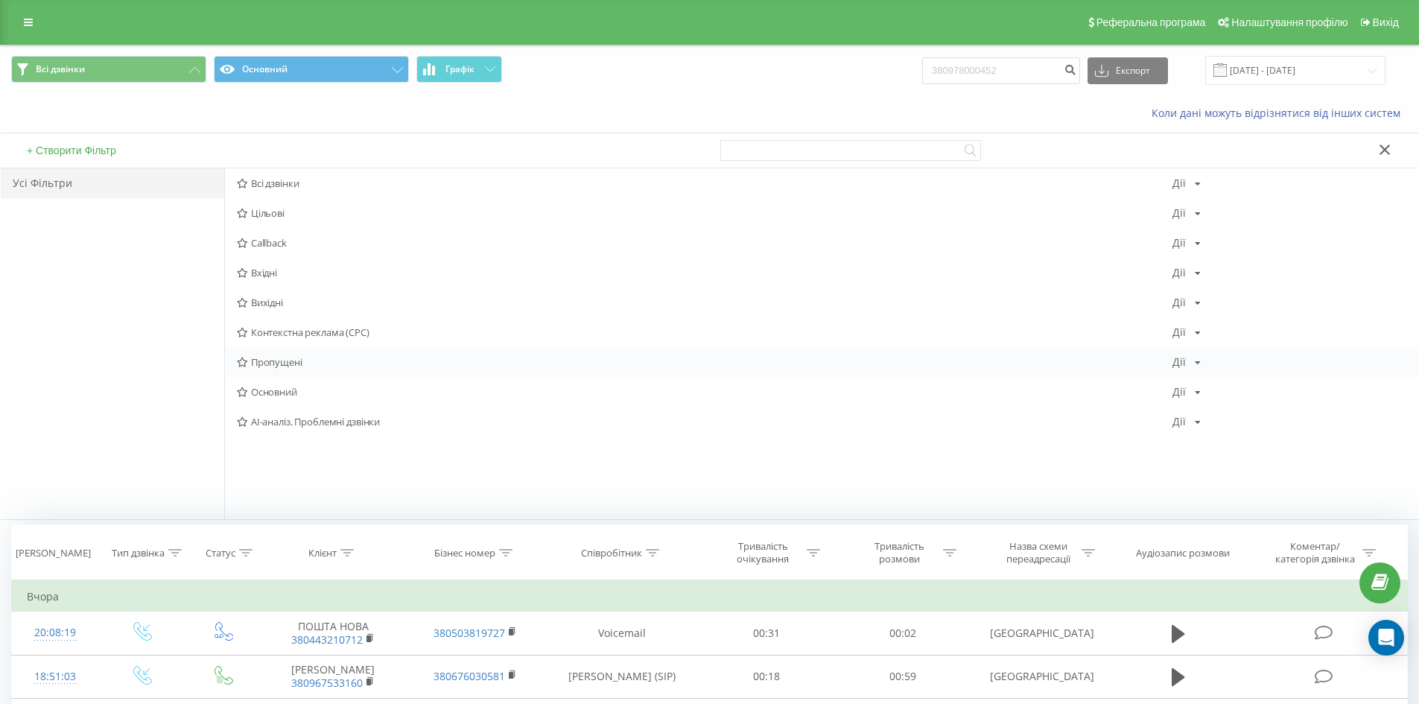
click at [281, 366] on span "Пропущені" at bounding box center [704, 362] width 935 height 10
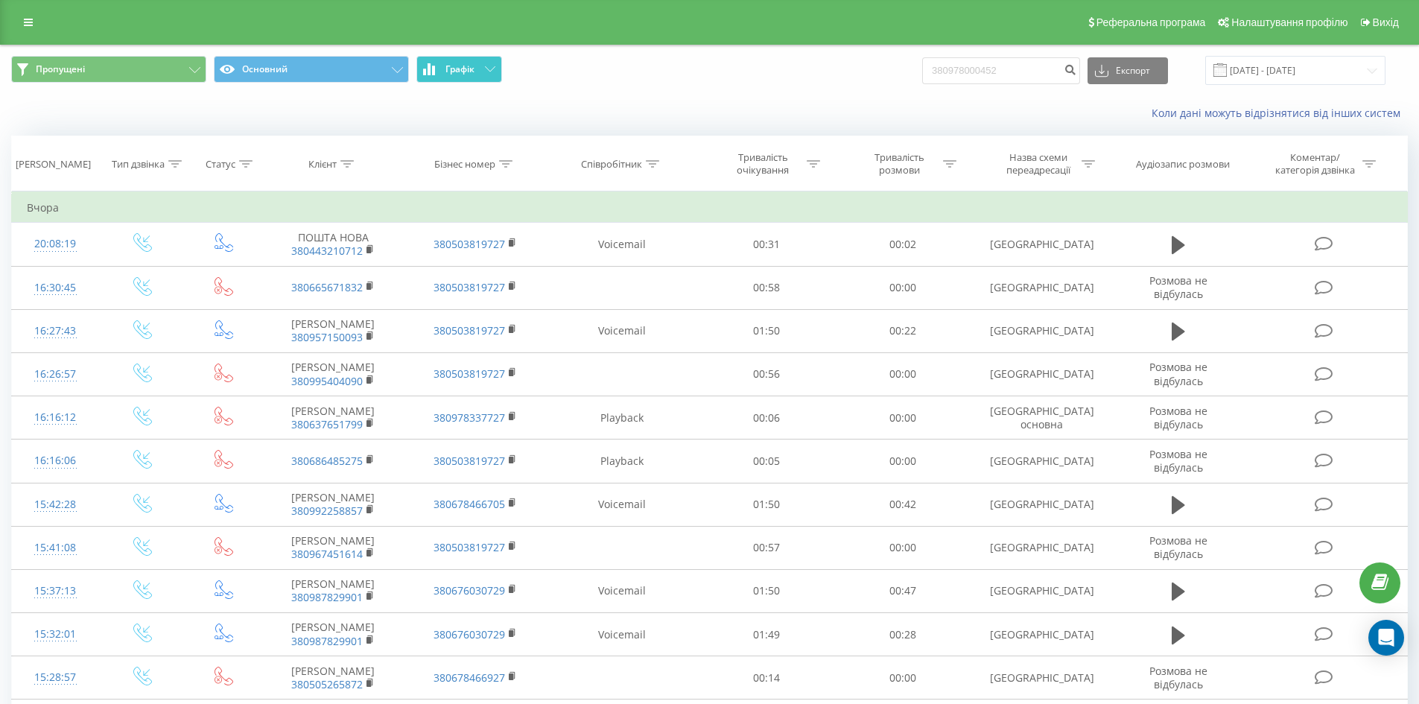
drag, startPoint x: 462, startPoint y: 82, endPoint x: 463, endPoint y: 89, distance: 7.5
click at [462, 82] on button "Графік" at bounding box center [459, 69] width 86 height 27
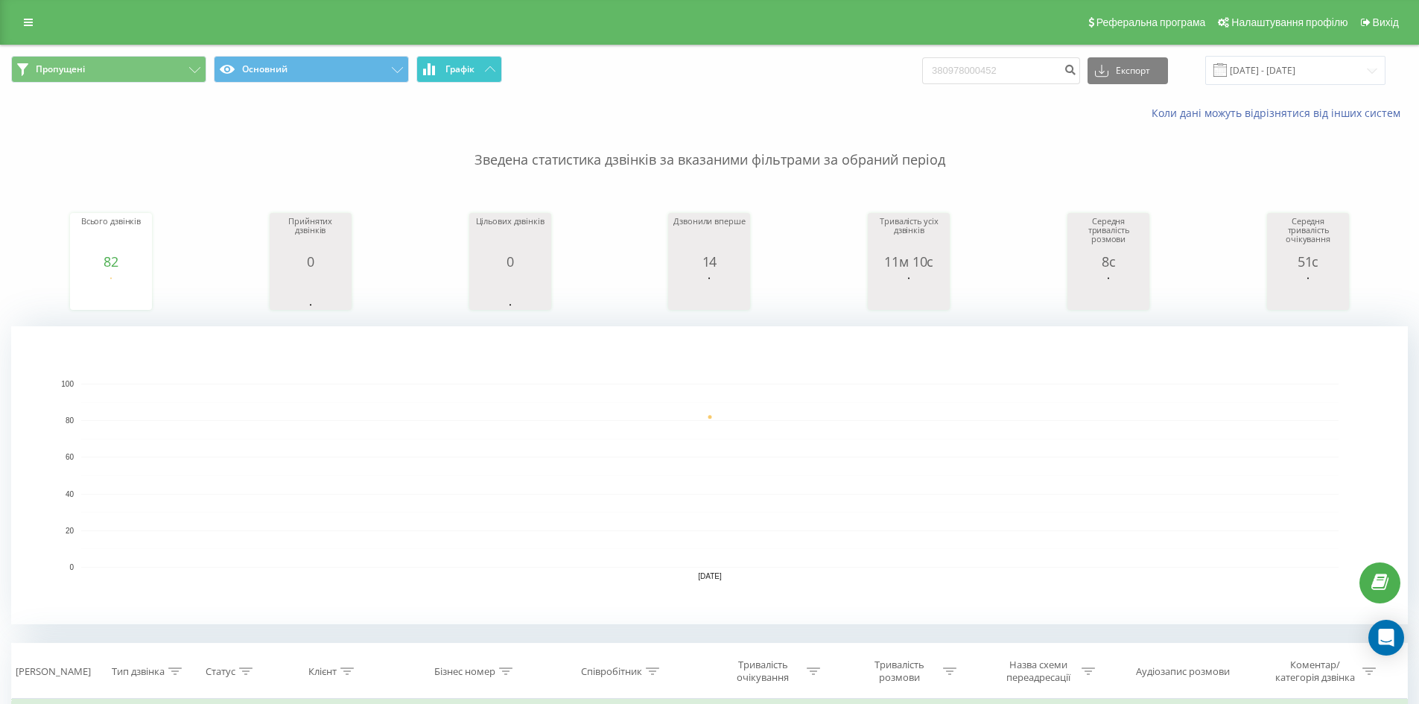
click at [460, 77] on button "Графік" at bounding box center [459, 69] width 86 height 27
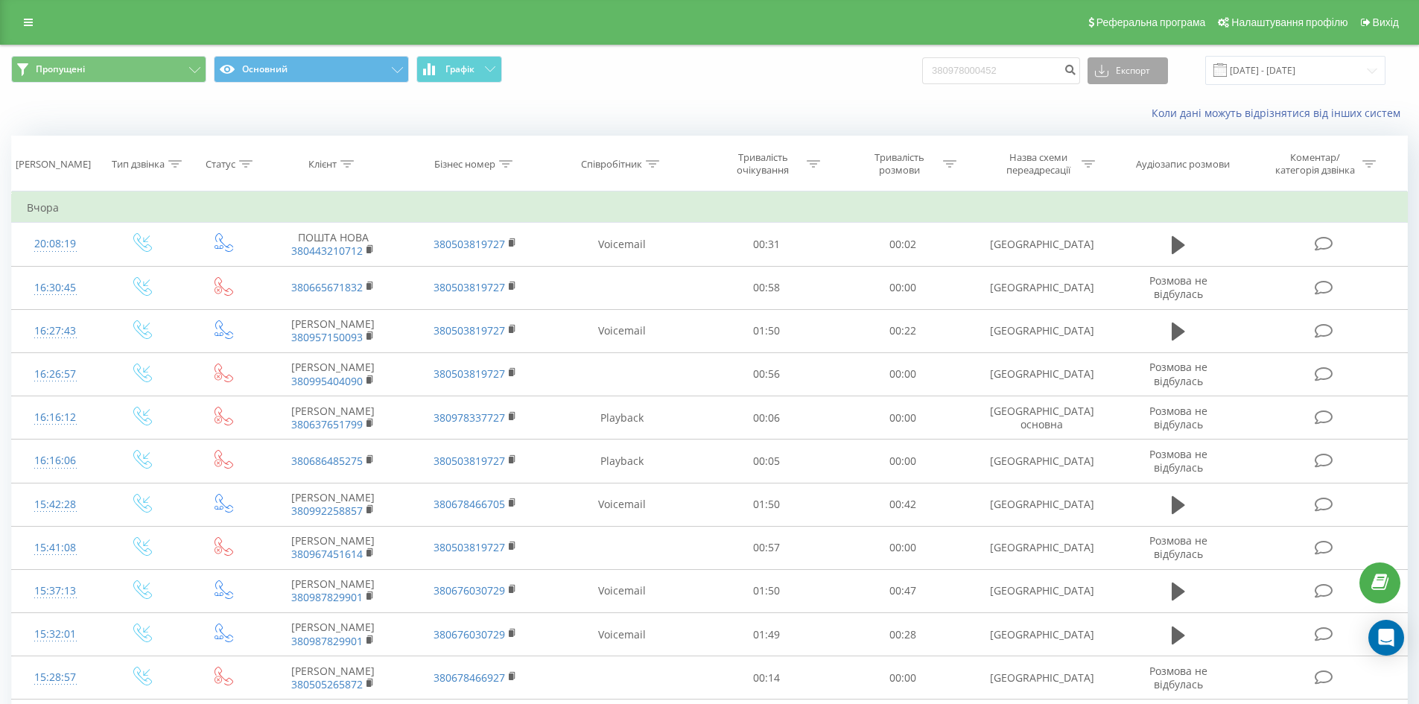
click at [1148, 77] on button "Експорт" at bounding box center [1127, 70] width 80 height 27
click at [1152, 148] on div ".xlsx" at bounding box center [1127, 152] width 79 height 27
